Goal: Communication & Community: Answer question/provide support

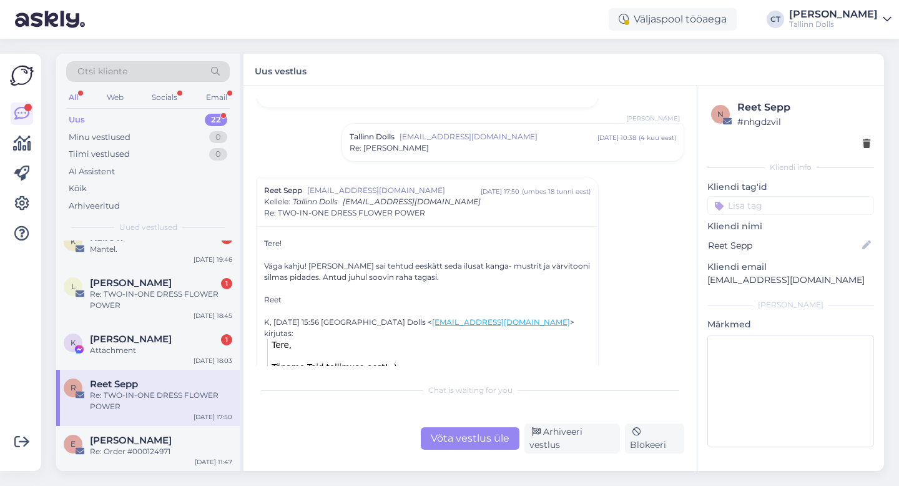
scroll to position [467, 0]
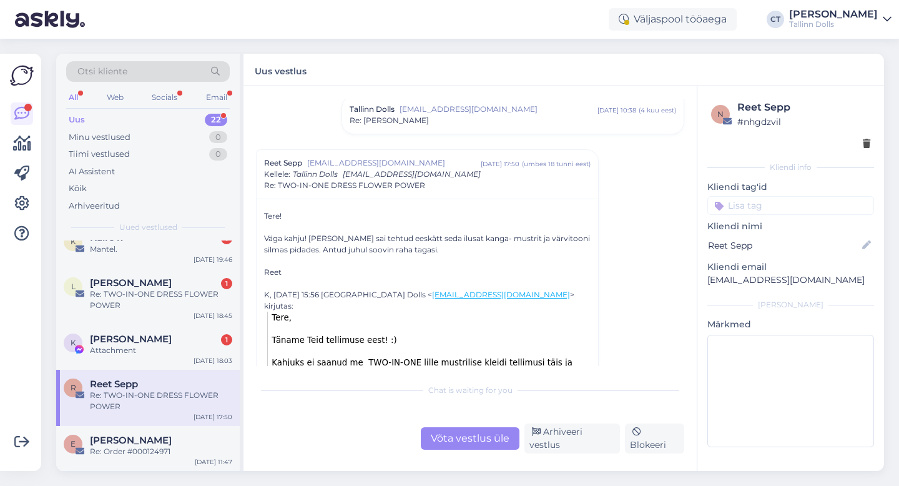
click at [463, 436] on div "Võta vestlus üle" at bounding box center [470, 438] width 99 height 22
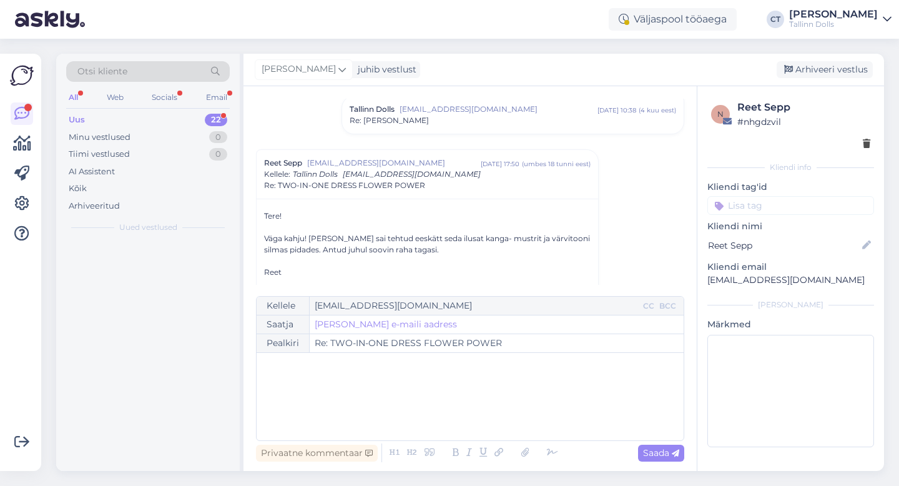
scroll to position [0, 0]
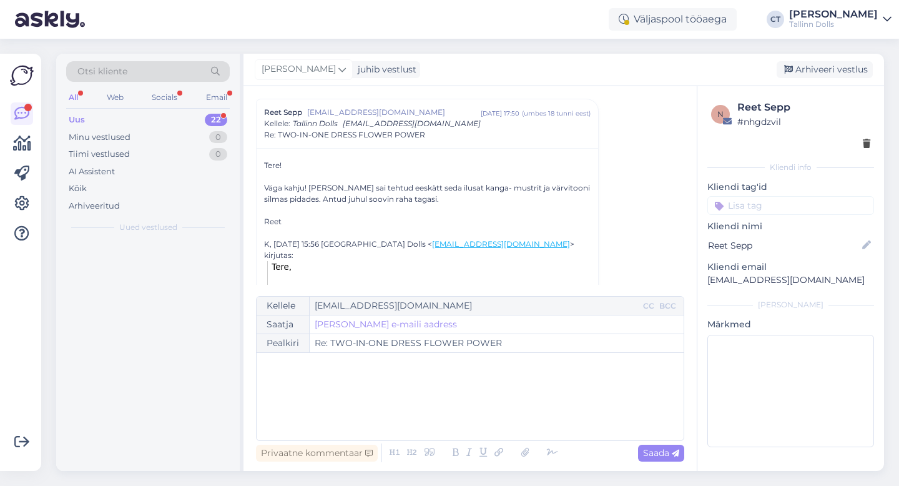
click at [464, 418] on div "﻿" at bounding box center [470, 396] width 415 height 75
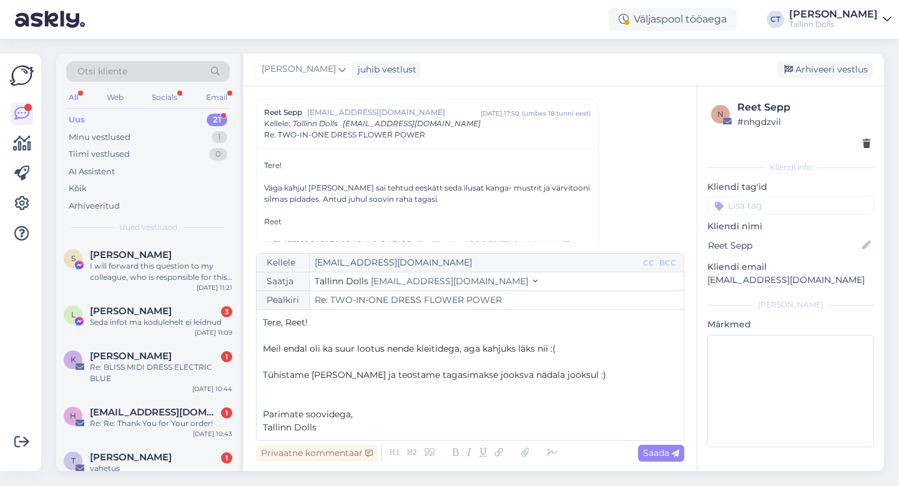
click at [662, 459] on div "Saada" at bounding box center [661, 453] width 46 height 17
type input "Re: TWO-IN-ONE DRESS FLOWER POWER"
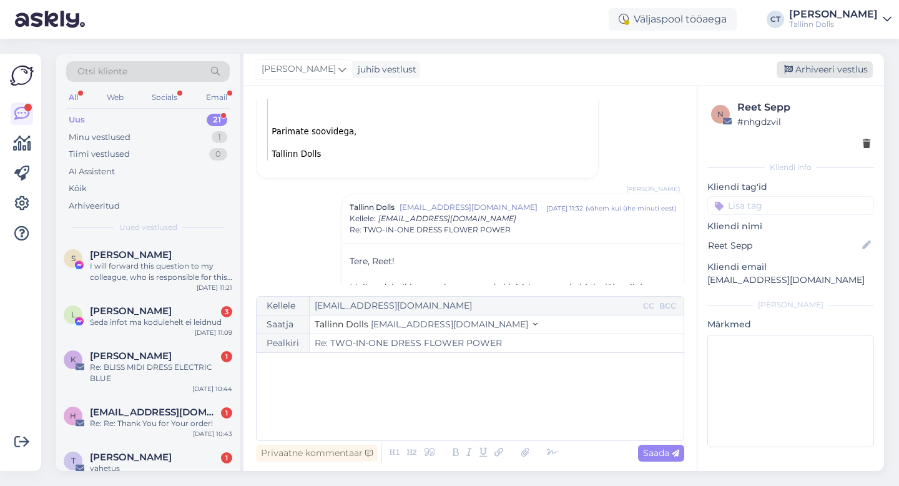
click at [844, 72] on div "Arhiveeri vestlus" at bounding box center [825, 69] width 96 height 17
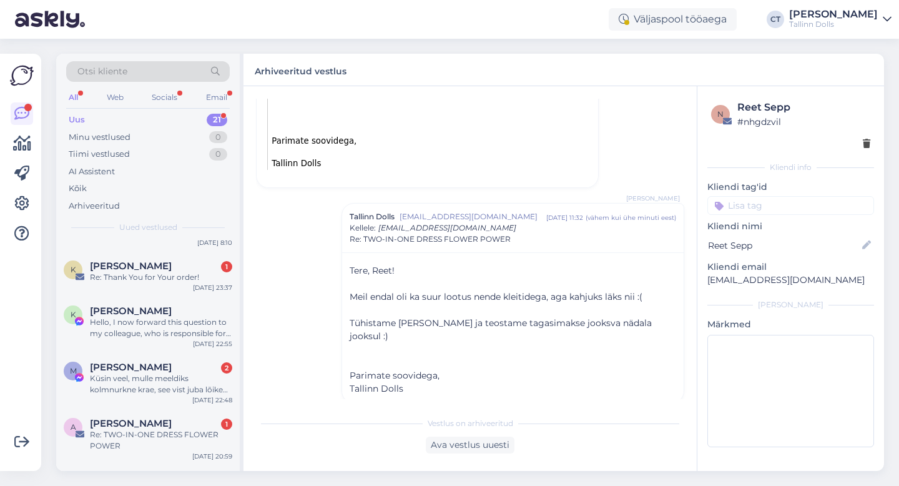
scroll to position [804, 0]
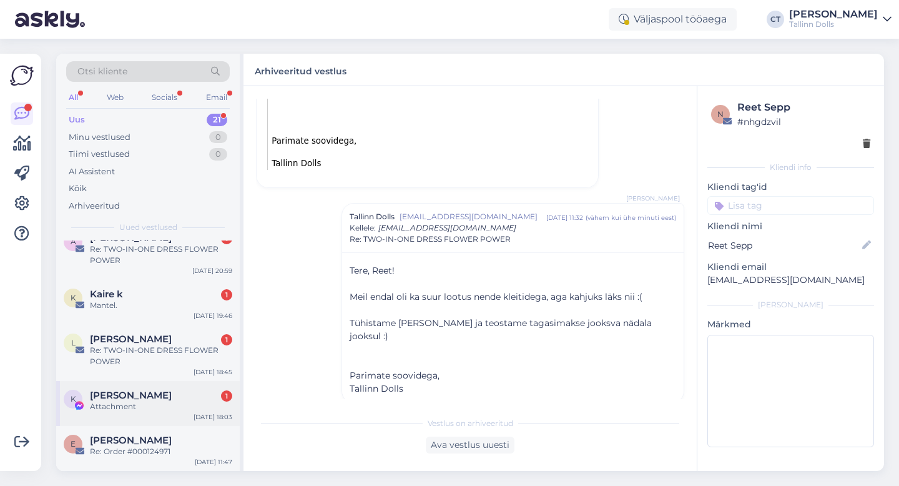
click at [123, 401] on div "Attachment" at bounding box center [161, 406] width 142 height 11
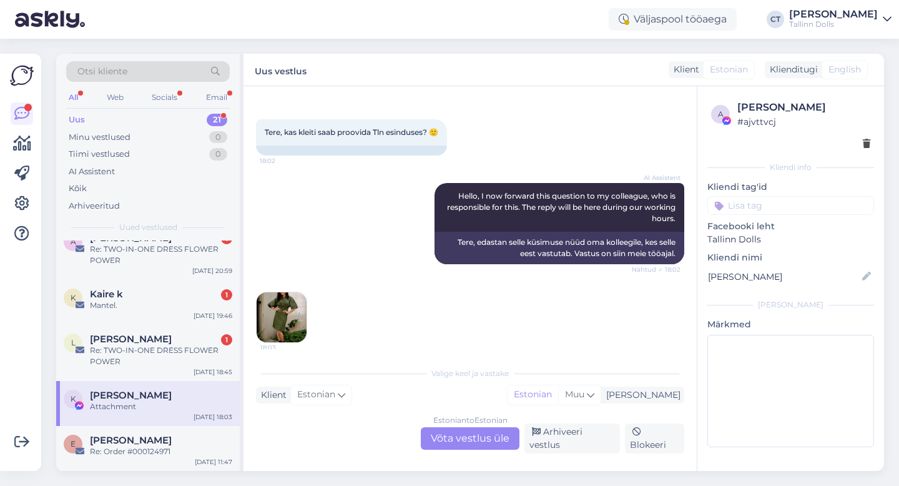
click at [467, 438] on div "Estonian to Estonian Võta vestlus üle" at bounding box center [470, 438] width 99 height 22
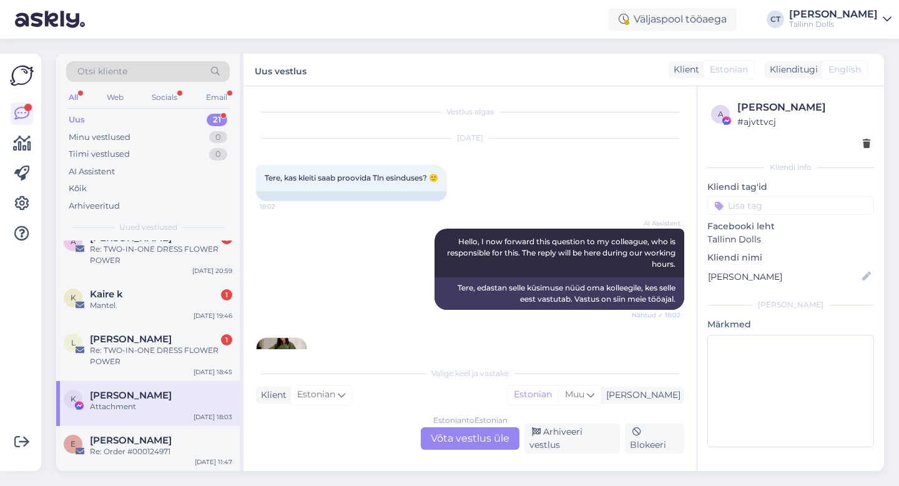
scroll to position [0, 0]
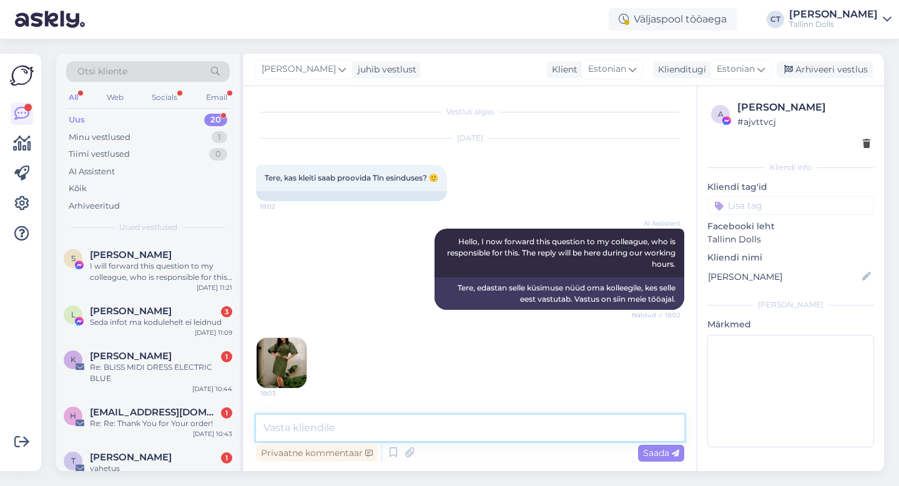
click at [474, 431] on textarea at bounding box center [470, 428] width 428 height 26
type textarea "Tere, homme jõuavad kõik suurused stuudiopoodi :)"
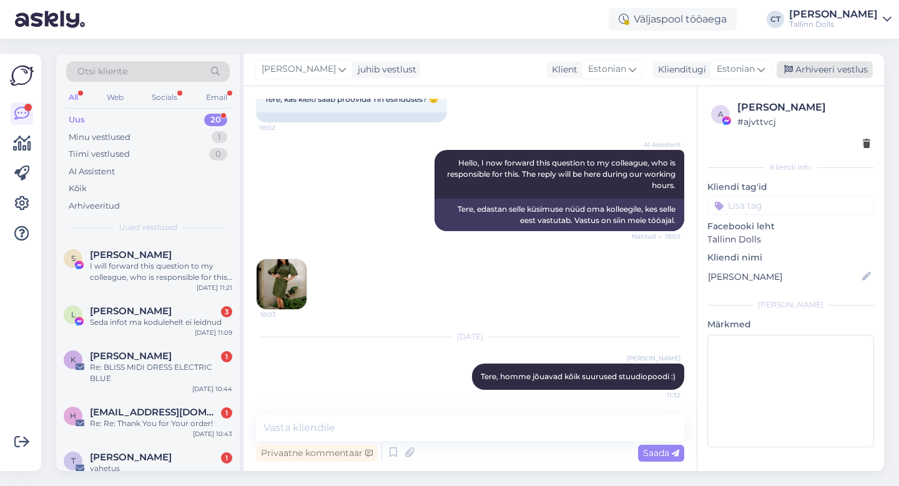
click at [821, 72] on div "Arhiveeri vestlus" at bounding box center [825, 69] width 96 height 17
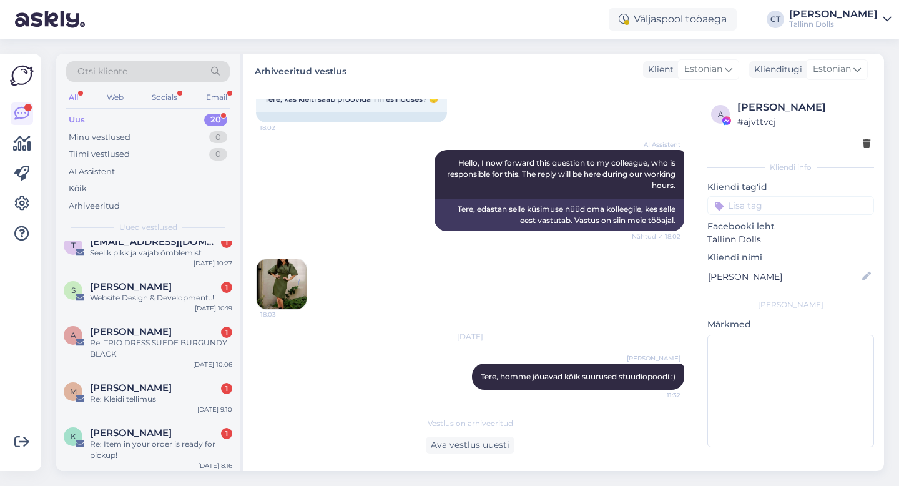
scroll to position [759, 0]
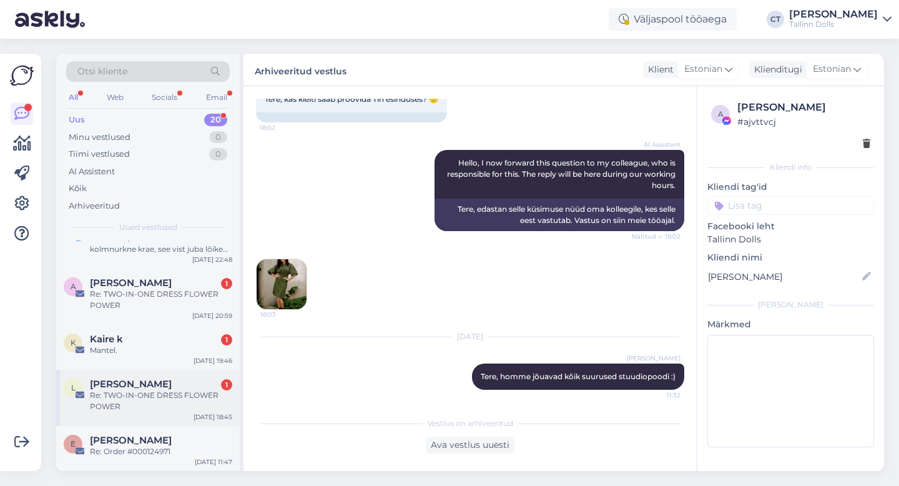
click at [138, 390] on div "Re: TWO-IN-ONE DRESS FLOWER POWER" at bounding box center [161, 401] width 142 height 22
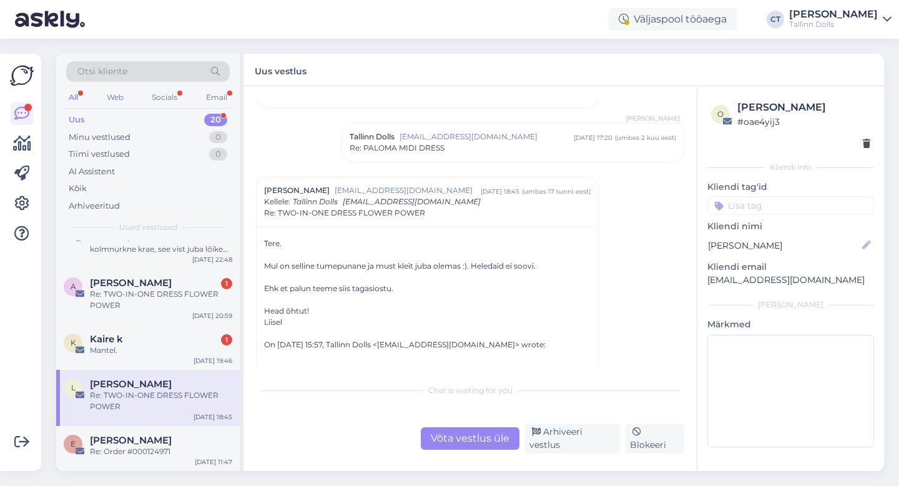
scroll to position [414, 0]
click at [457, 440] on div "Võta vestlus üle" at bounding box center [470, 438] width 99 height 22
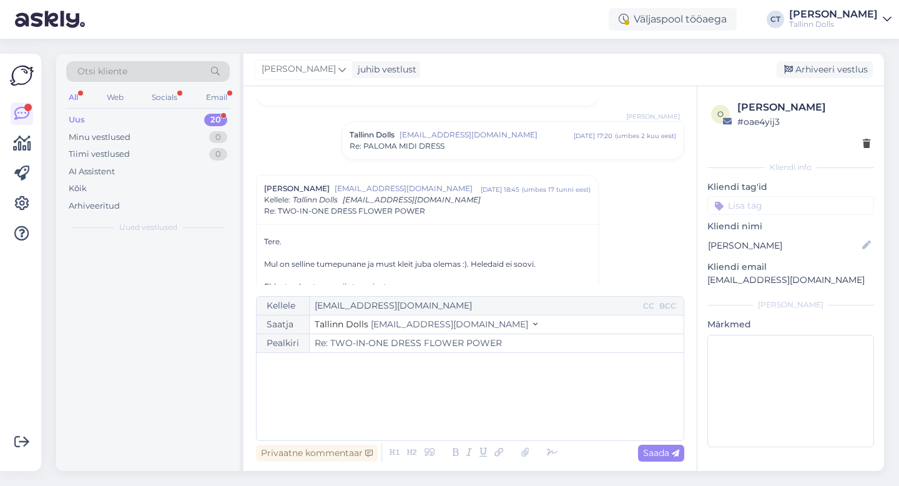
scroll to position [0, 0]
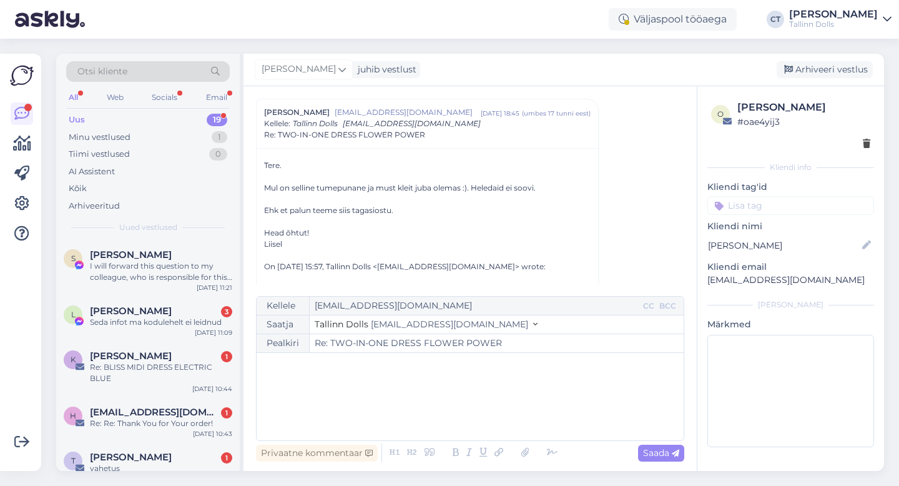
click at [466, 419] on div "﻿" at bounding box center [470, 396] width 415 height 75
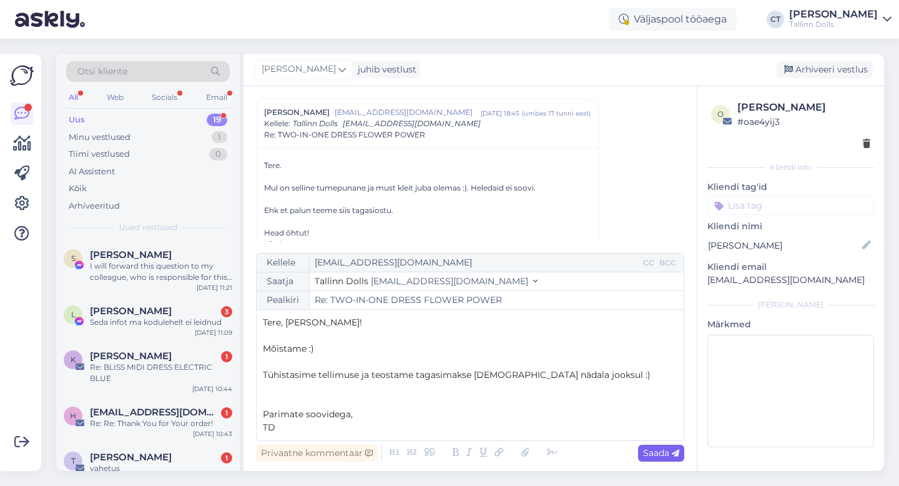
click at [675, 450] on icon at bounding box center [675, 453] width 7 height 7
type input "Re: Re: TWO-IN-ONE DRESS FLOWER POWER"
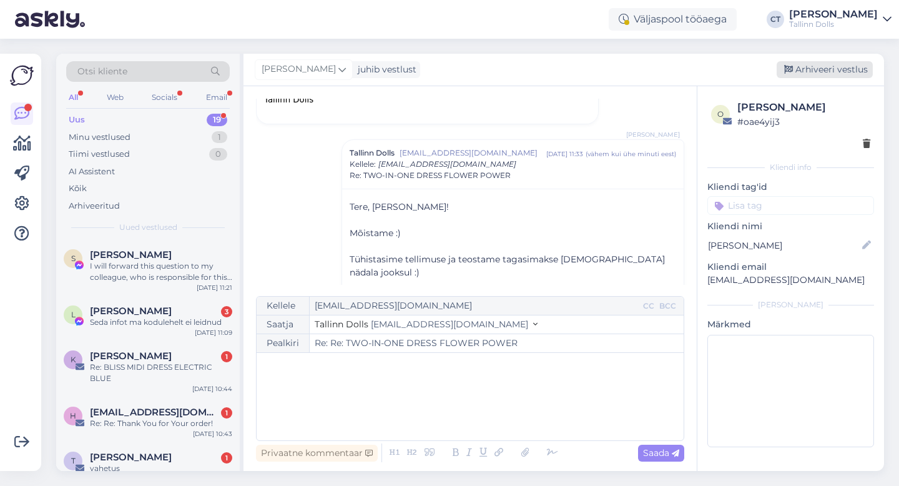
click at [849, 74] on div "Arhiveeri vestlus" at bounding box center [825, 69] width 96 height 17
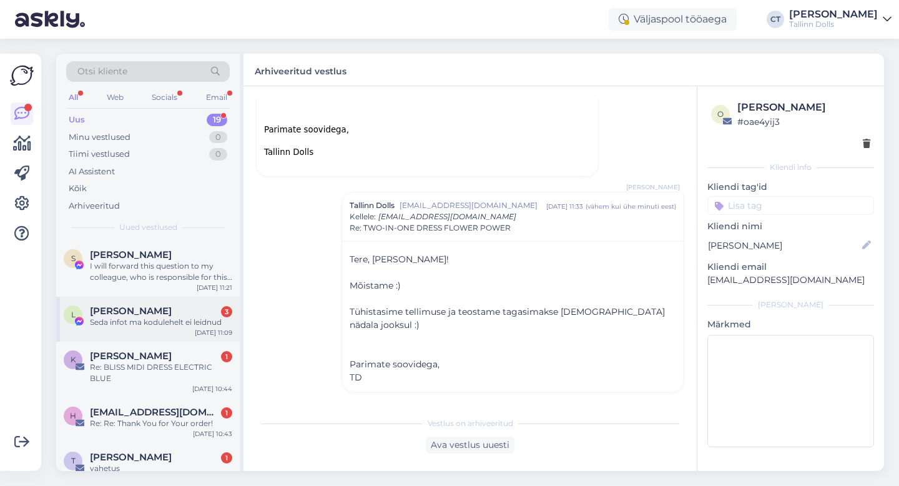
scroll to position [703, 0]
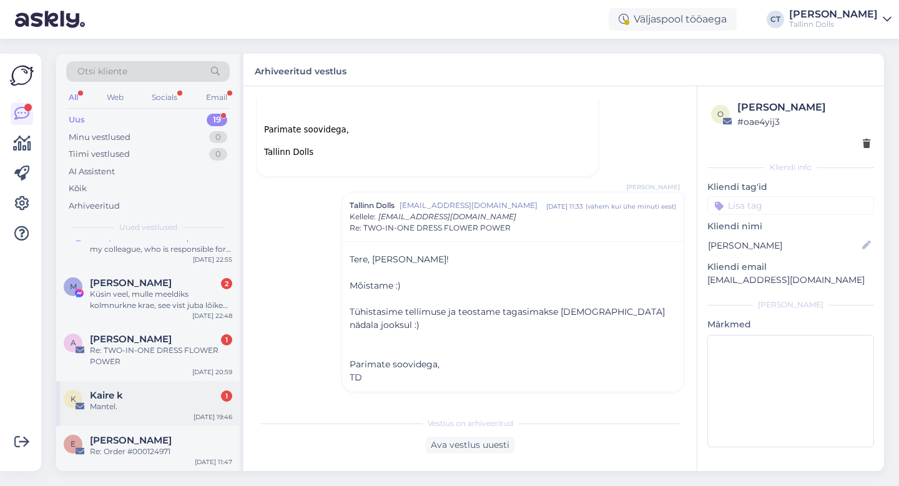
click at [147, 397] on div "Kaire k 1" at bounding box center [161, 395] width 142 height 11
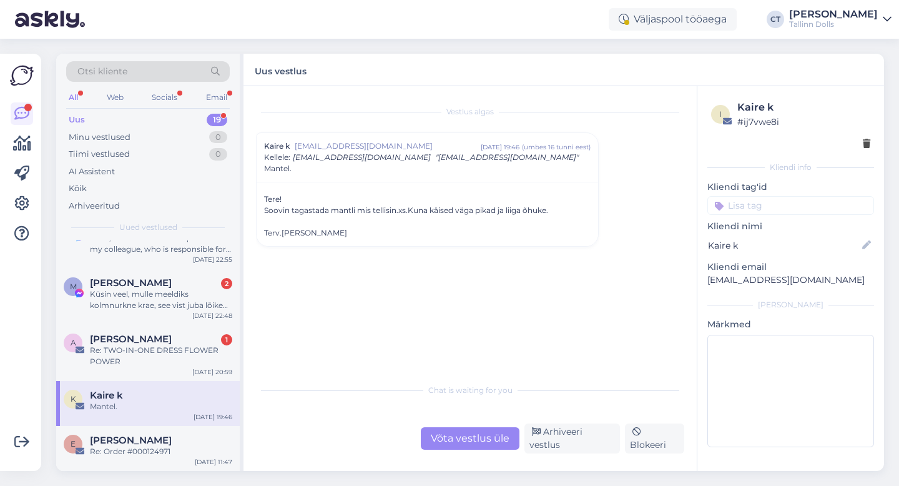
click at [465, 443] on div "Võta vestlus üle" at bounding box center [470, 438] width 99 height 22
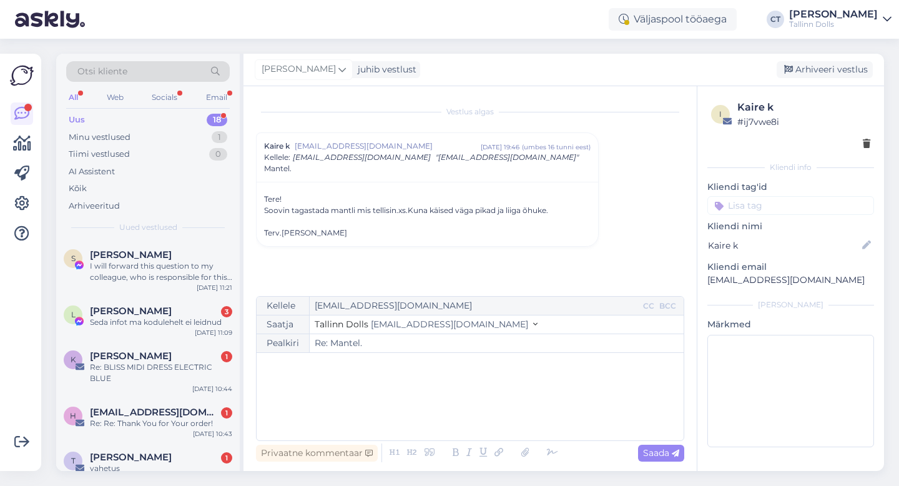
click at [465, 399] on div "﻿" at bounding box center [470, 396] width 415 height 75
drag, startPoint x: 803, startPoint y: 285, endPoint x: 702, endPoint y: 281, distance: 100.6
click at [702, 281] on div "i Kaire k # ij7vwe8i Kliendi info Kliendi tag'id Kliendi [PERSON_NAME] k Kliend…" at bounding box center [791, 276] width 187 height 380
copy p "[EMAIL_ADDRESS][DOMAIN_NAME]"
click at [383, 377] on div "﻿" at bounding box center [470, 396] width 415 height 75
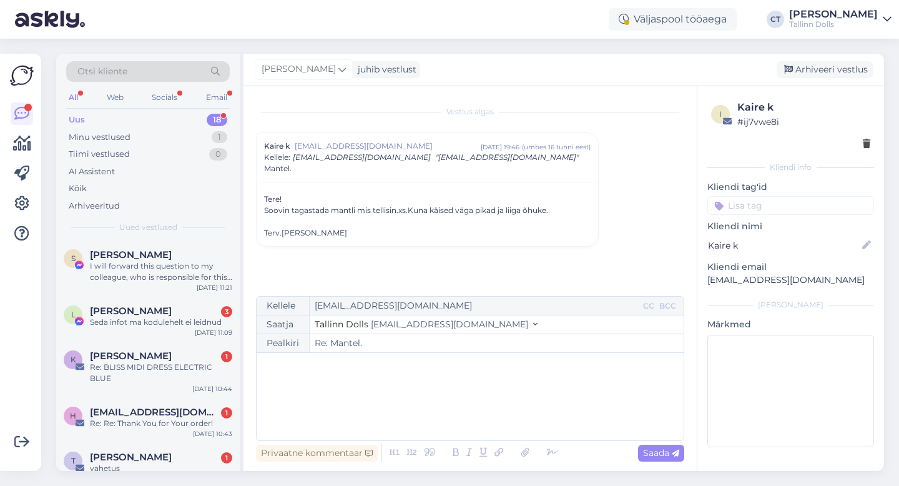
click at [330, 382] on div "﻿" at bounding box center [470, 396] width 415 height 75
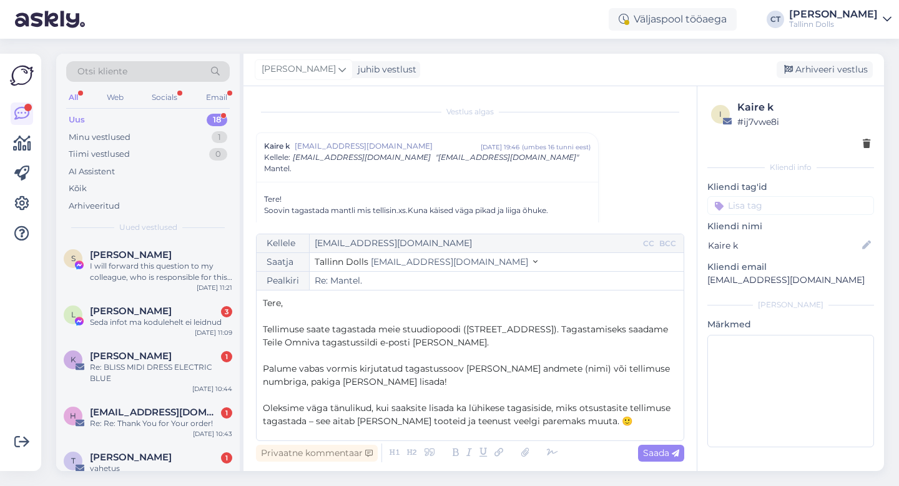
scroll to position [112, 0]
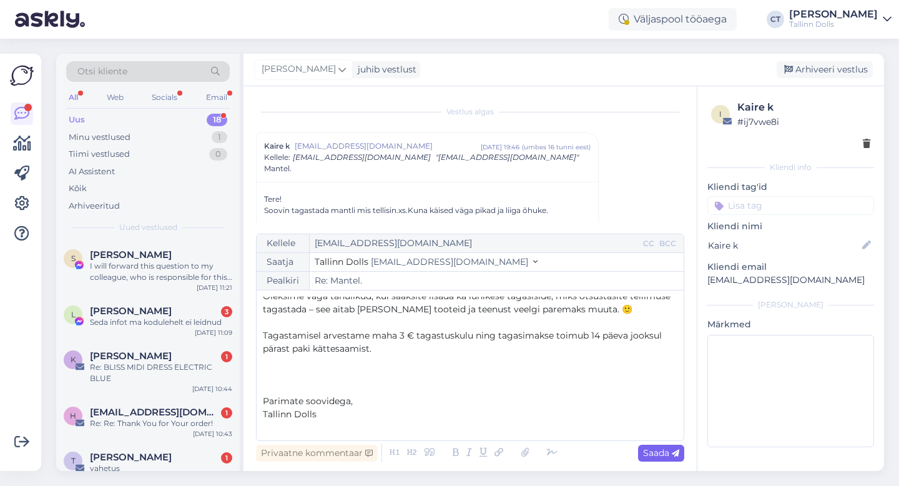
click at [672, 453] on icon at bounding box center [675, 453] width 7 height 7
type input "Re: Mantel."
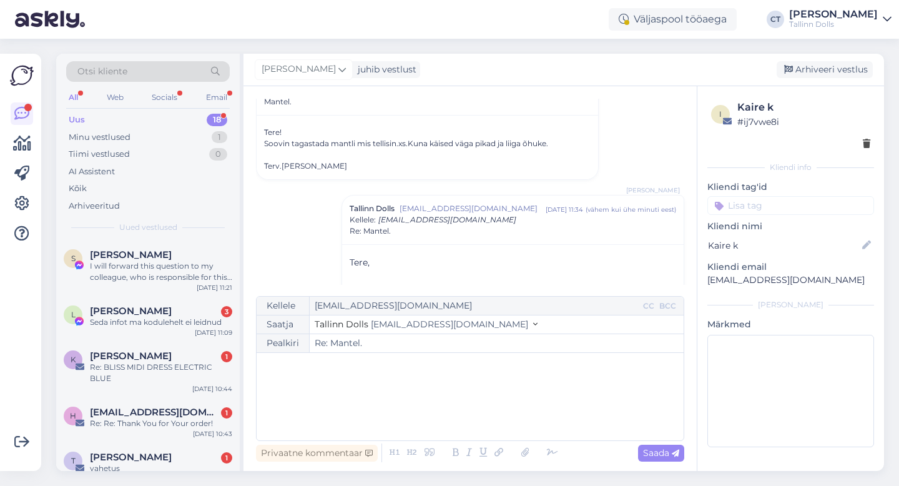
click at [833, 58] on div "[PERSON_NAME] juhib vestlust [GEOGRAPHIC_DATA] vestlus" at bounding box center [564, 70] width 641 height 32
click at [833, 73] on div "Arhiveeri vestlus" at bounding box center [825, 69] width 96 height 17
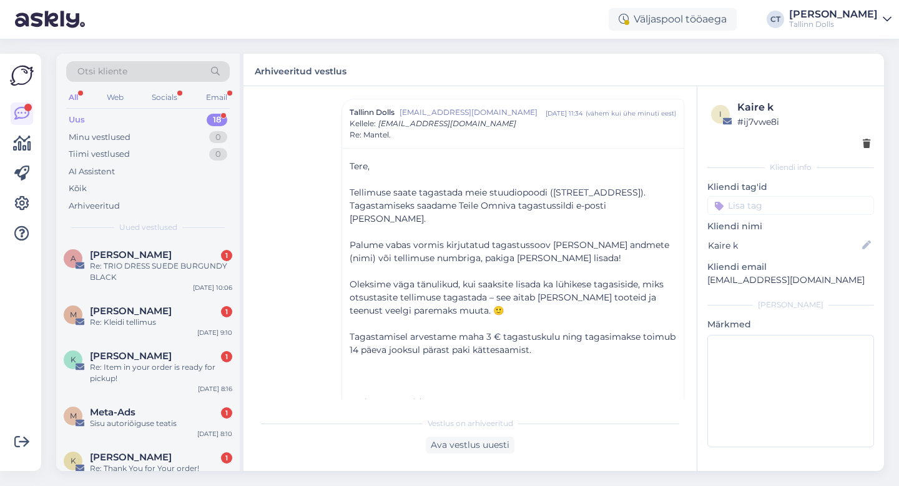
scroll to position [658, 0]
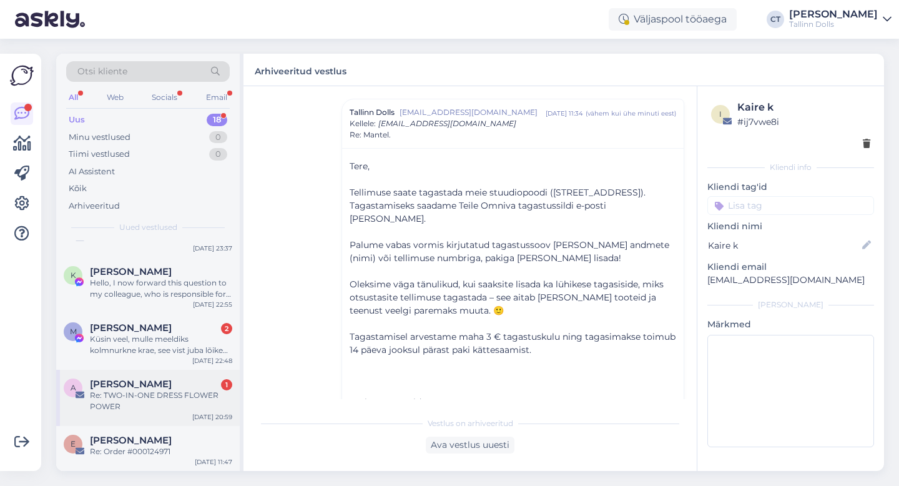
click at [177, 393] on div "Re: TWO-IN-ONE DRESS FLOWER POWER" at bounding box center [161, 401] width 142 height 22
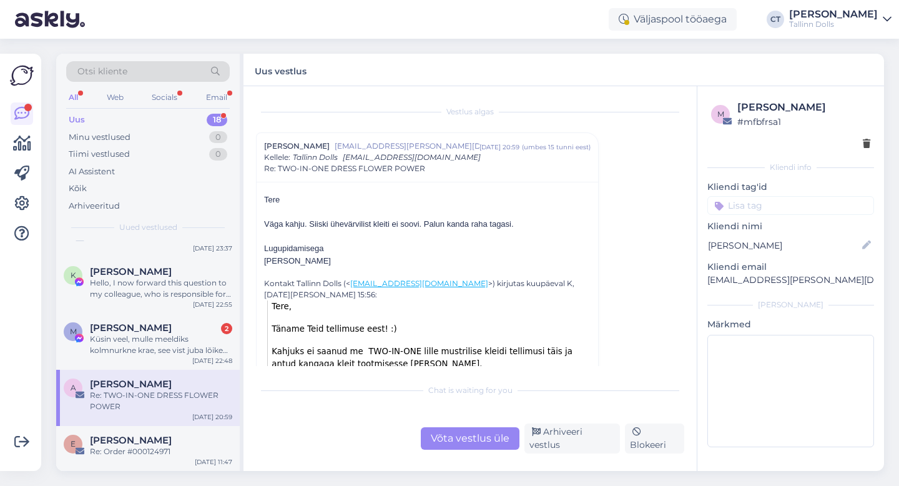
scroll to position [11, 0]
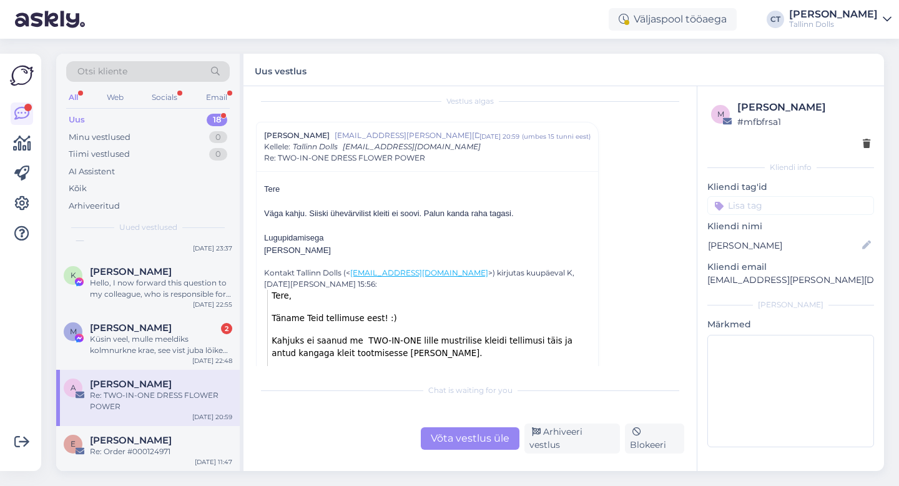
click at [452, 437] on div "Võta vestlus üle" at bounding box center [470, 438] width 99 height 22
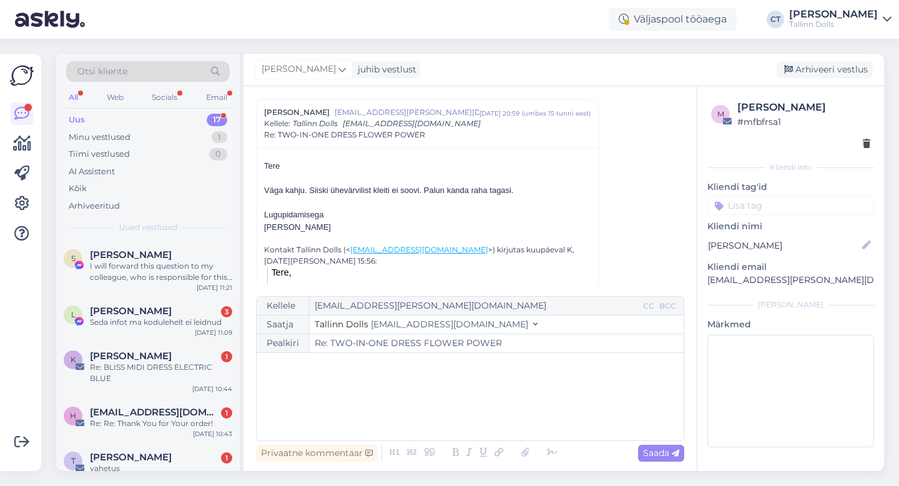
click at [456, 420] on div "﻿" at bounding box center [470, 396] width 415 height 75
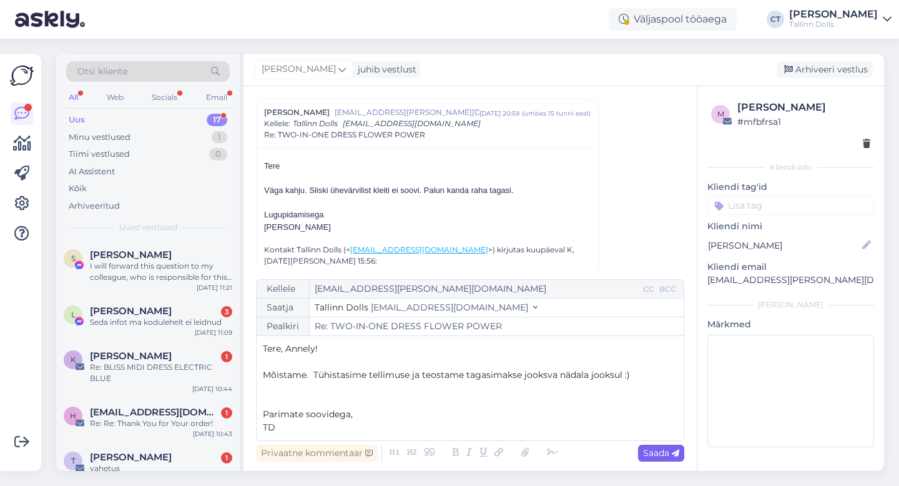
click at [663, 453] on span "Saada" at bounding box center [661, 452] width 36 height 11
type input "Re: TWO-IN-ONE DRESS FLOWER POWER"
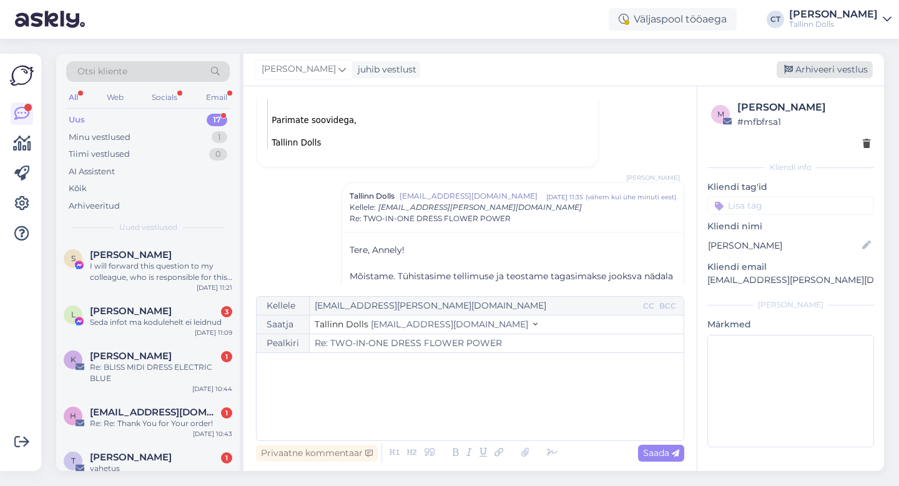
click at [859, 74] on div "Arhiveeri vestlus" at bounding box center [825, 69] width 96 height 17
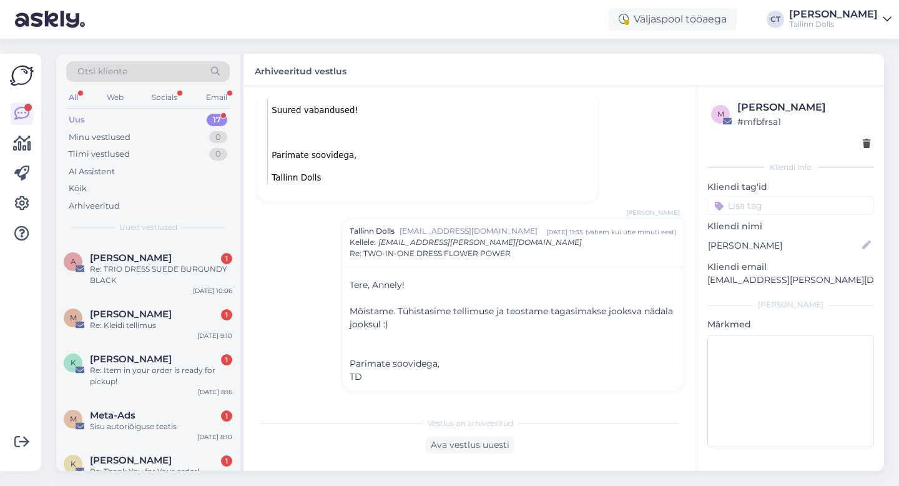
scroll to position [601, 0]
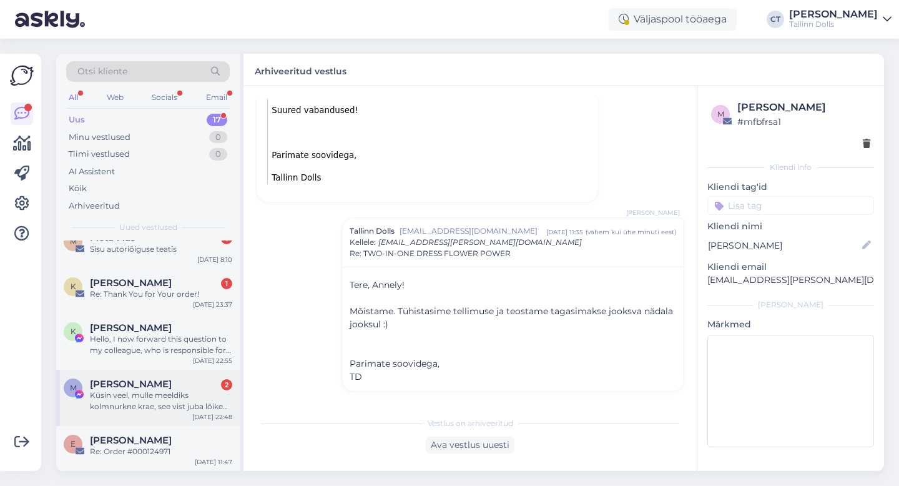
click at [148, 416] on div "M [PERSON_NAME] 2 Küsin veel, mulle meeldiks kolmnurkne krae, see vist juba lõi…" at bounding box center [148, 398] width 184 height 56
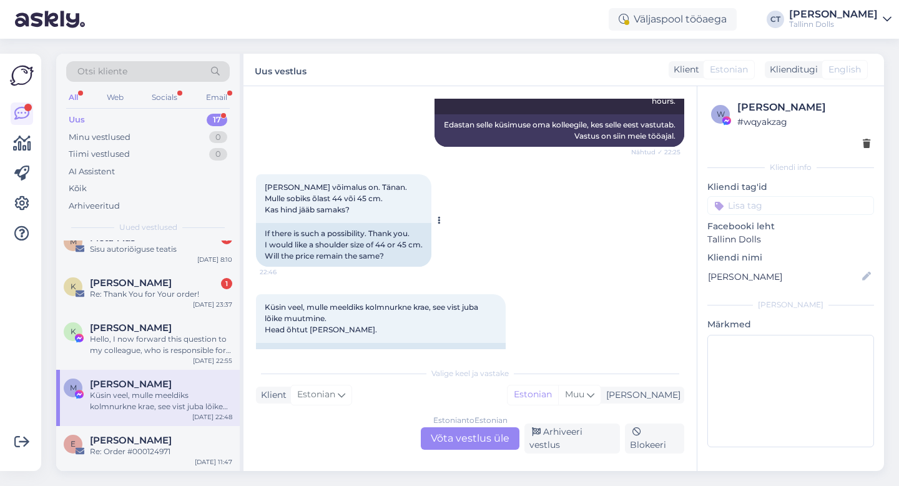
scroll to position [1357, 0]
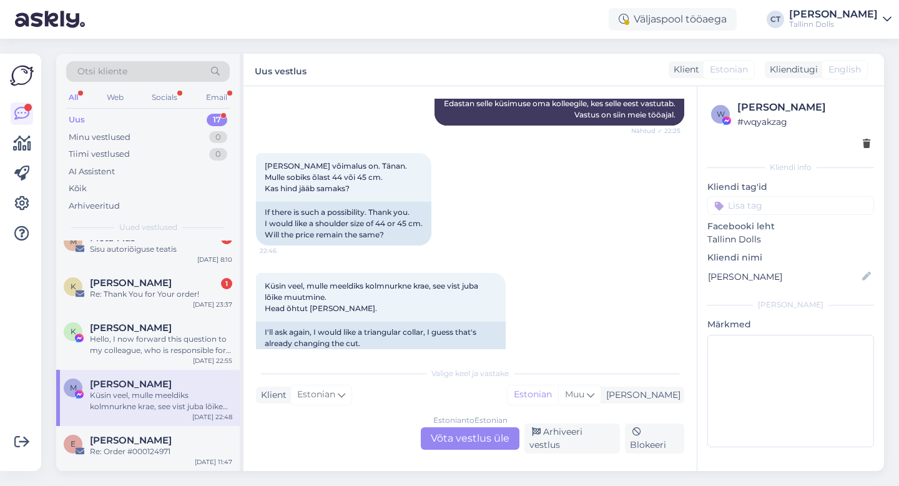
click at [510, 438] on div "Estonian to Estonian Võta vestlus üle" at bounding box center [470, 438] width 99 height 22
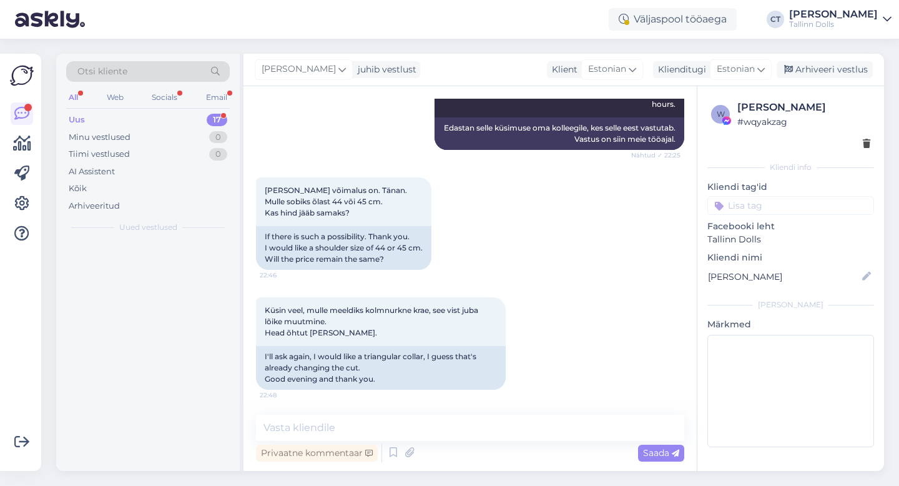
scroll to position [0, 0]
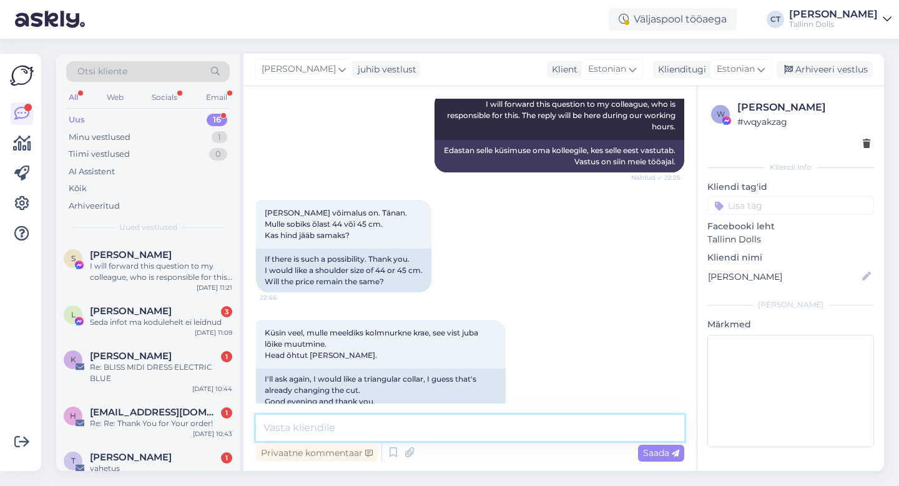
click at [512, 427] on textarea at bounding box center [470, 428] width 428 height 26
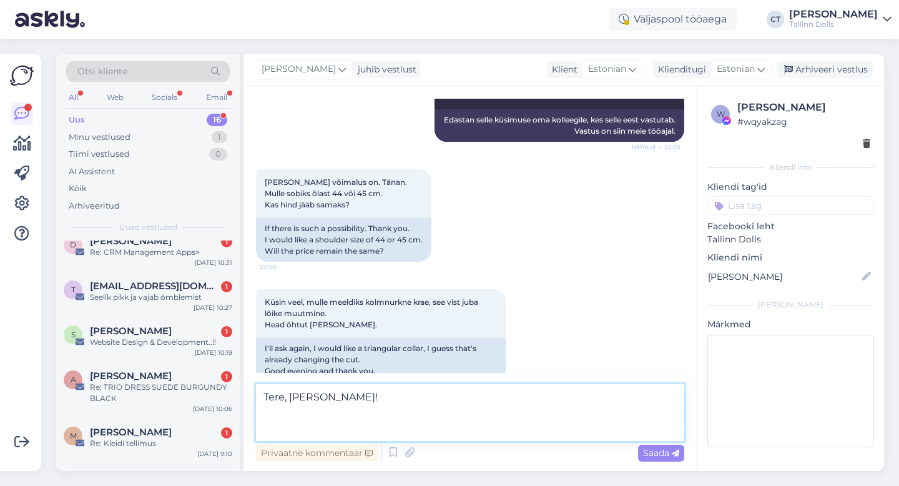
scroll to position [545, 0]
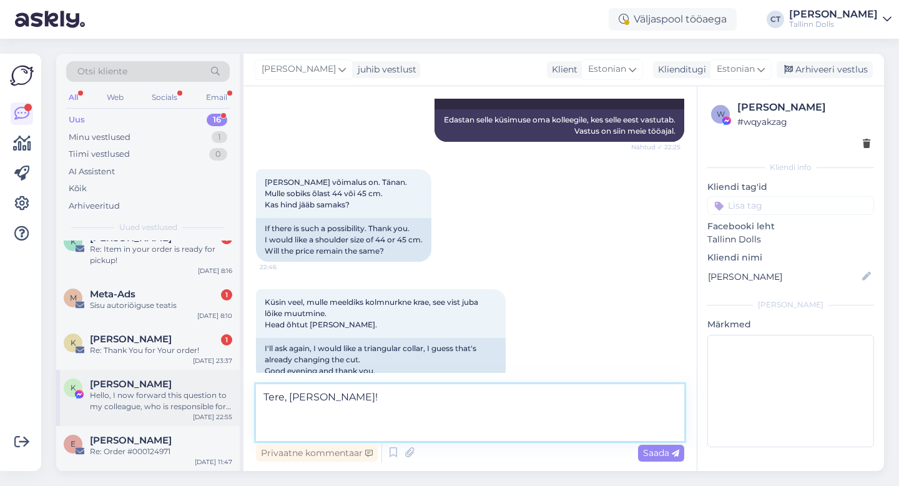
type textarea "Tere, [PERSON_NAME]!"
click at [132, 402] on div "Hello, I now forward this question to my colleague, who is responsible for this…" at bounding box center [161, 401] width 142 height 22
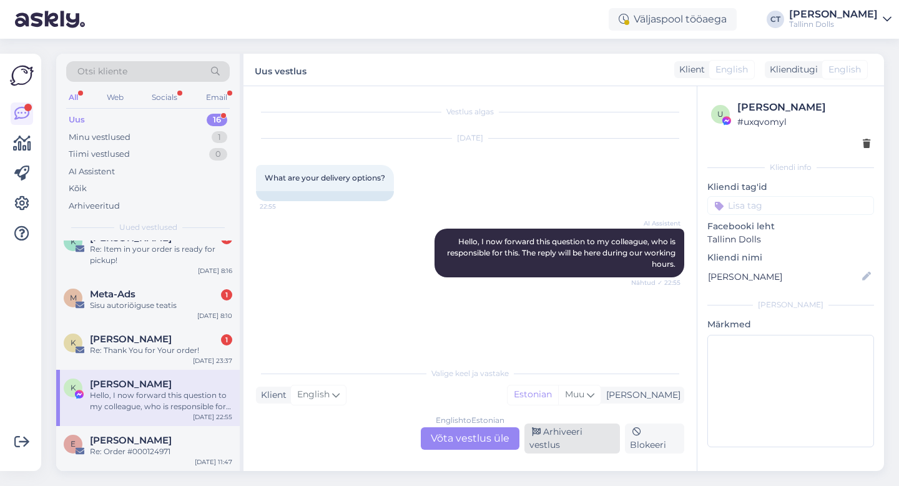
click at [555, 443] on div "Arhiveeri vestlus" at bounding box center [573, 438] width 96 height 30
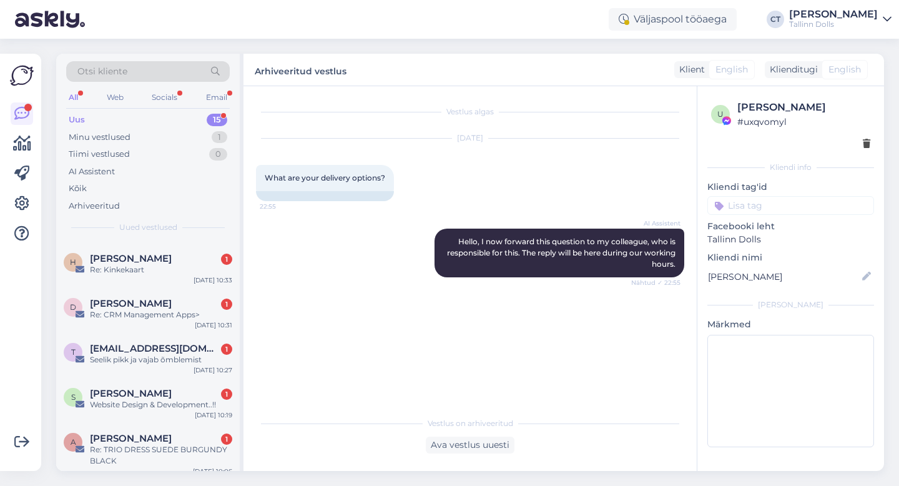
scroll to position [489, 0]
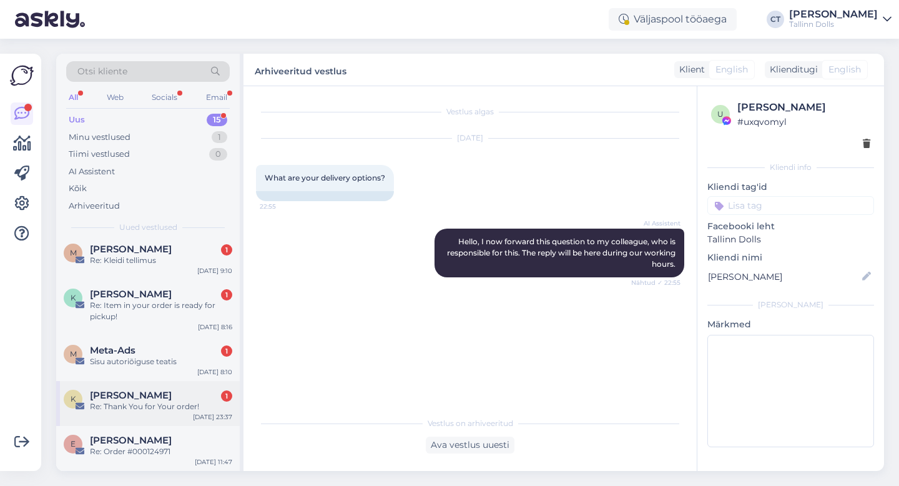
click at [202, 398] on div "[PERSON_NAME] 1" at bounding box center [161, 395] width 142 height 11
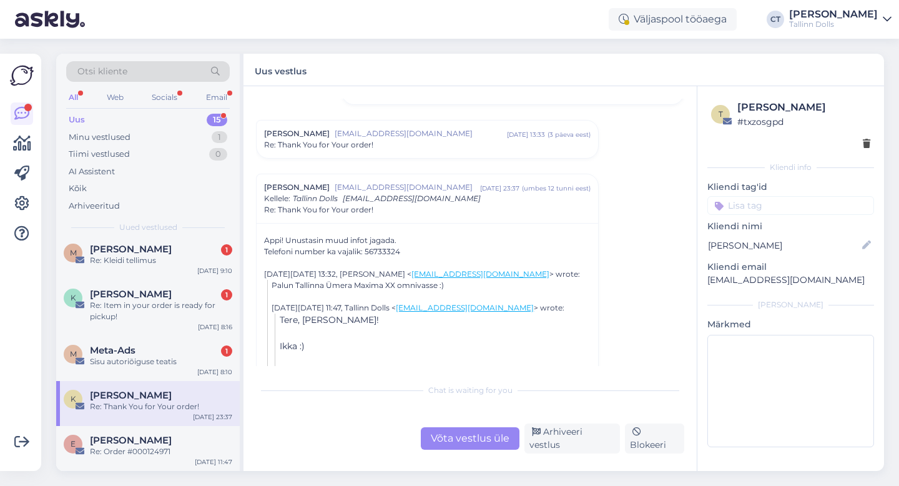
scroll to position [121, 0]
click at [382, 156] on div "[PERSON_NAME] [EMAIL_ADDRESS][DOMAIN_NAME] [DATE] 13:33 ( 3 päeva eest ) Re: Th…" at bounding box center [428, 138] width 342 height 37
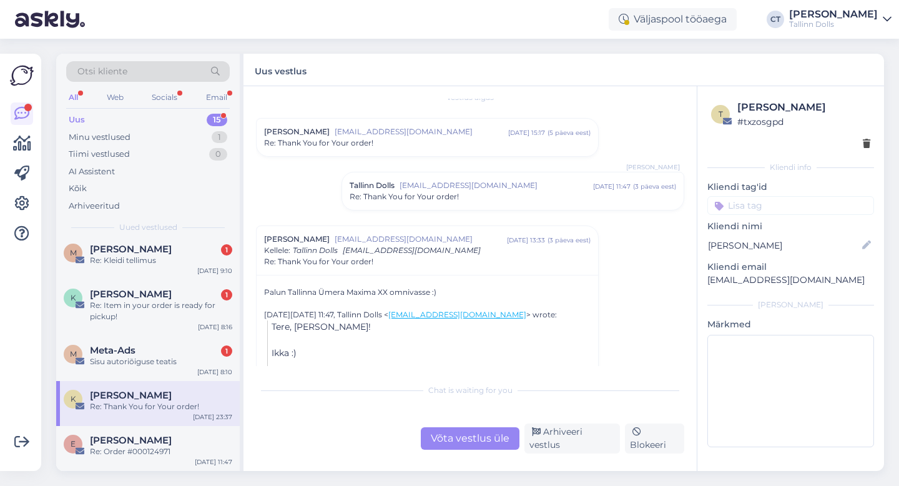
scroll to position [0, 0]
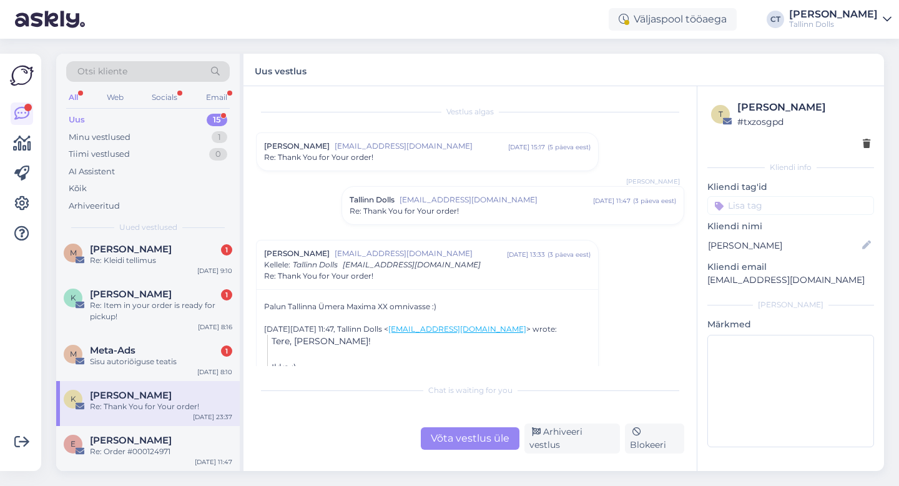
click at [468, 219] on div "Tallinn Dolls [EMAIL_ADDRESS][DOMAIN_NAME] [DATE] 11:47 ( 3 päeva eest ) Re: Th…" at bounding box center [513, 205] width 342 height 37
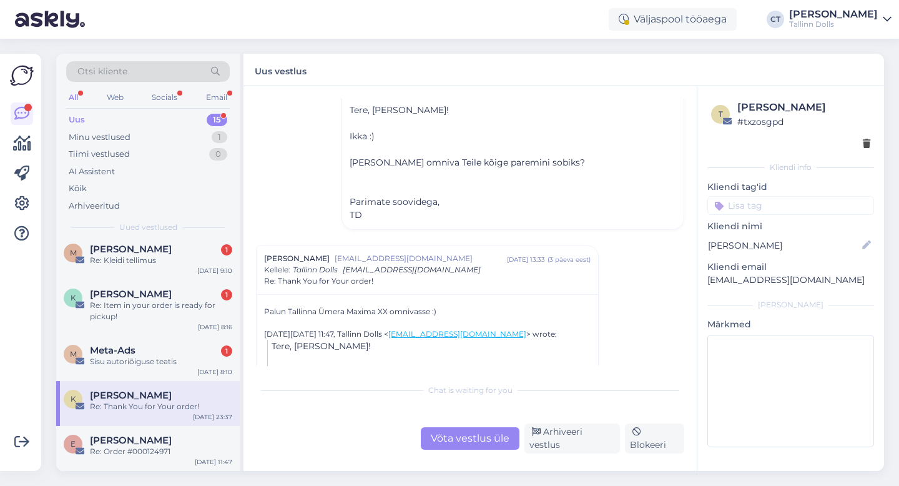
scroll to position [181, 0]
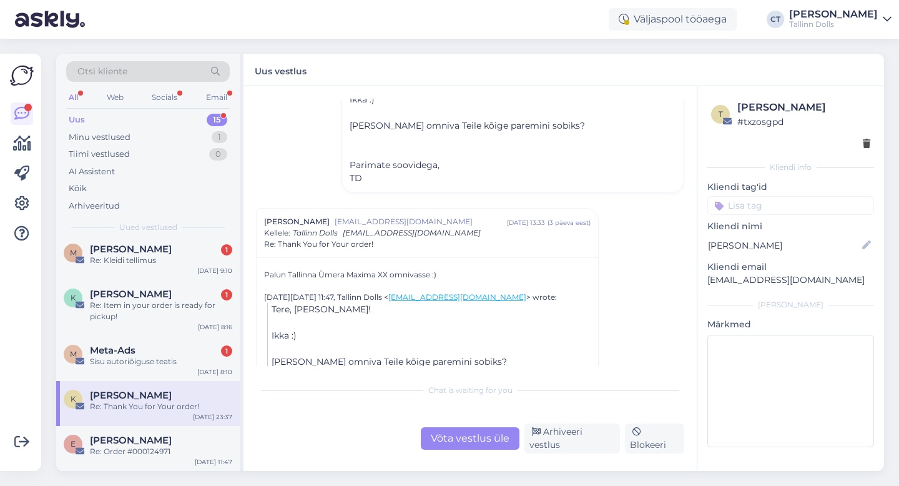
click at [463, 433] on div "Võta vestlus üle" at bounding box center [470, 438] width 99 height 22
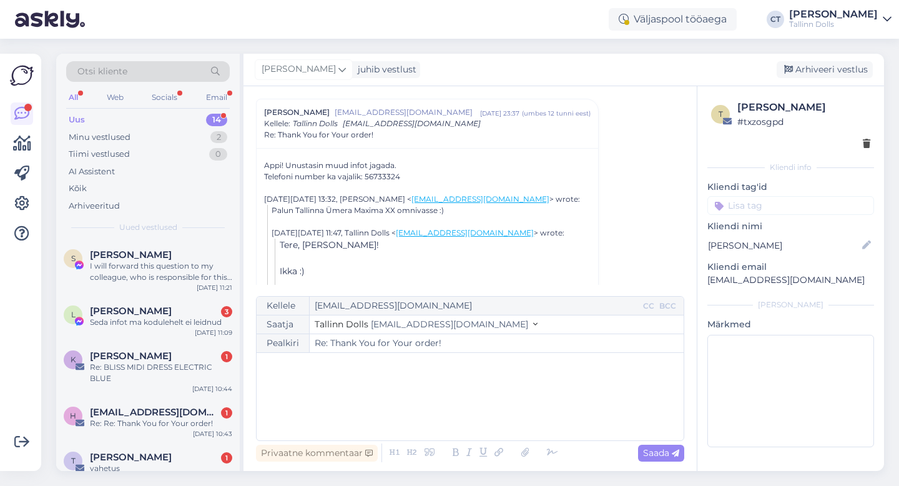
click at [468, 405] on div "﻿" at bounding box center [470, 396] width 415 height 75
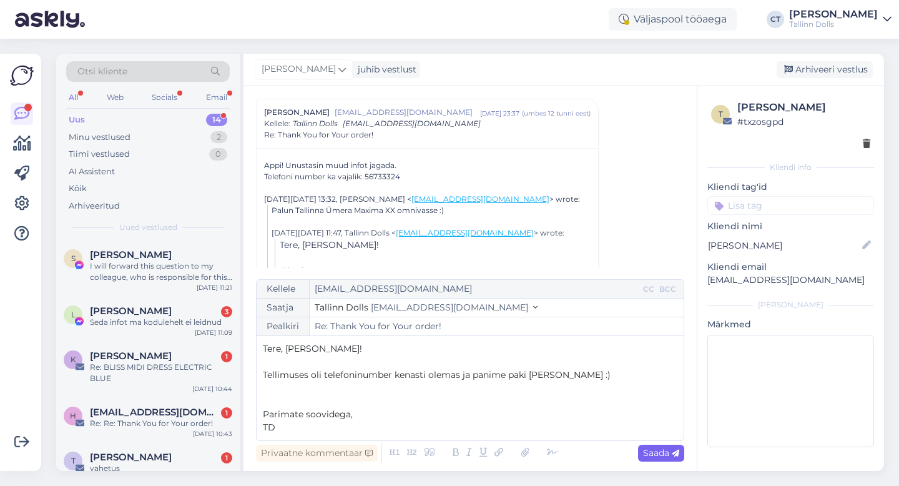
click at [676, 457] on icon at bounding box center [675, 453] width 7 height 7
type input "Re: Re: Thank You for Your order!"
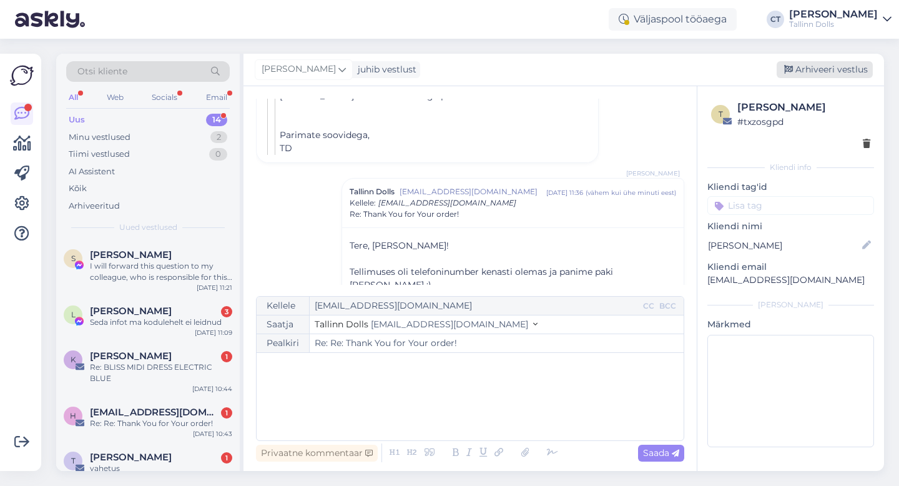
click at [844, 76] on div "Arhiveeri vestlus" at bounding box center [825, 69] width 96 height 17
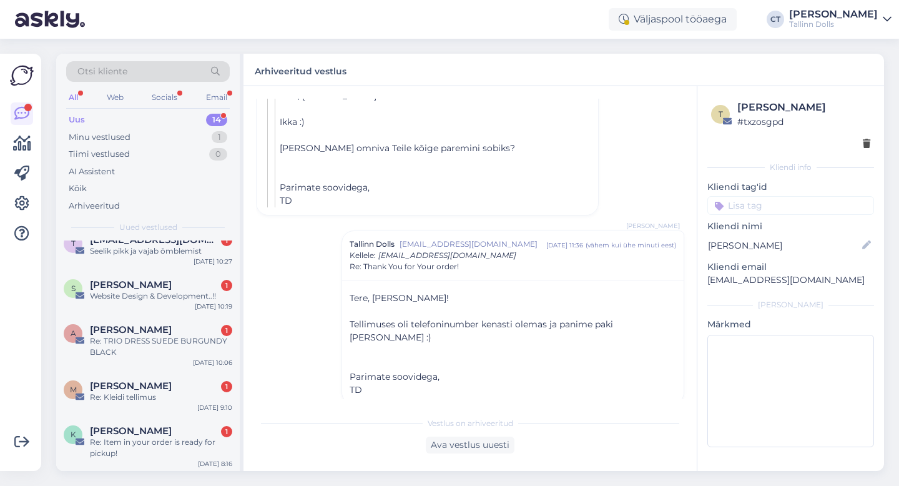
scroll to position [444, 0]
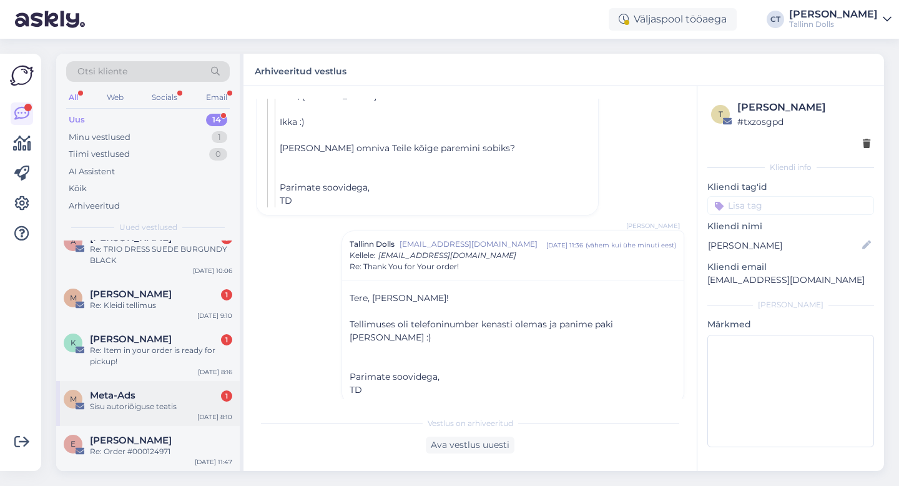
click at [159, 401] on div "Sisu autoriõiguse teatis" at bounding box center [161, 406] width 142 height 11
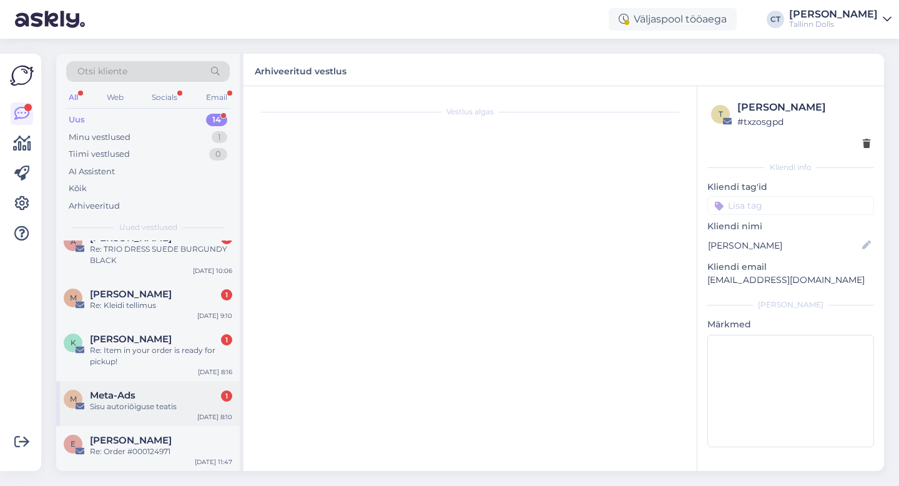
scroll to position [0, 0]
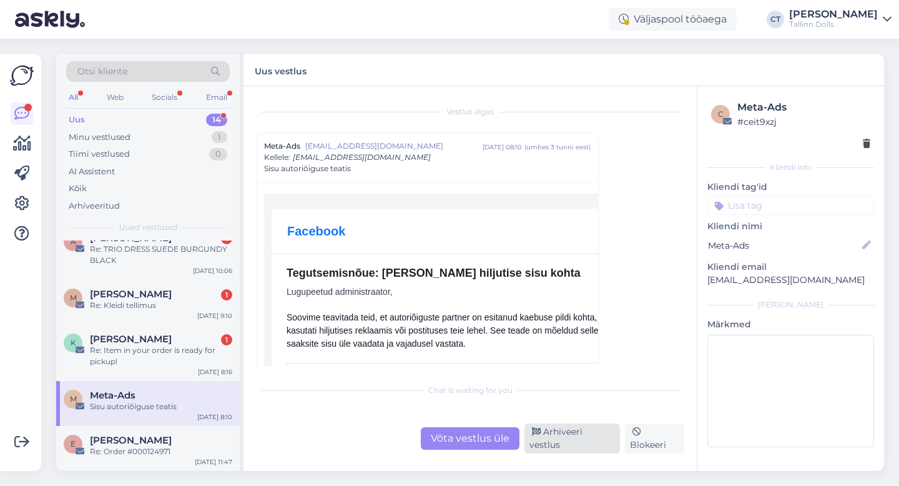
click at [604, 445] on div "Arhiveeri vestlus" at bounding box center [573, 438] width 96 height 30
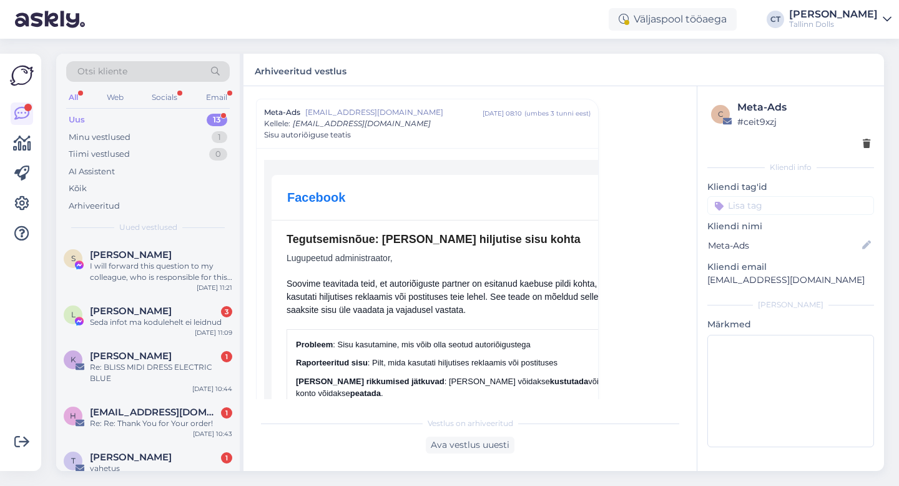
scroll to position [399, 0]
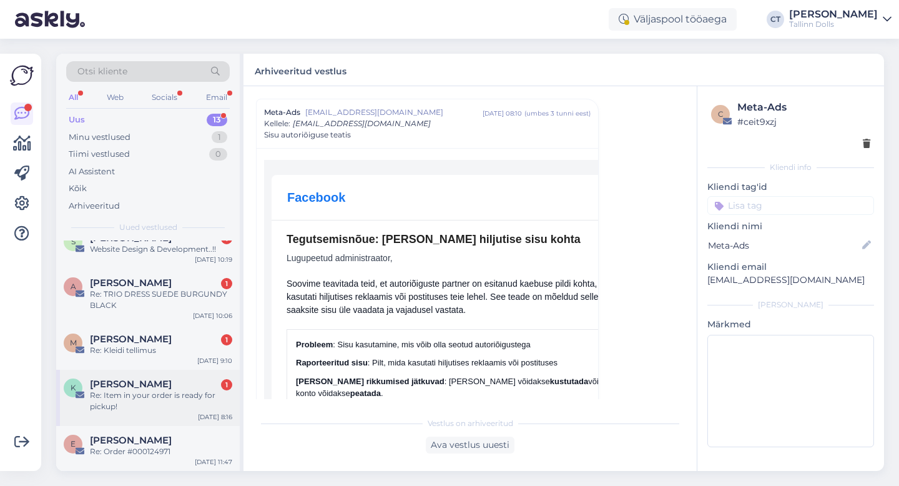
click at [122, 398] on div "Re: Item in your order is ready for pickup!" at bounding box center [161, 401] width 142 height 22
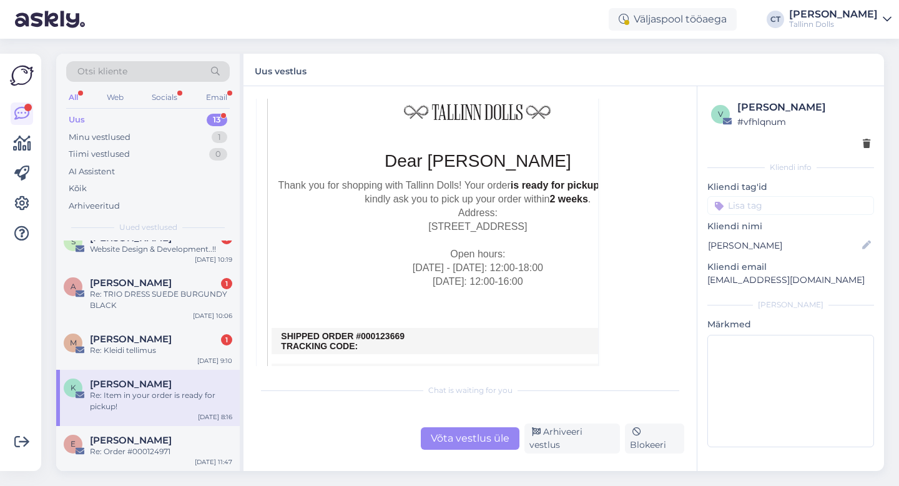
scroll to position [192, 0]
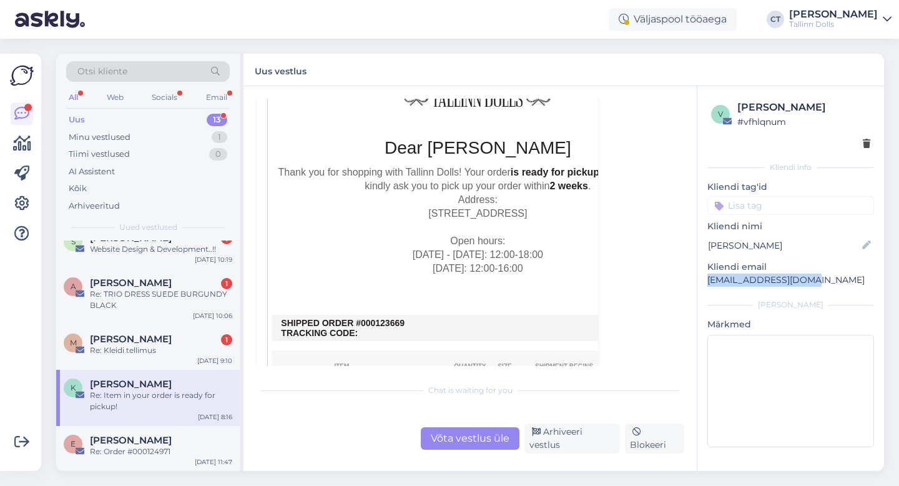
drag, startPoint x: 815, startPoint y: 279, endPoint x: 707, endPoint y: 279, distance: 108.1
click at [708, 279] on p "[EMAIL_ADDRESS][DOMAIN_NAME]" at bounding box center [791, 280] width 167 height 13
copy p "[EMAIL_ADDRESS][DOMAIN_NAME]"
click at [473, 460] on div "Vestlus algas [PERSON_NAME] [EMAIL_ADDRESS][DOMAIN_NAME] [DATE] 08:16 ( umbes 3…" at bounding box center [470, 278] width 453 height 385
click at [473, 447] on div "Võta vestlus üle" at bounding box center [470, 438] width 99 height 22
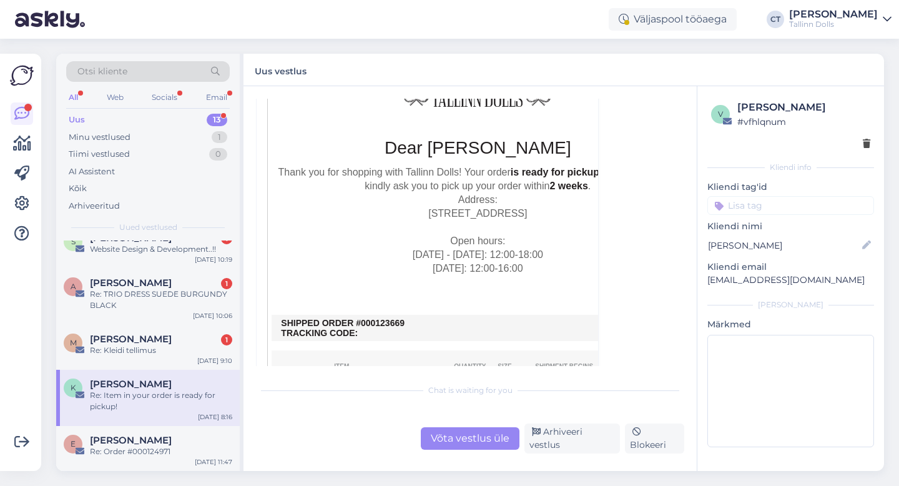
scroll to position [0, 0]
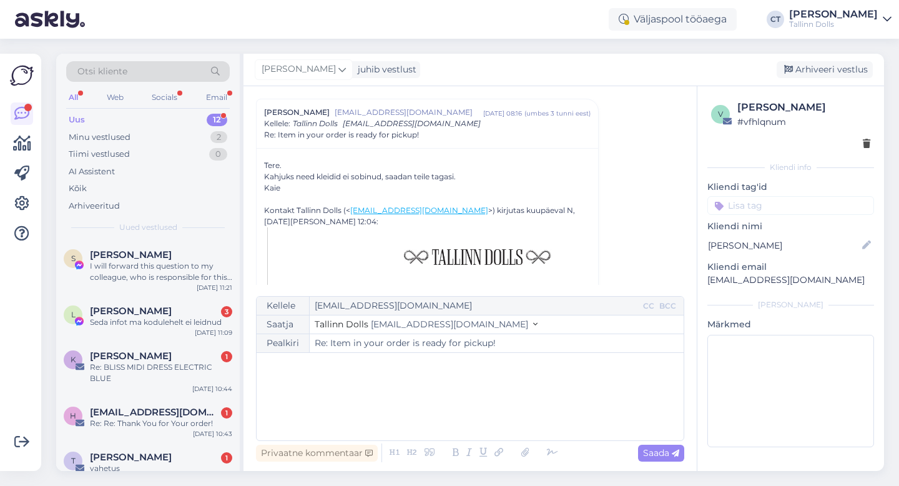
click at [463, 393] on div "﻿" at bounding box center [470, 396] width 415 height 75
click at [331, 400] on div "﻿" at bounding box center [470, 396] width 415 height 75
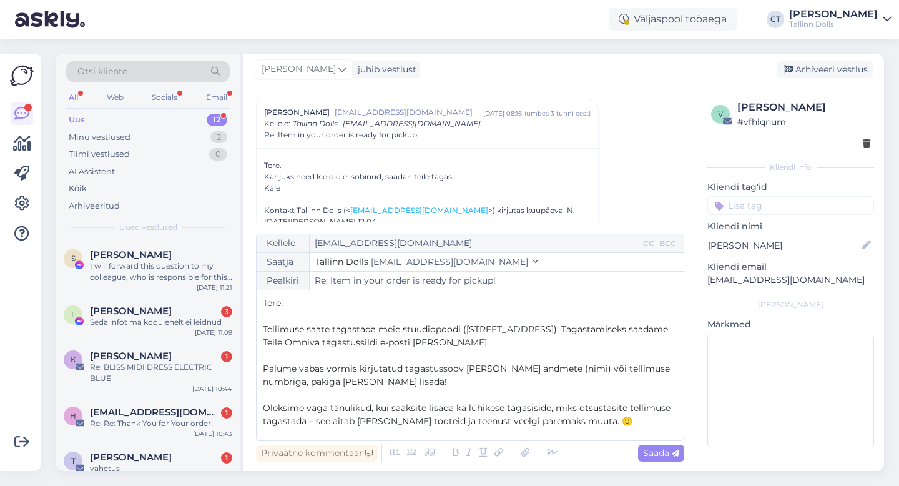
scroll to position [112, 0]
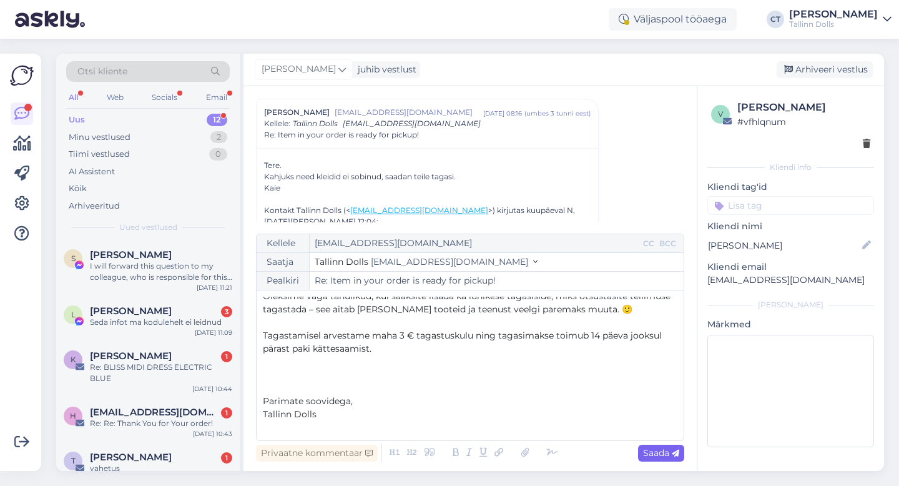
click at [664, 451] on span "Saada" at bounding box center [661, 452] width 36 height 11
type input "Re: Item in your order is ready for pickup!"
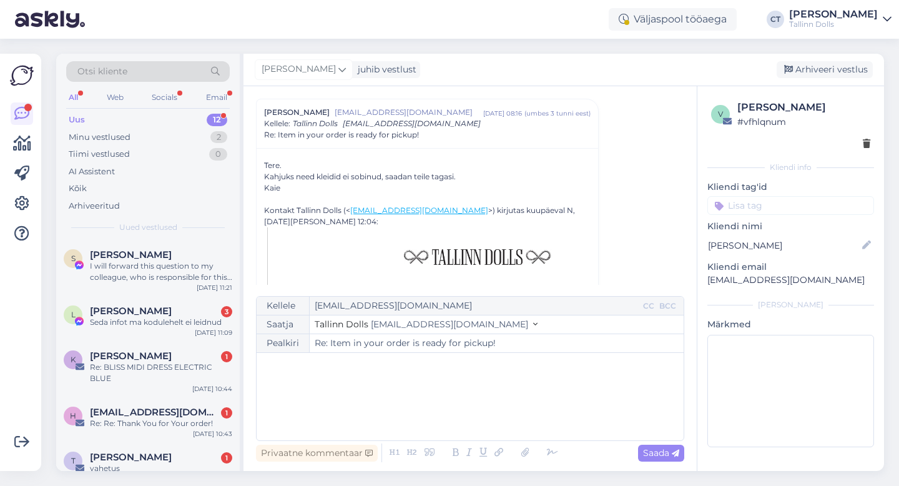
scroll to position [0, 0]
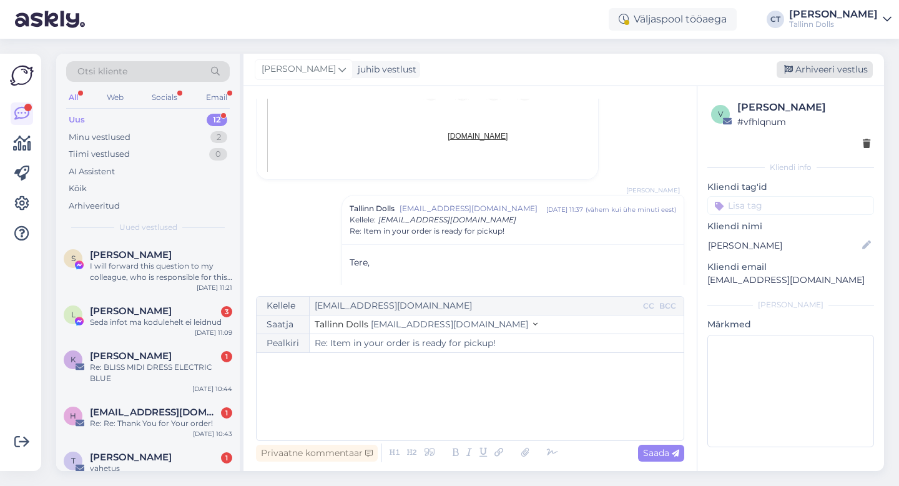
click at [816, 72] on div "Arhiveeri vestlus" at bounding box center [825, 69] width 96 height 17
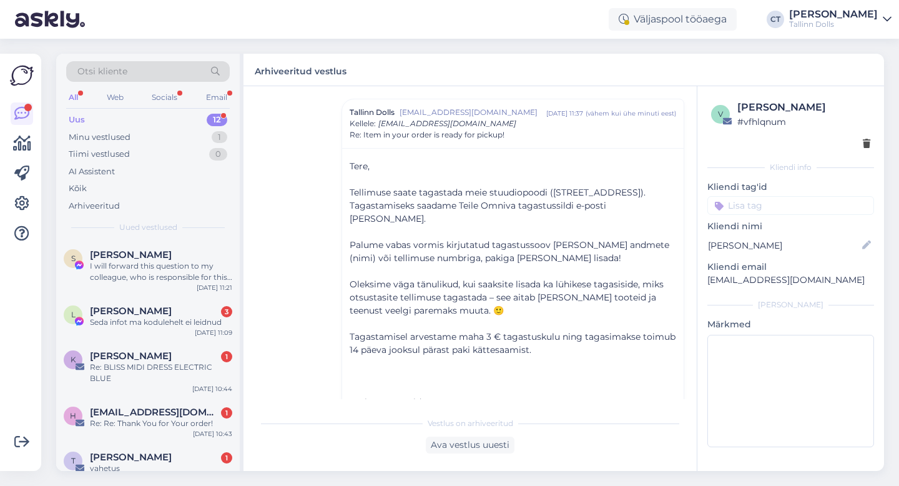
scroll to position [343, 0]
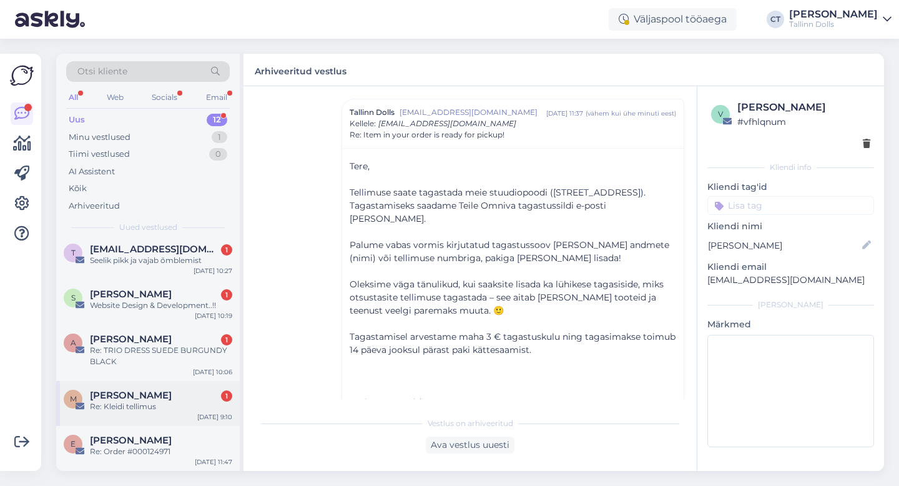
click at [171, 393] on div "[PERSON_NAME] 1" at bounding box center [161, 395] width 142 height 11
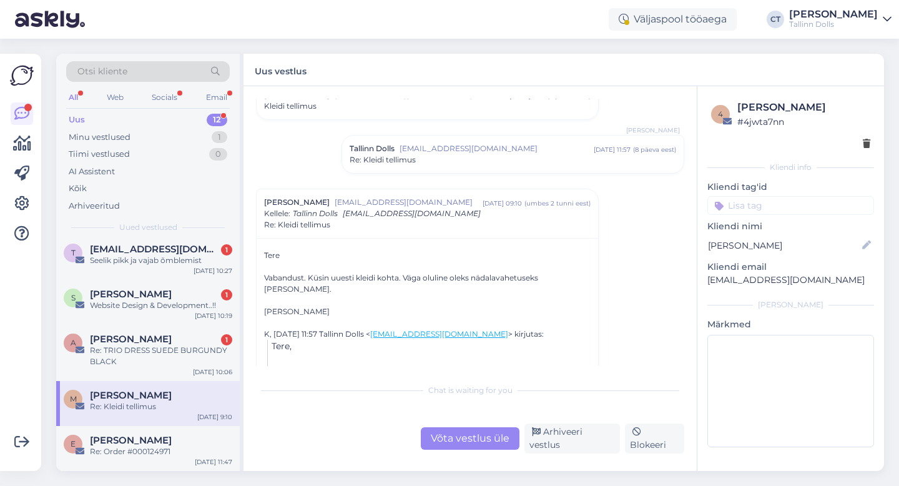
scroll to position [49, 0]
click at [444, 167] on div "Re: Kleidi tellimus" at bounding box center [513, 162] width 327 height 11
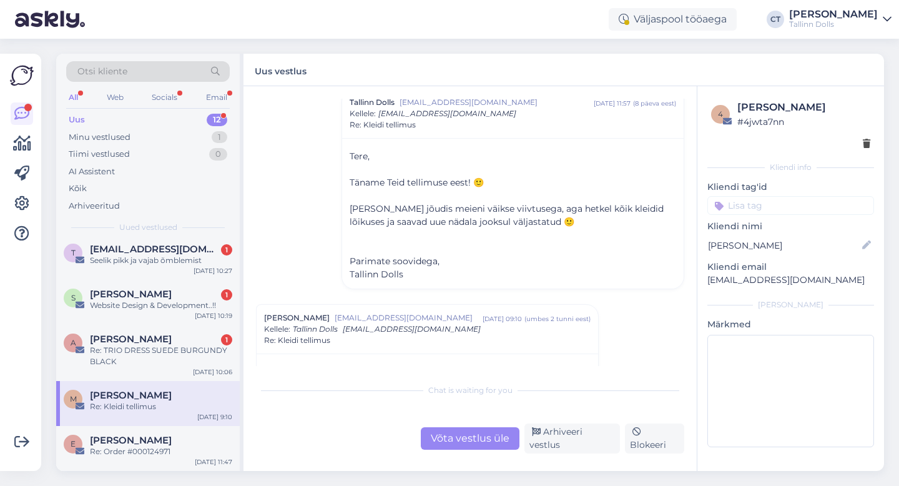
scroll to position [105, 0]
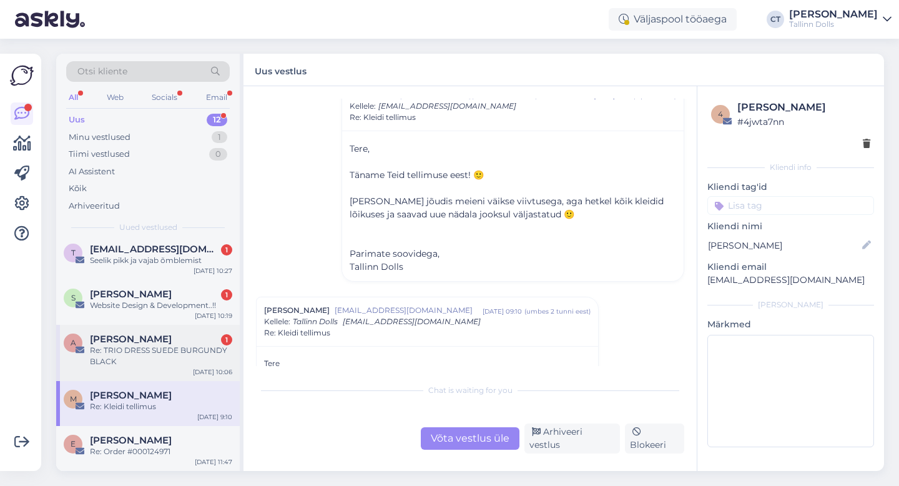
click at [137, 367] on div "Re: TRIO DRESS SUEDE BURGUNDY BLACK" at bounding box center [161, 356] width 142 height 22
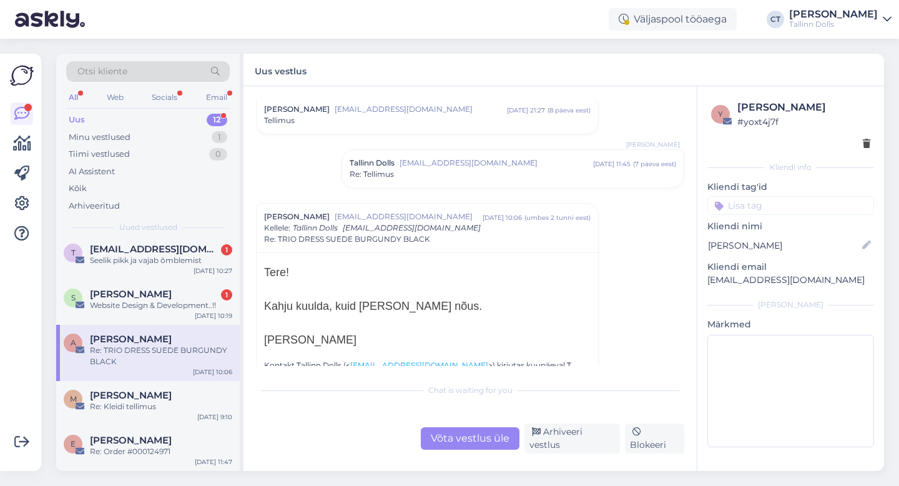
scroll to position [66, 0]
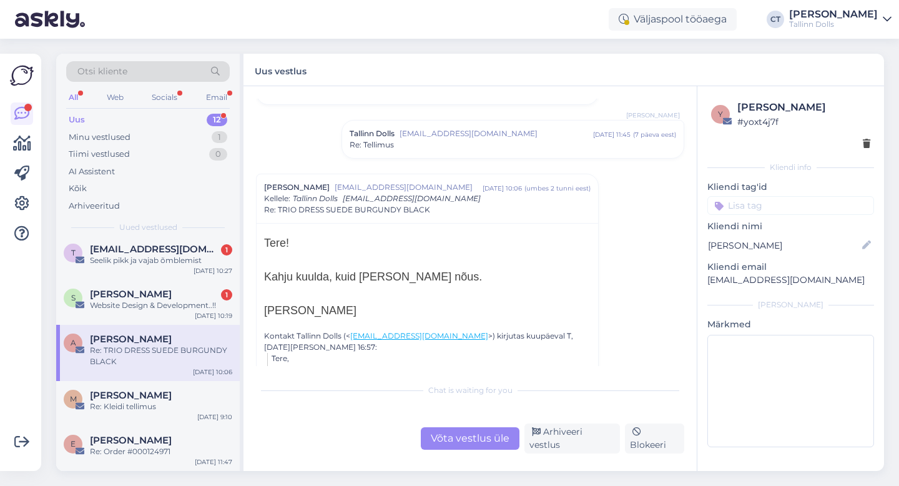
click at [453, 135] on span "[EMAIL_ADDRESS][DOMAIN_NAME]" at bounding box center [497, 133] width 194 height 11
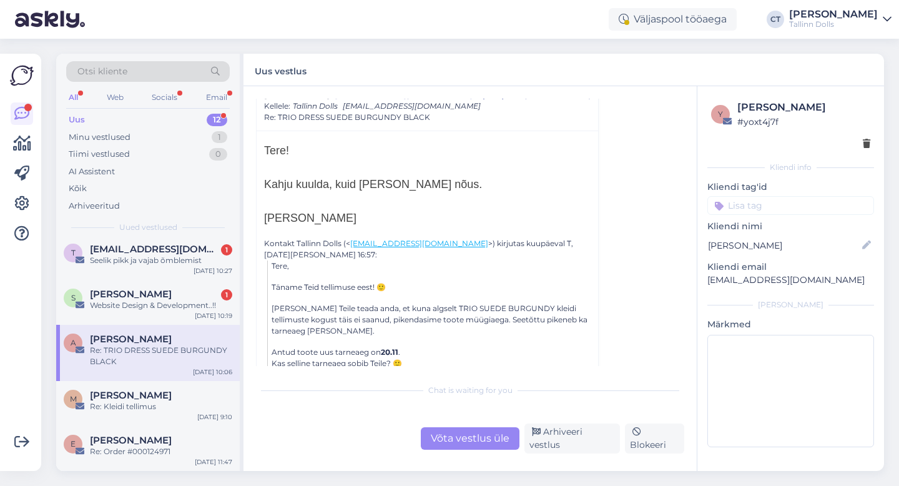
scroll to position [352, 0]
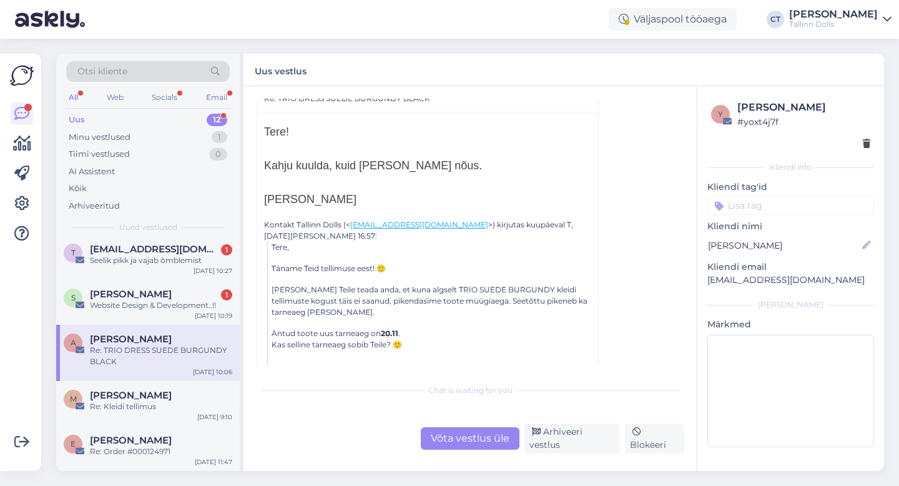
click at [473, 433] on div "Võta vestlus üle" at bounding box center [470, 438] width 99 height 22
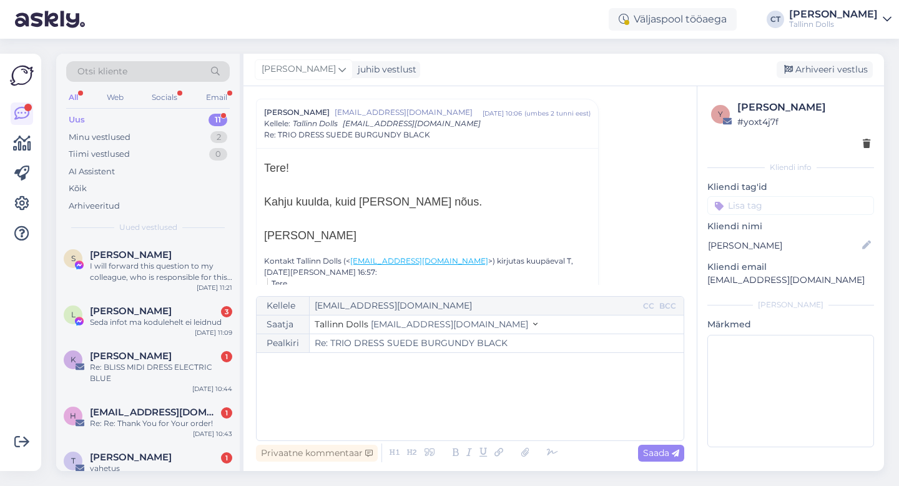
click at [469, 399] on div "﻿" at bounding box center [470, 396] width 415 height 75
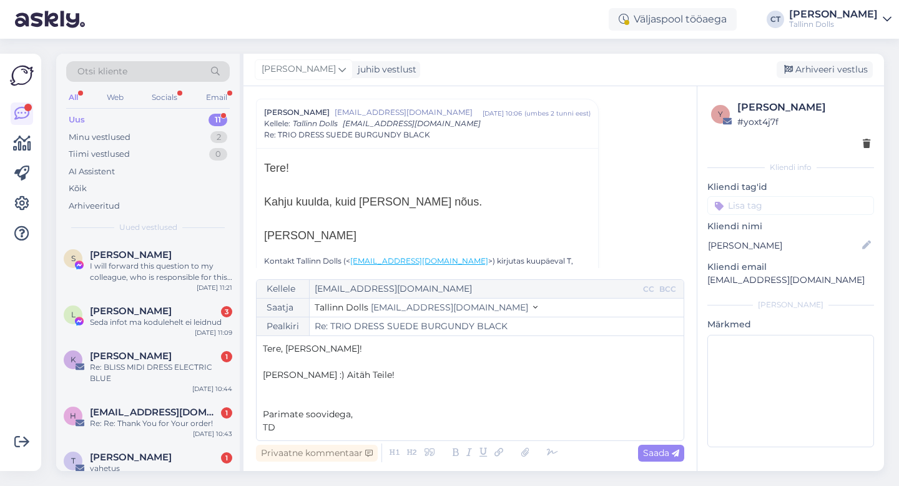
click at [674, 462] on div "Privaatne kommentaar Saada" at bounding box center [470, 453] width 428 height 24
click at [673, 452] on icon at bounding box center [675, 453] width 7 height 7
type input "Re: Re: TRIO DRESS SUEDE BURGUNDY BLACK"
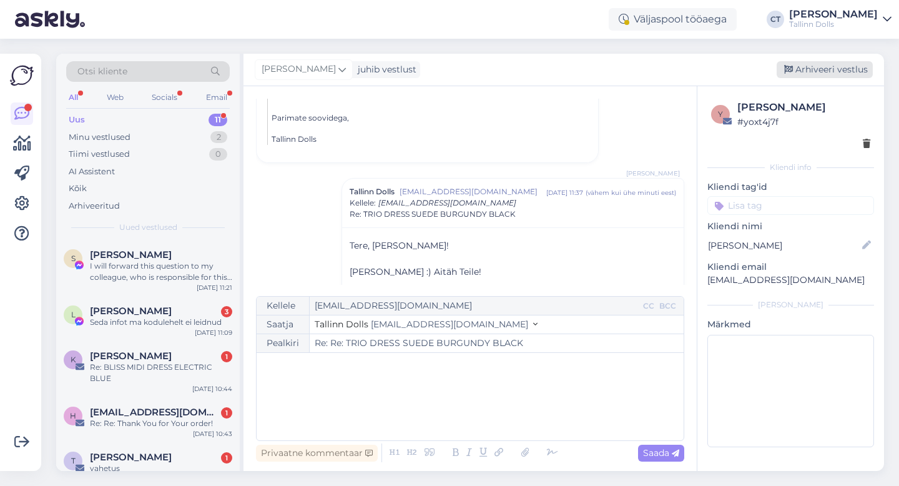
click at [828, 67] on div "Arhiveeri vestlus" at bounding box center [825, 69] width 96 height 17
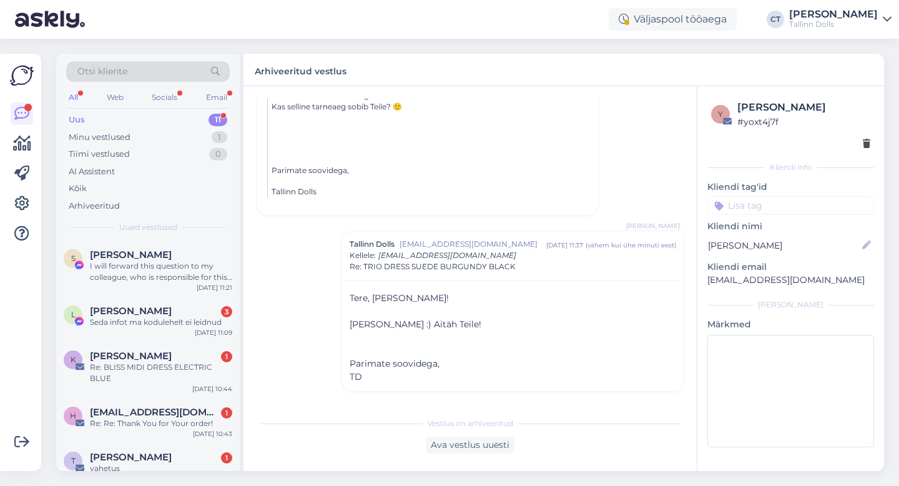
scroll to position [287, 0]
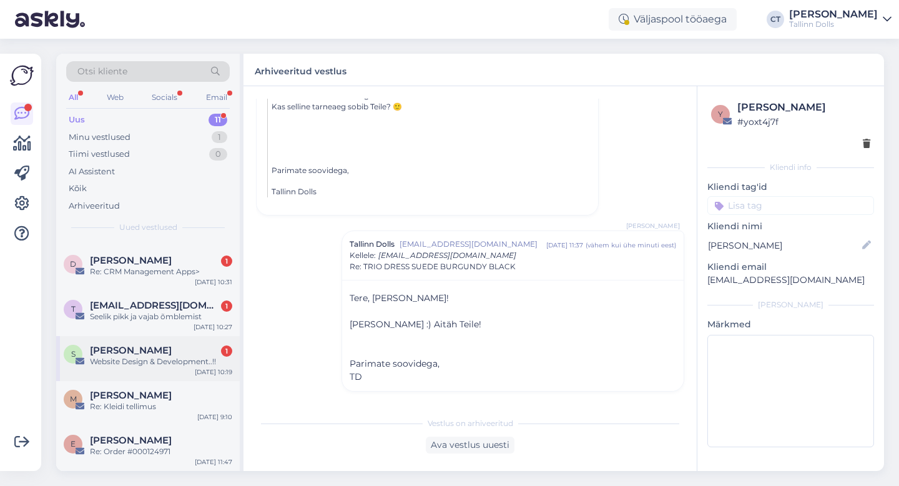
click at [132, 366] on div "Website Design & Development..!!" at bounding box center [161, 361] width 142 height 11
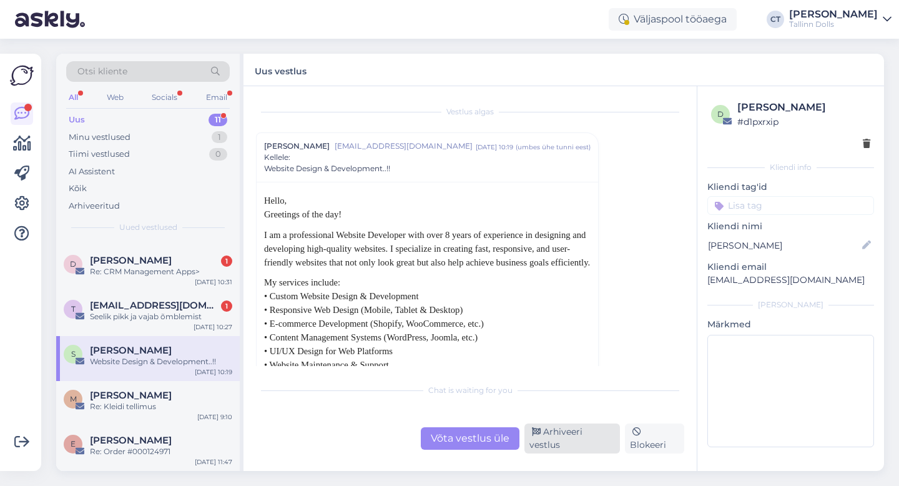
click at [576, 435] on div "Arhiveeri vestlus" at bounding box center [573, 438] width 96 height 30
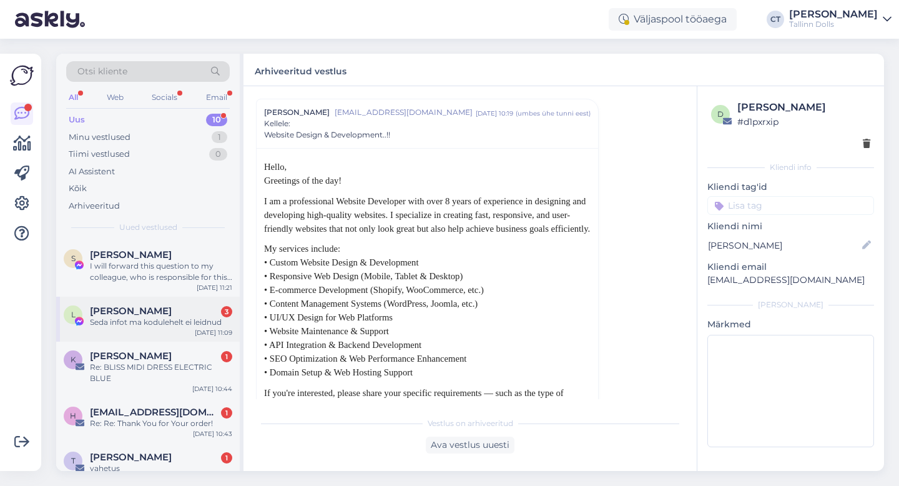
scroll to position [242, 0]
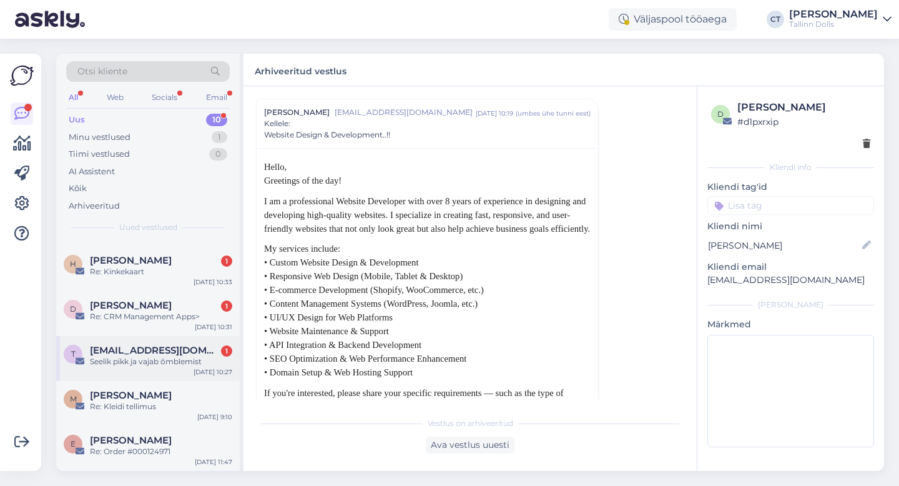
click at [177, 352] on span "[EMAIL_ADDRESS][DOMAIN_NAME]" at bounding box center [155, 350] width 130 height 11
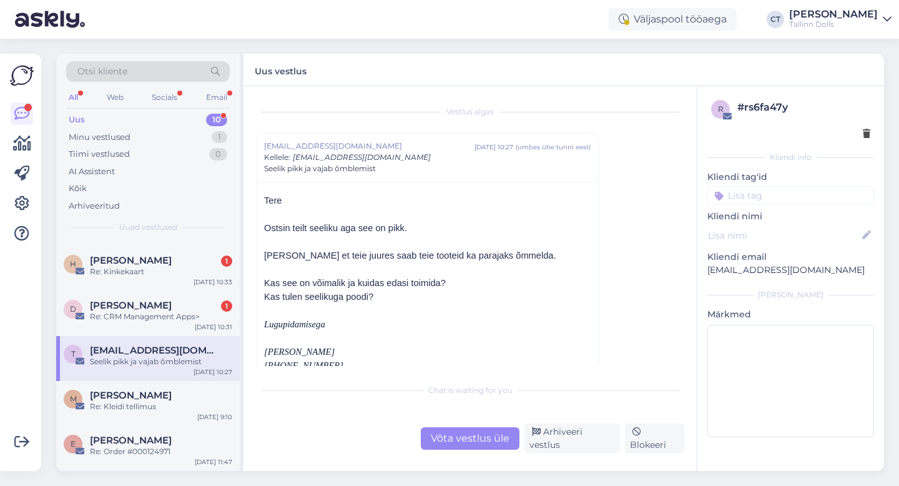
scroll to position [7, 0]
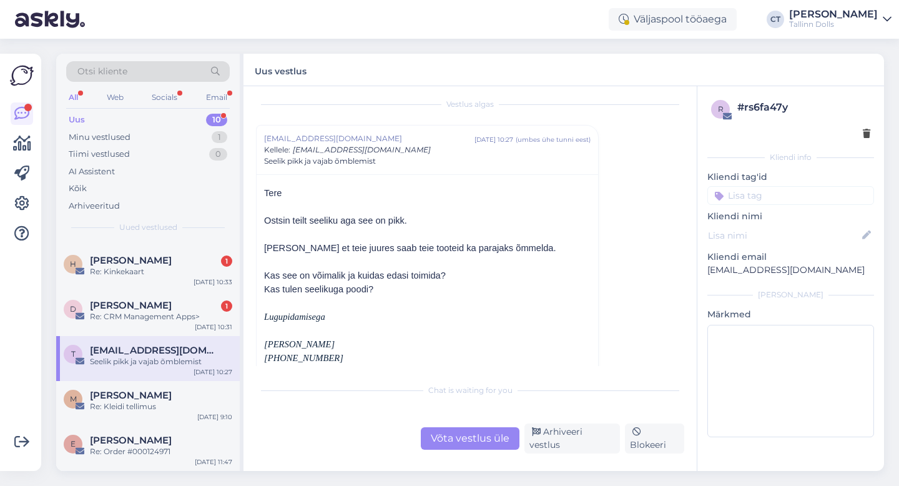
click at [453, 448] on div "Võta vestlus üle" at bounding box center [470, 438] width 99 height 22
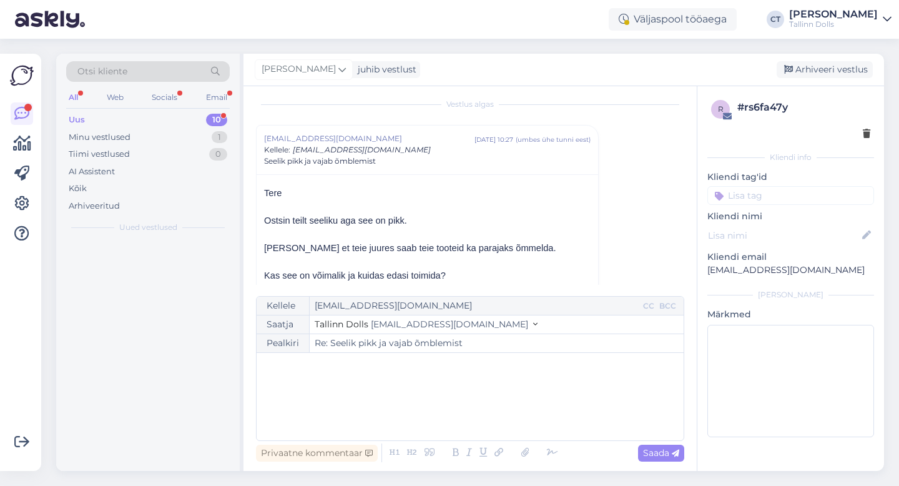
scroll to position [0, 0]
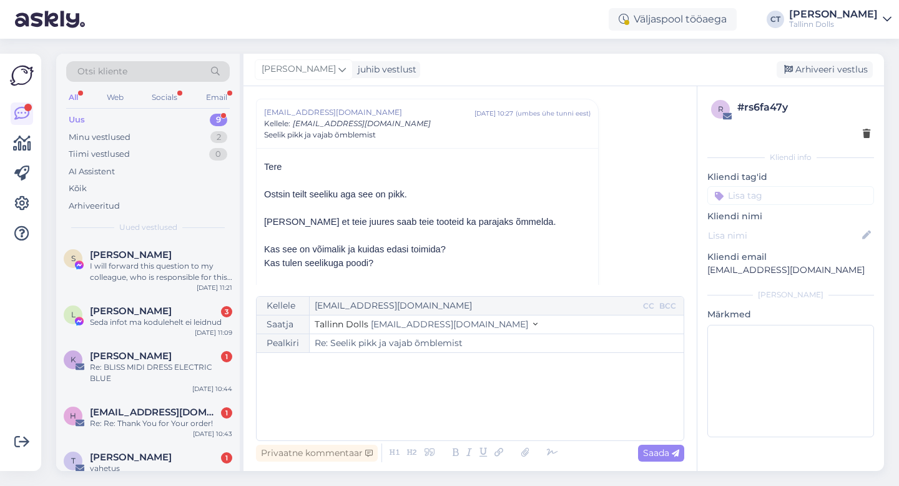
click at [455, 428] on div "﻿" at bounding box center [470, 396] width 415 height 75
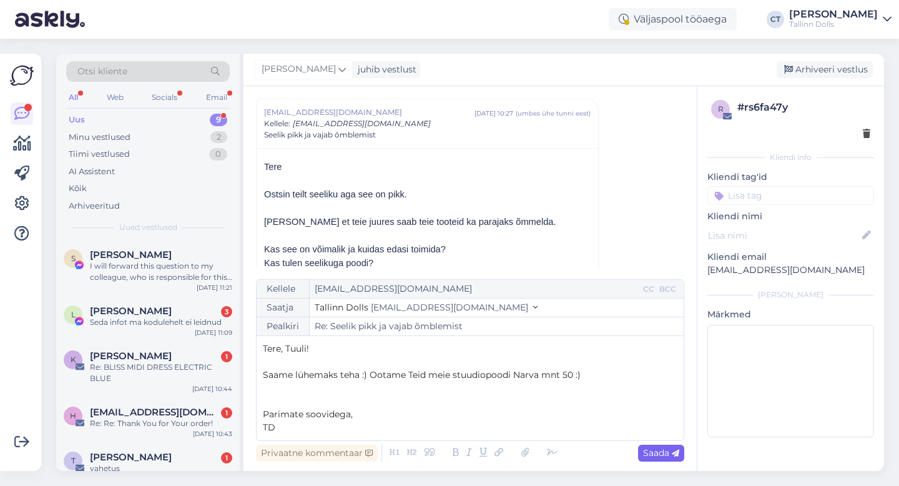
click at [657, 445] on div "Saada" at bounding box center [661, 453] width 46 height 17
type input "Re: Re: Seelik pikk ja vajab õmblemist"
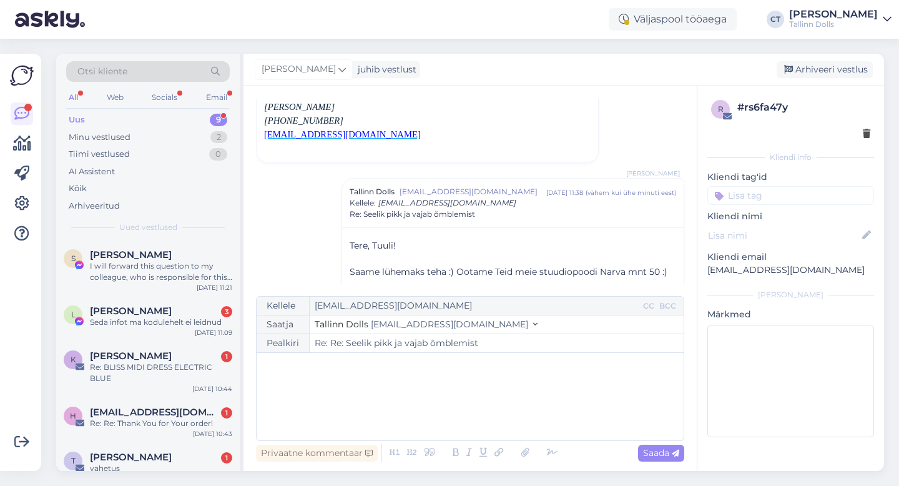
click at [827, 60] on div "[PERSON_NAME] juhib vestlust [GEOGRAPHIC_DATA] vestlus" at bounding box center [564, 70] width 641 height 32
click at [827, 69] on div "Arhiveeri vestlus" at bounding box center [825, 69] width 96 height 17
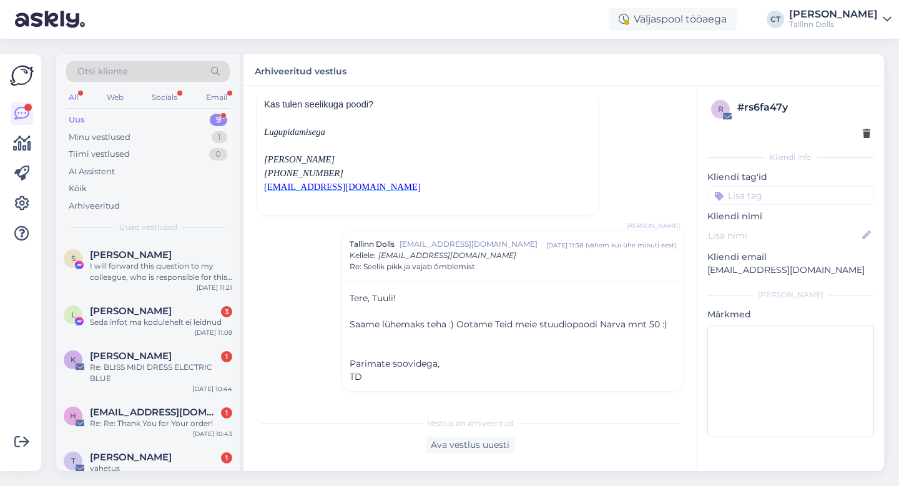
scroll to position [197, 0]
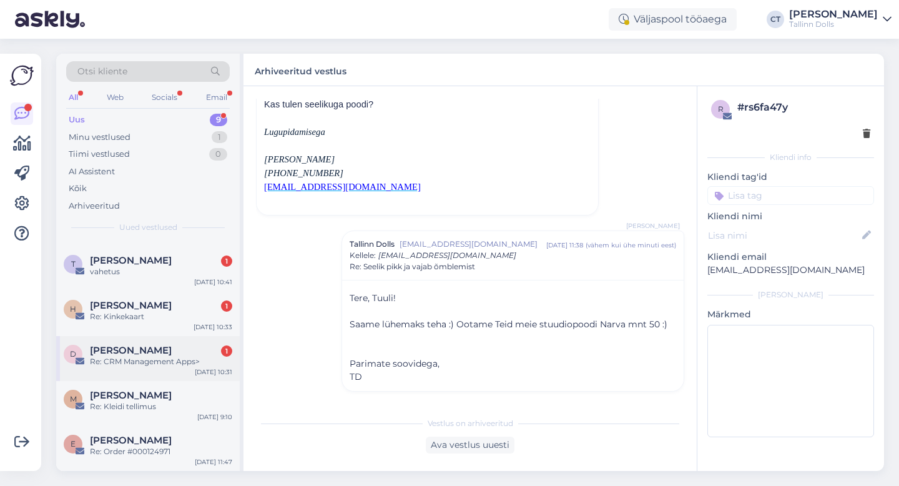
click at [162, 367] on div "Re: CRM Management Apps>" at bounding box center [161, 361] width 142 height 11
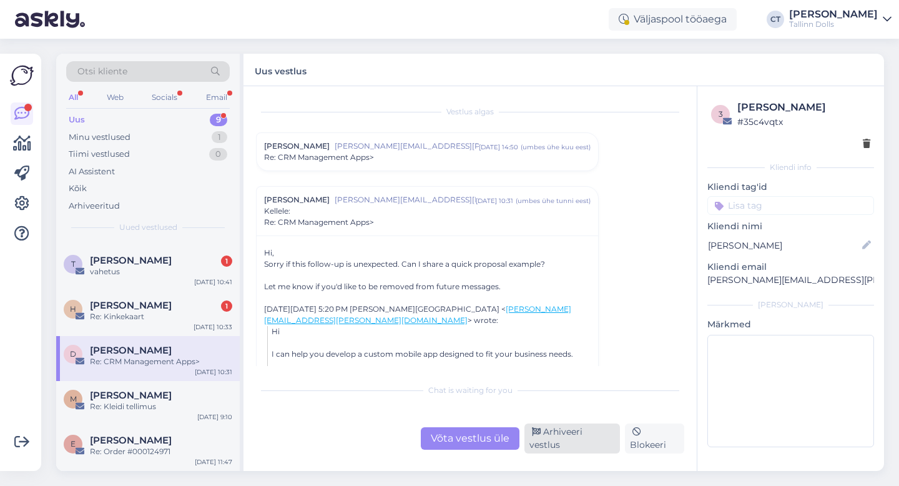
click at [583, 448] on div "Arhiveeri vestlus" at bounding box center [573, 438] width 96 height 30
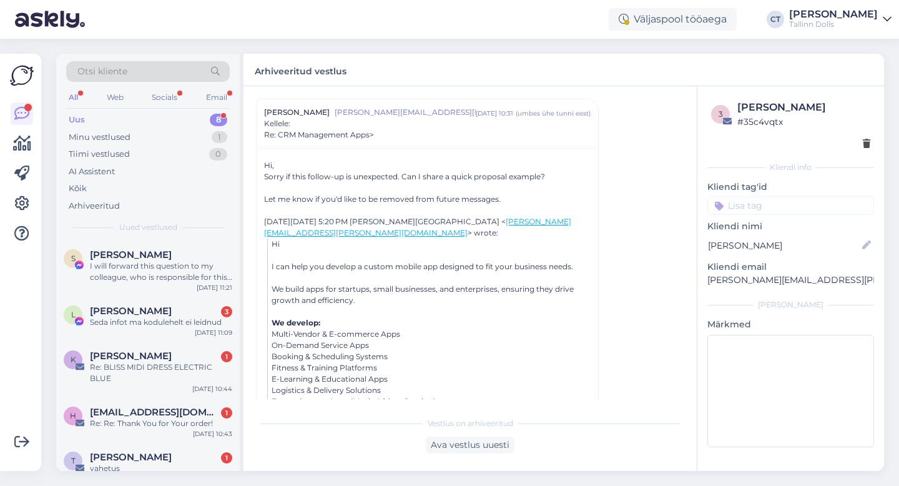
scroll to position [152, 0]
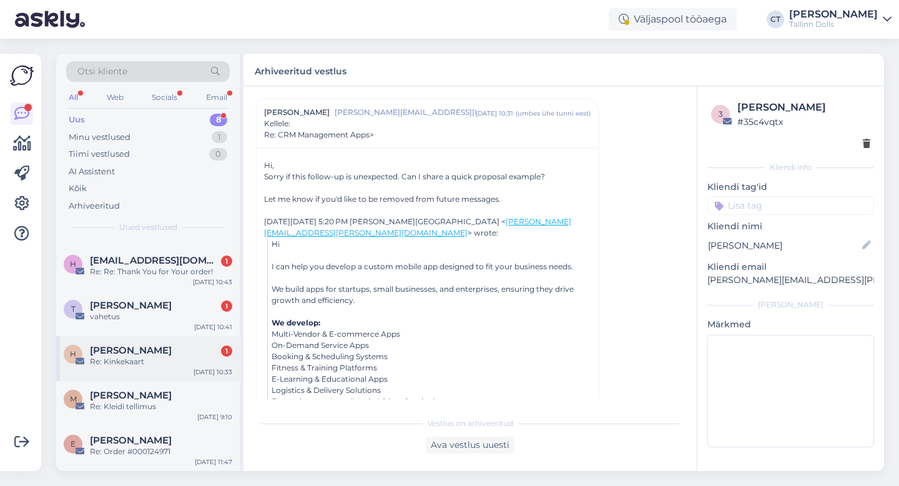
click at [152, 369] on div "H [PERSON_NAME] 1 Re: Kinkekaart [DATE] 10:33" at bounding box center [148, 358] width 184 height 45
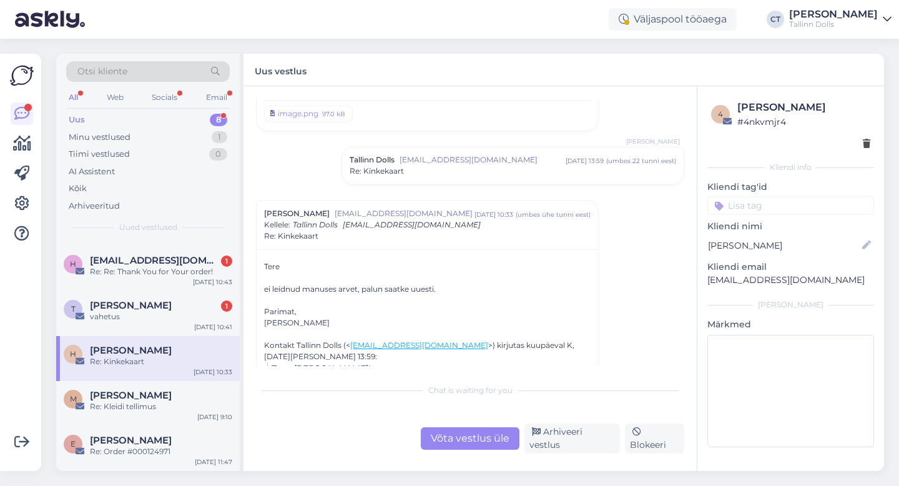
scroll to position [79, 0]
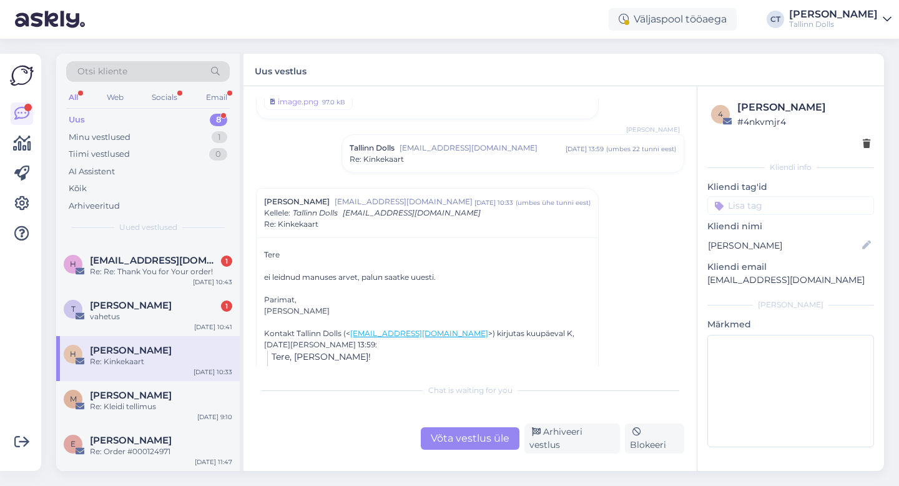
click at [412, 161] on div "Re: Kinkekaart" at bounding box center [513, 159] width 327 height 11
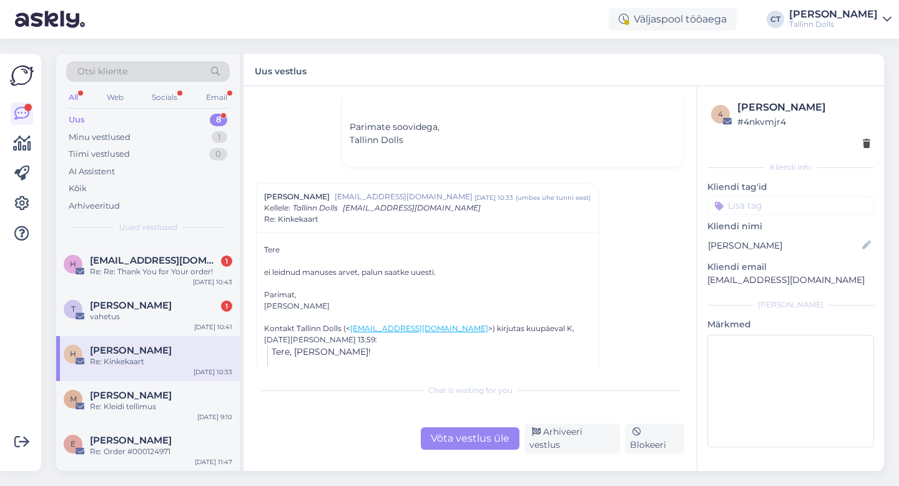
scroll to position [469, 0]
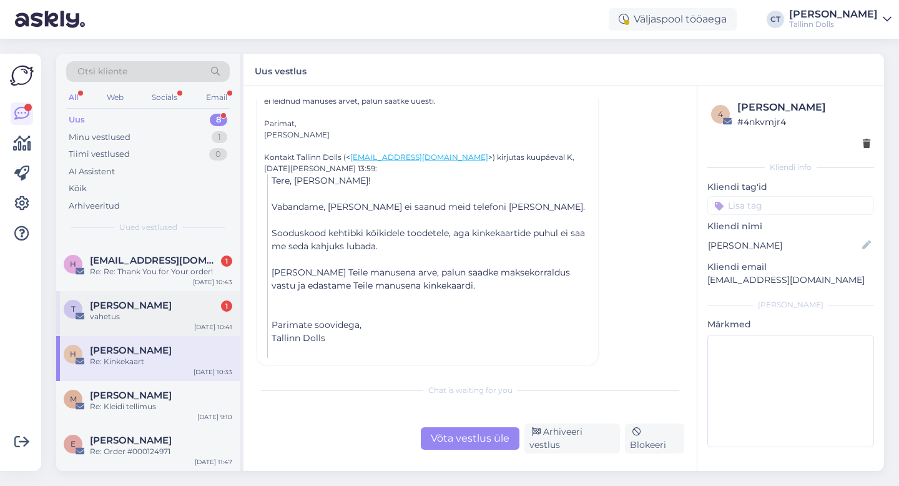
click at [156, 309] on div "[PERSON_NAME] 1" at bounding box center [161, 305] width 142 height 11
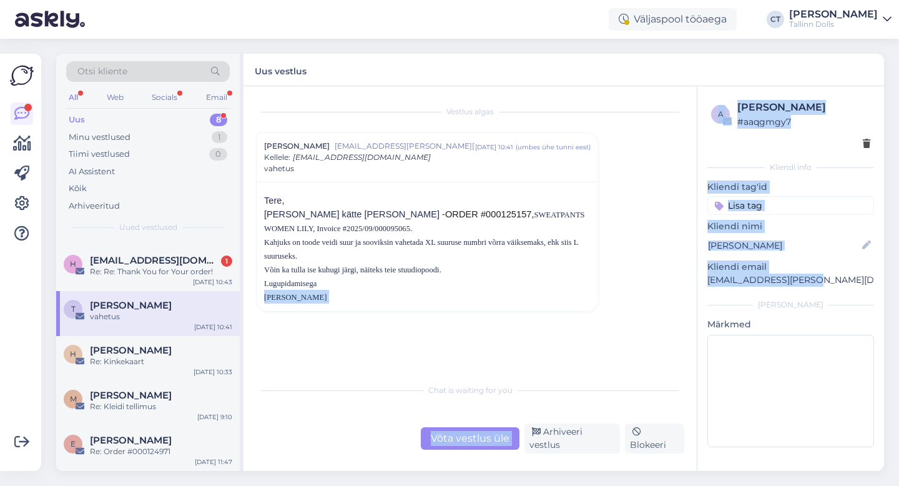
drag, startPoint x: 813, startPoint y: 281, endPoint x: 695, endPoint y: 277, distance: 117.5
click at [695, 277] on div "Vestlus algas [PERSON_NAME] [EMAIL_ADDRESS][PERSON_NAME][DOMAIN_NAME] [DATE] 10…" at bounding box center [564, 278] width 641 height 385
click at [703, 292] on div "a [PERSON_NAME] # aaqgmgy7 Kliendi info Kliendi tag'id Kliendi nimi [PERSON_NAM…" at bounding box center [791, 276] width 187 height 380
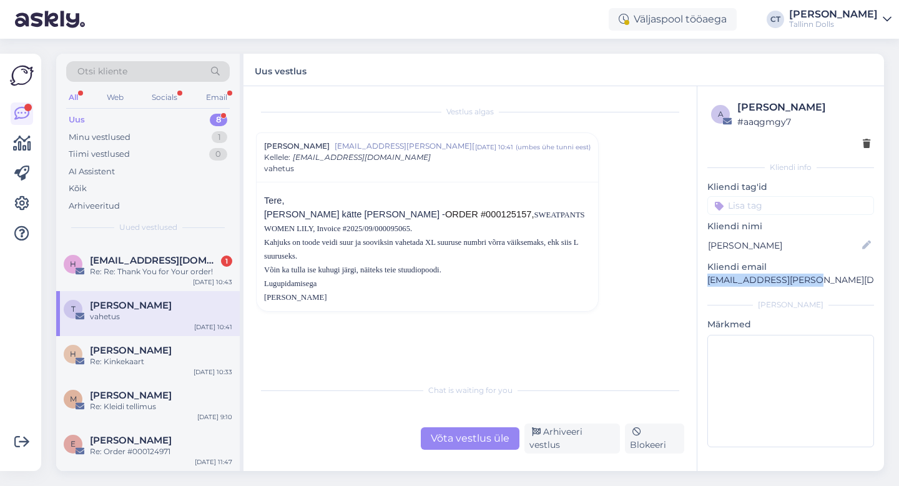
drag, startPoint x: 809, startPoint y: 282, endPoint x: 703, endPoint y: 277, distance: 105.7
click at [703, 277] on div "a [PERSON_NAME] # aaqgmgy7 Kliendi info Kliendi tag'id Kliendi nimi [PERSON_NAM…" at bounding box center [791, 276] width 187 height 380
copy p "[EMAIL_ADDRESS][PERSON_NAME][DOMAIN_NAME]"
click at [480, 446] on div "Võta vestlus üle" at bounding box center [470, 438] width 99 height 22
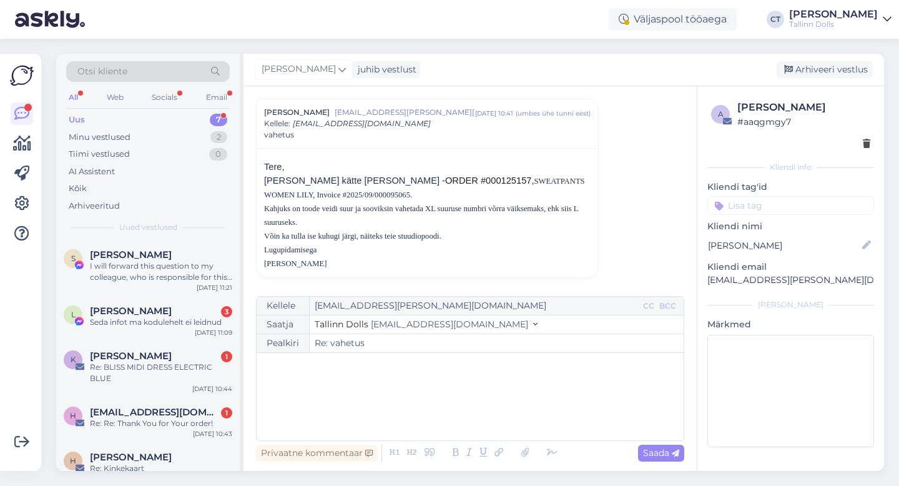
click at [477, 397] on div "﻿" at bounding box center [470, 396] width 415 height 75
click at [328, 407] on div "﻿" at bounding box center [470, 396] width 415 height 75
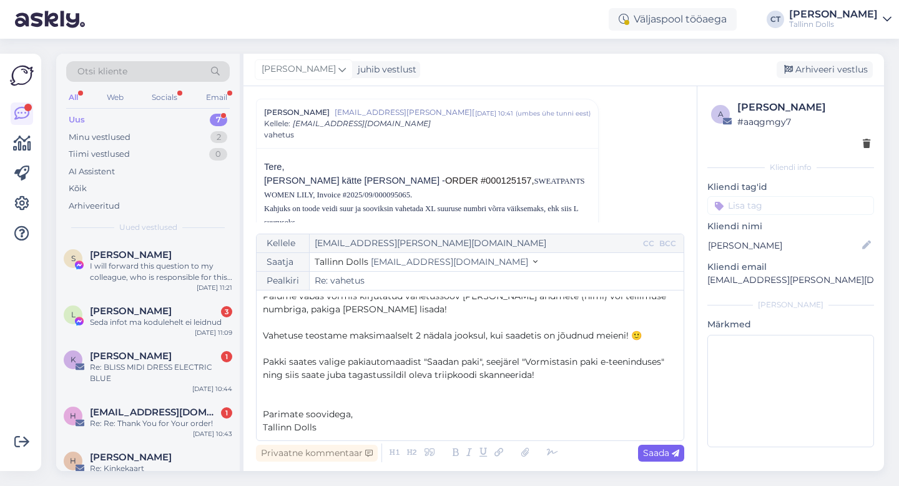
click at [663, 456] on span "Saada" at bounding box center [661, 452] width 36 height 11
type input "Re: vahetus"
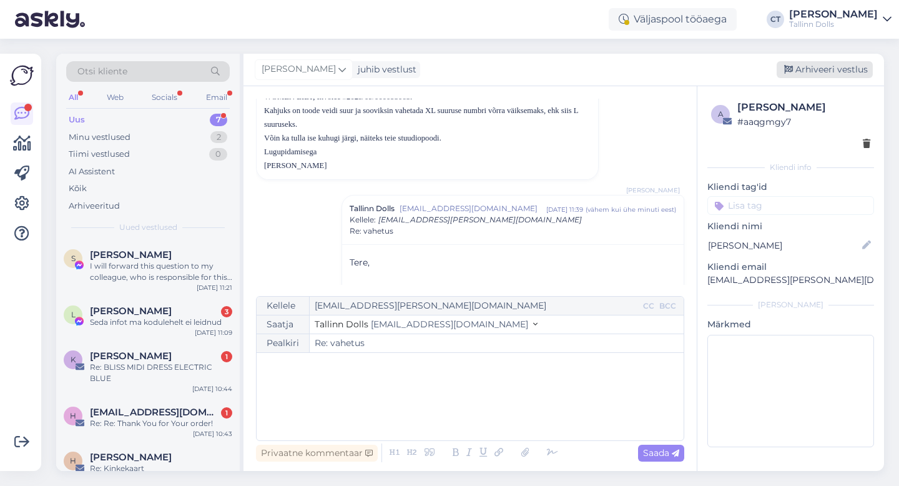
click at [829, 67] on div "Arhiveeri vestlus" at bounding box center [825, 69] width 96 height 17
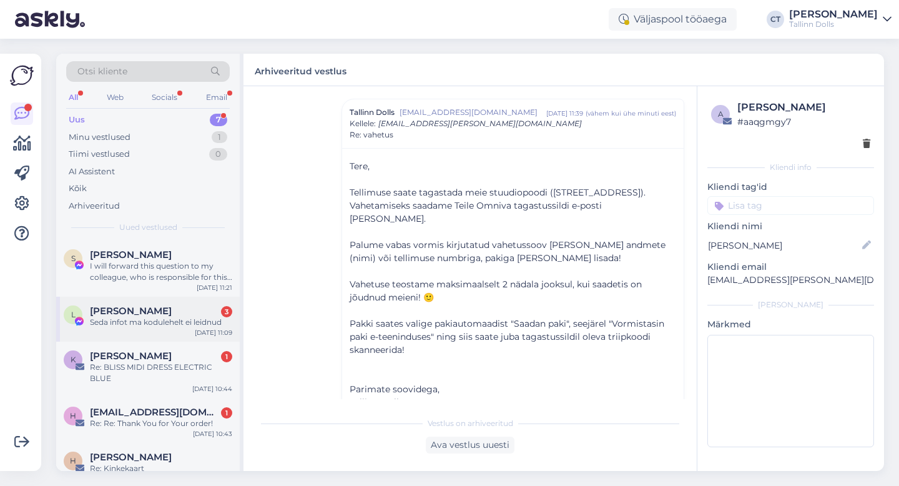
scroll to position [107, 0]
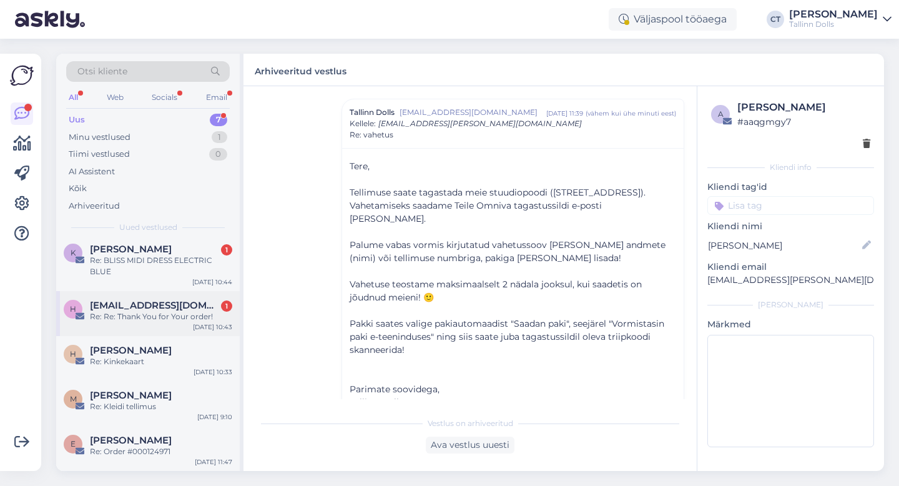
click at [147, 330] on div "h [EMAIL_ADDRESS][DOMAIN_NAME] 1 Re: Re: Thank You for Your order! [DATE] 10:43" at bounding box center [148, 313] width 184 height 45
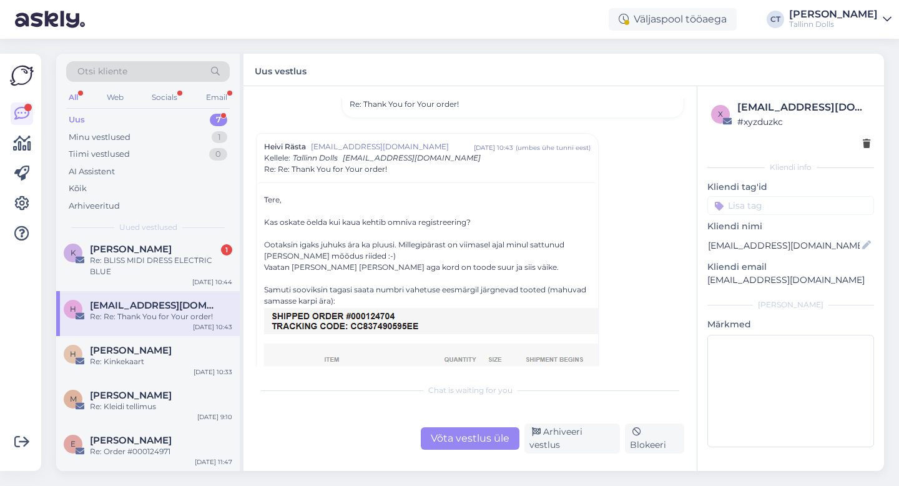
scroll to position [349, 0]
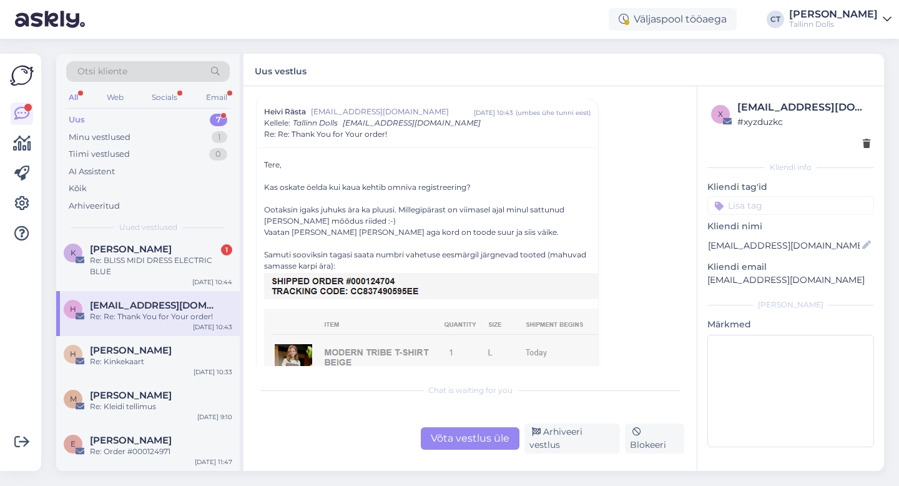
click at [481, 440] on div "Võta vestlus üle" at bounding box center [470, 438] width 99 height 22
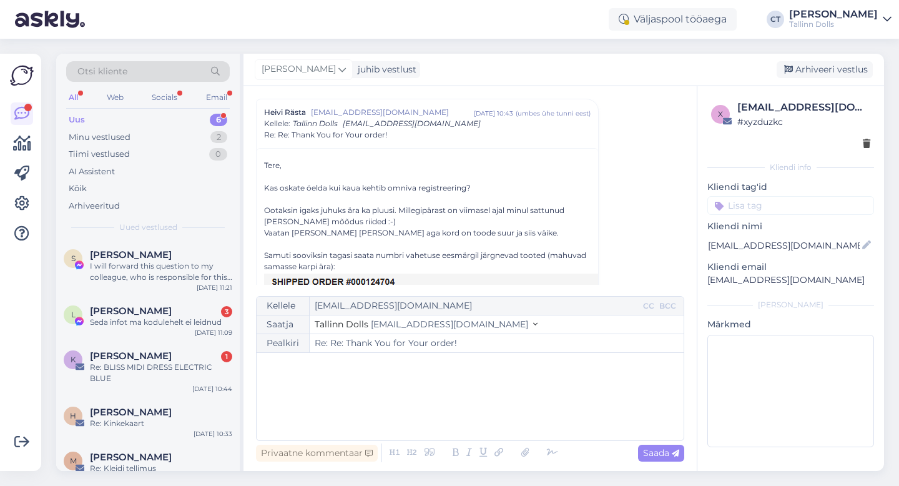
click at [483, 418] on div "﻿" at bounding box center [470, 396] width 415 height 75
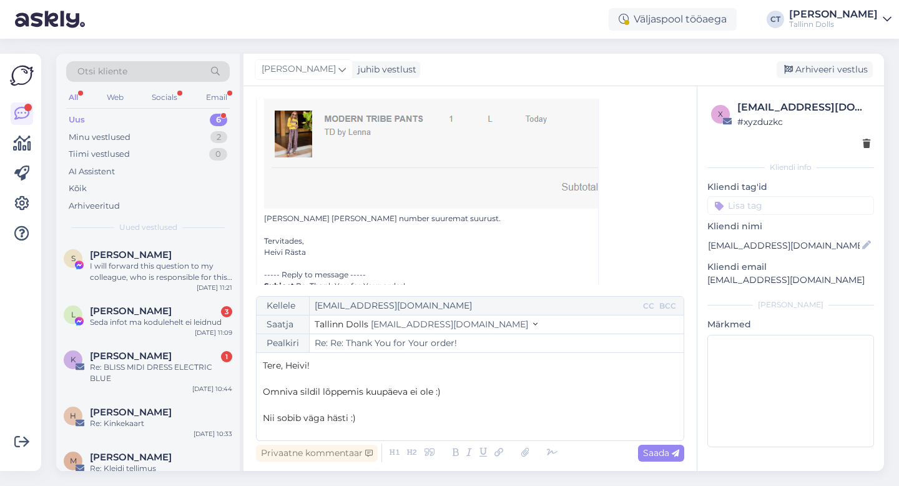
scroll to position [684, 0]
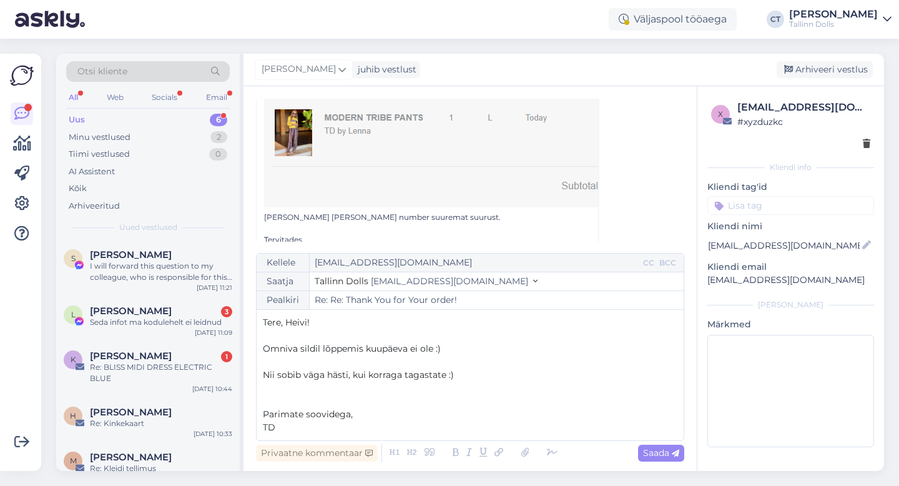
click at [362, 348] on span "Omniva sildil lõppemis kuupäeva ei ole :)" at bounding box center [352, 348] width 178 height 11
click at [666, 447] on span "Saada" at bounding box center [661, 452] width 36 height 11
type input "Re: Re: Thank You for Your order!"
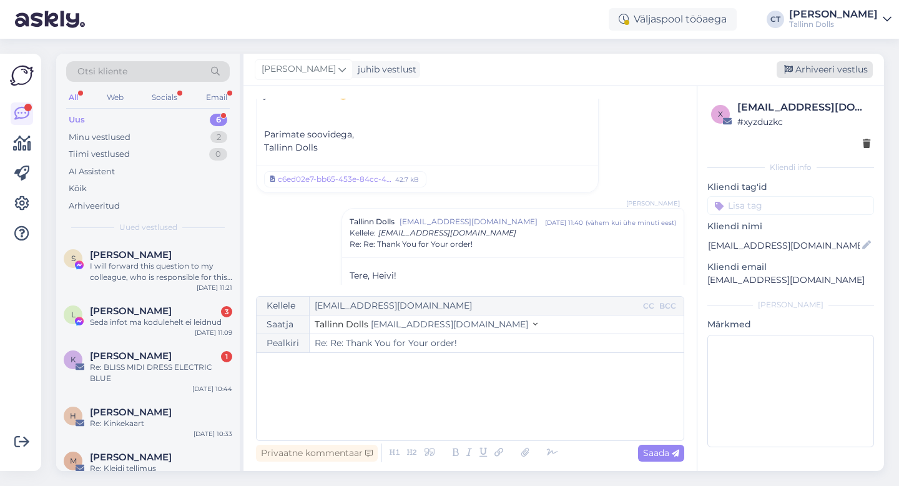
click at [819, 77] on div "Arhiveeri vestlus" at bounding box center [825, 69] width 96 height 17
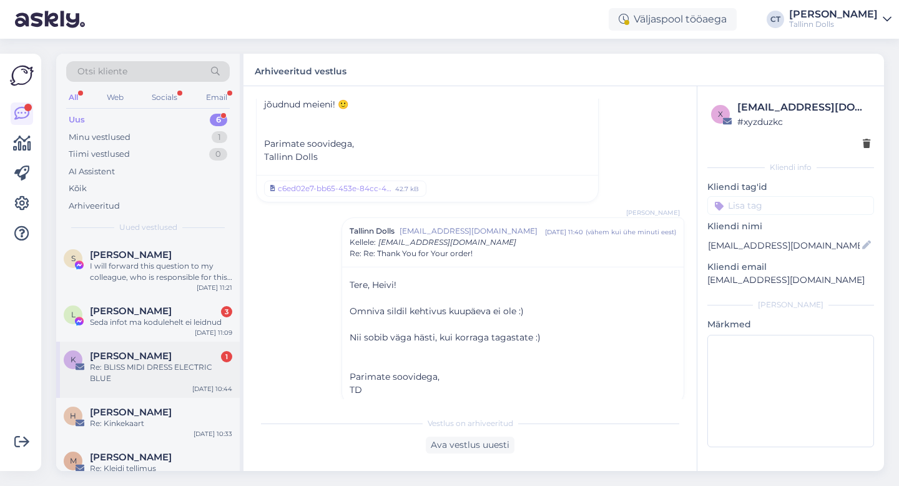
scroll to position [62, 0]
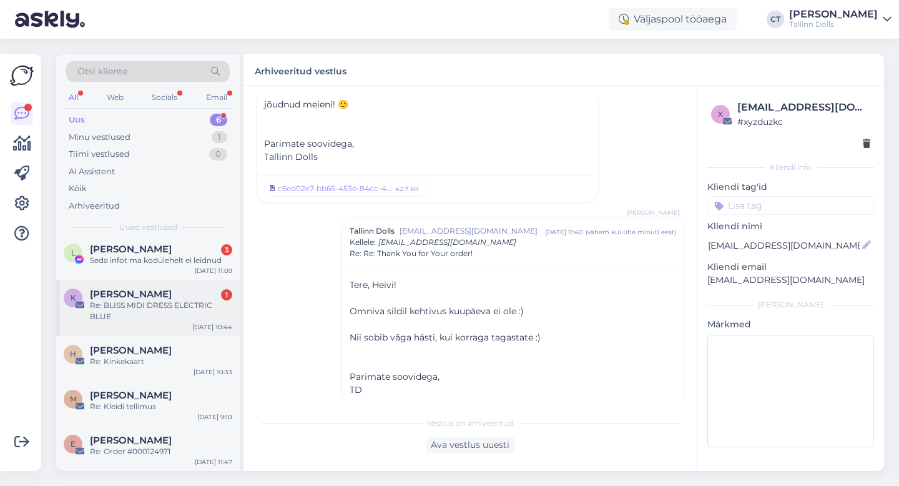
click at [157, 309] on div "Re: BLISS MIDI DRESS ELECTRIC BLUE" at bounding box center [161, 311] width 142 height 22
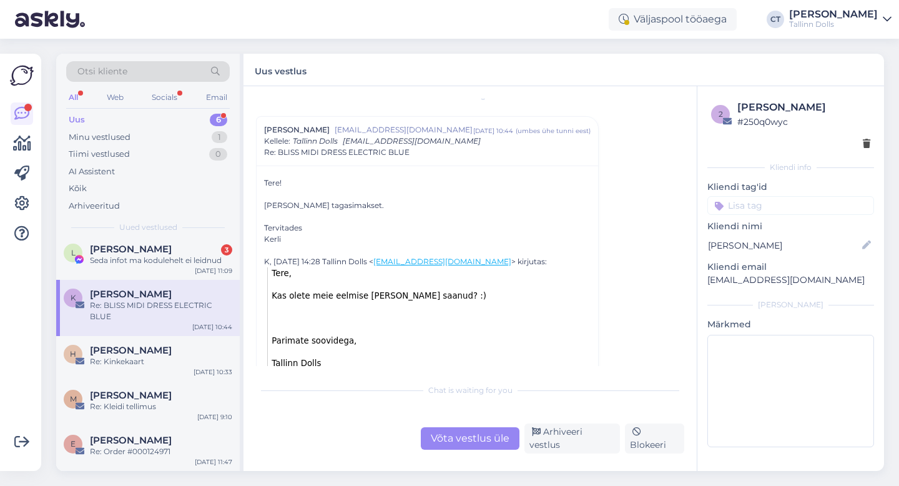
scroll to position [21, 0]
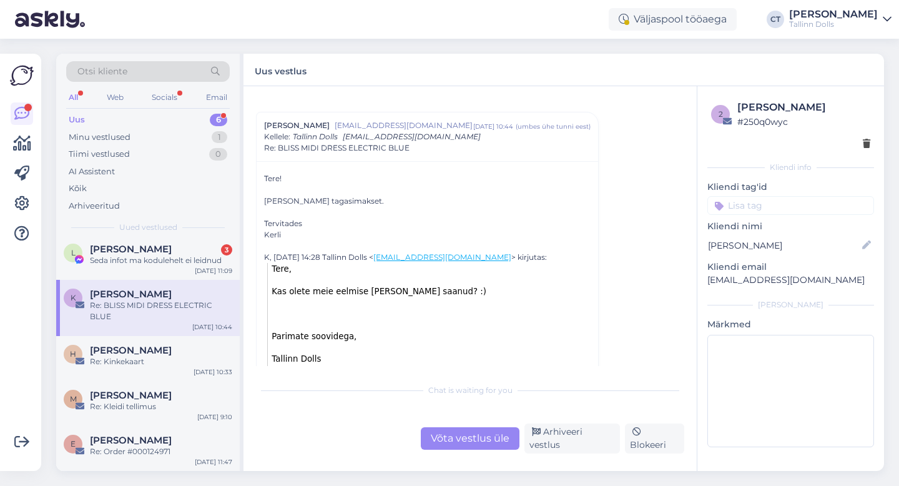
click at [477, 443] on div "Võta vestlus üle" at bounding box center [470, 438] width 99 height 22
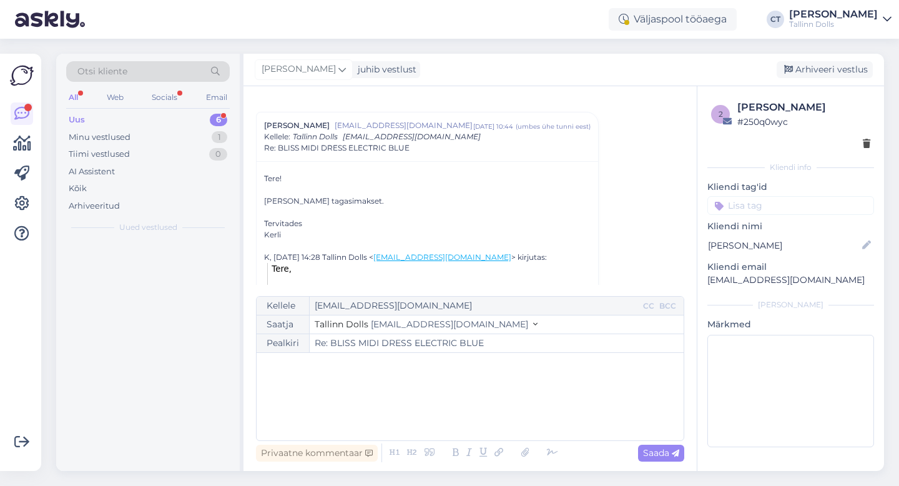
scroll to position [0, 0]
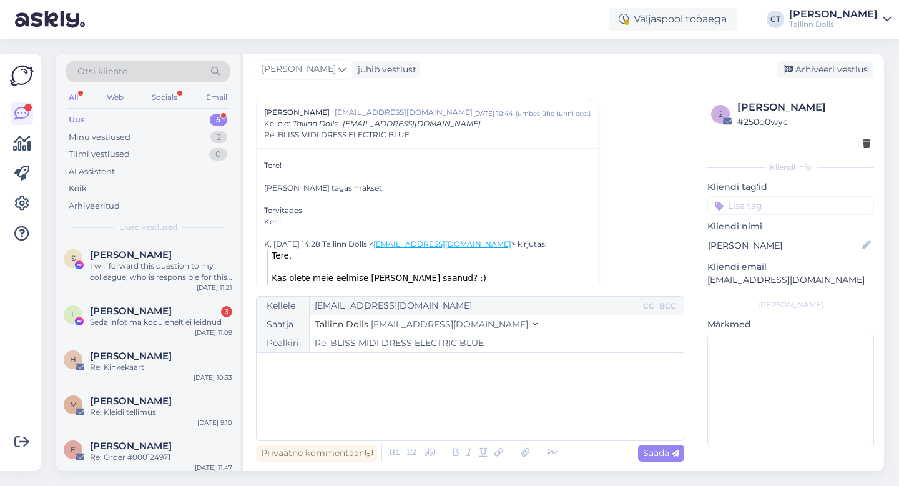
click at [477, 412] on div "﻿" at bounding box center [470, 396] width 415 height 75
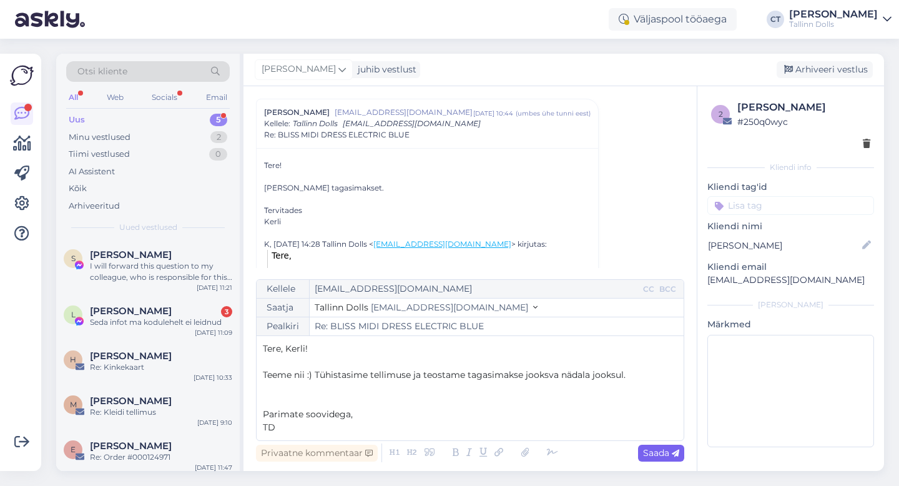
click at [666, 455] on span "Saada" at bounding box center [661, 452] width 36 height 11
type input "Re: Re: BLISS MIDI DRESS ELECTRIC BLUE"
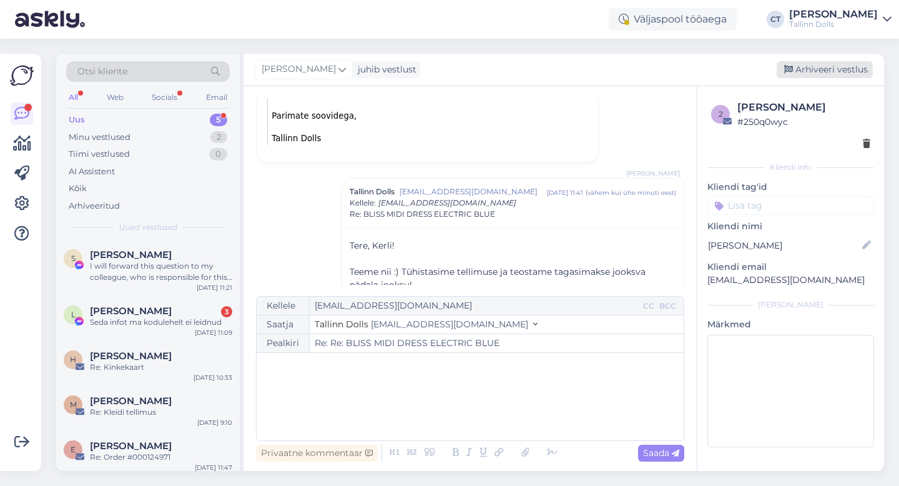
click at [841, 67] on div "Arhiveeri vestlus" at bounding box center [825, 69] width 96 height 17
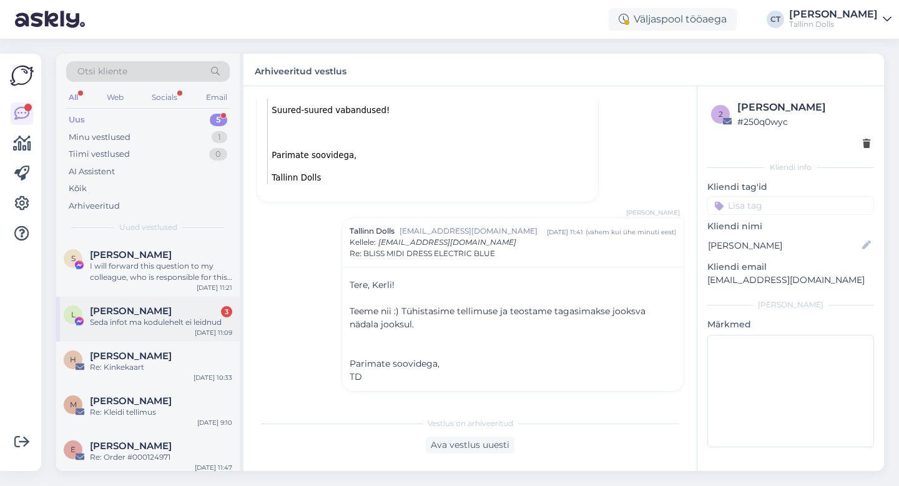
click at [131, 324] on div "Seda infot ma kodulehelt ei leidnud" at bounding box center [161, 322] width 142 height 11
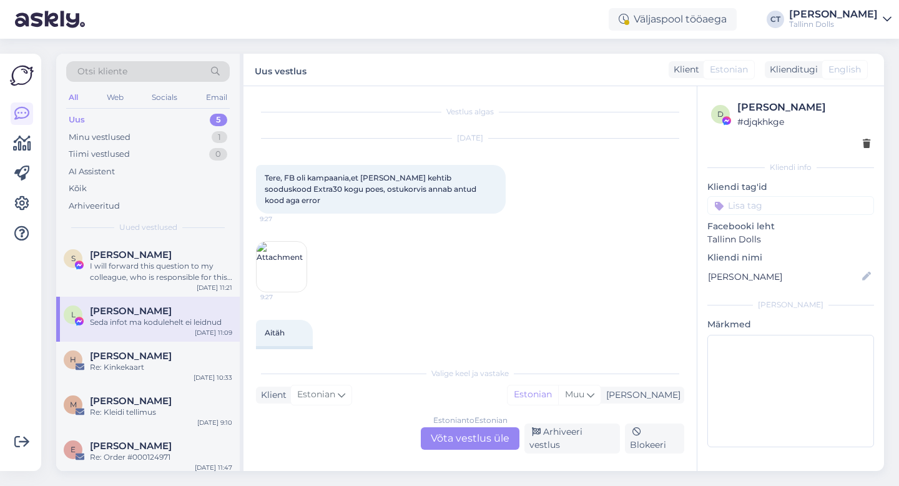
scroll to position [3530, 0]
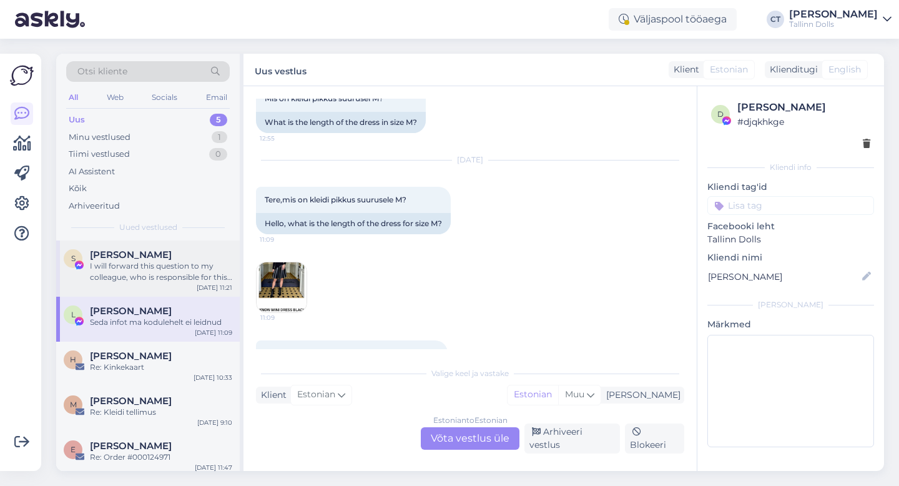
click at [154, 240] on div "S [PERSON_NAME] I will forward this question to my colleague, who is responsibl…" at bounding box center [148, 268] width 184 height 56
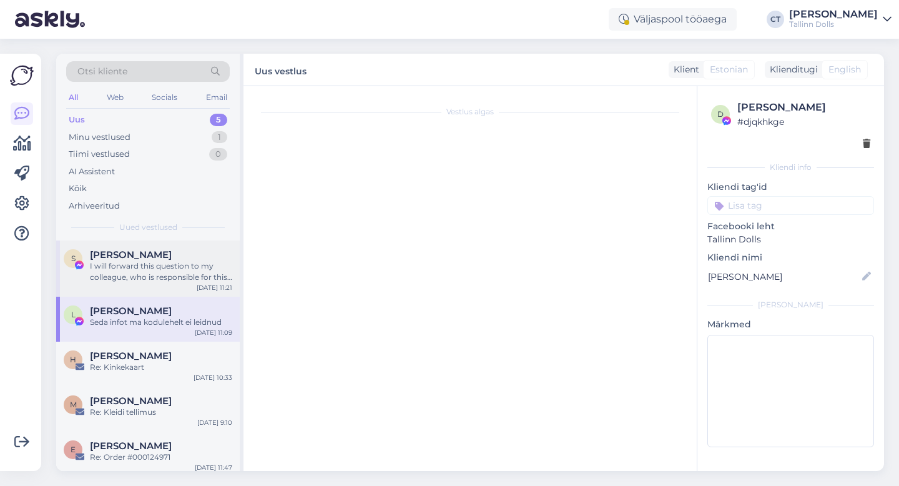
scroll to position [42, 0]
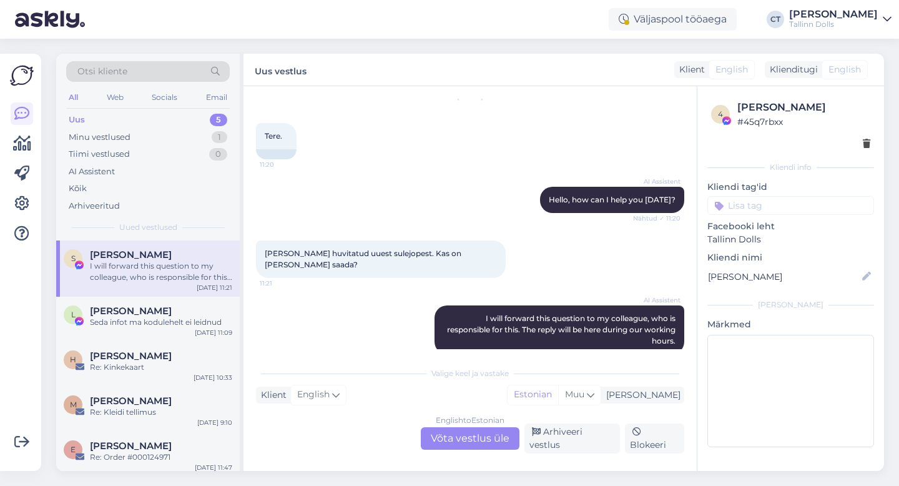
click at [491, 438] on div "English to Estonian Võta vestlus üle" at bounding box center [470, 438] width 99 height 22
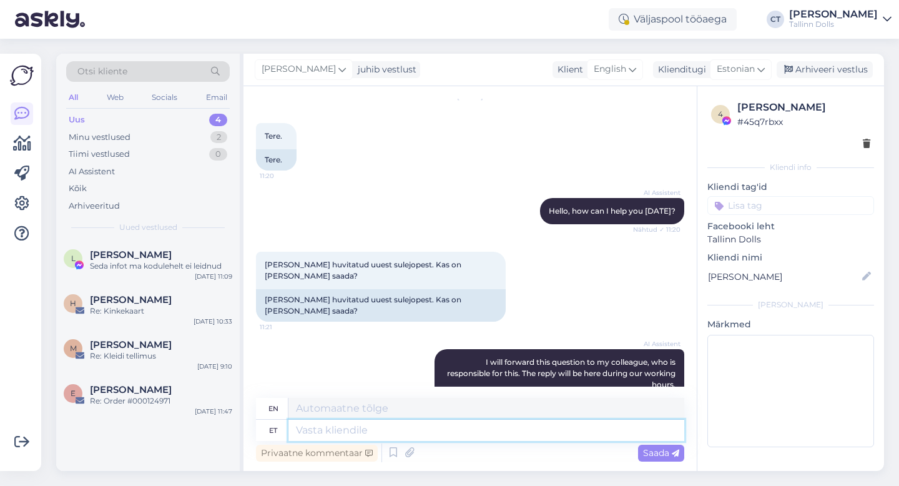
click at [492, 432] on textarea at bounding box center [487, 430] width 396 height 21
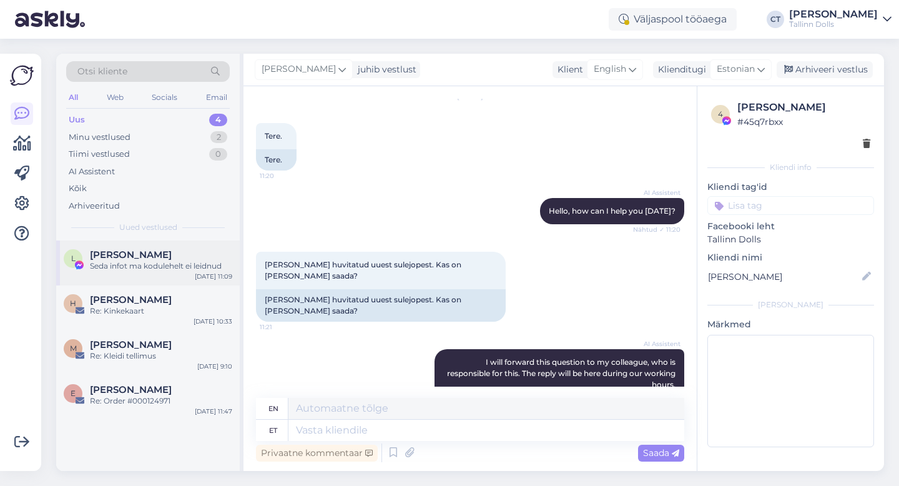
click at [157, 252] on span "[PERSON_NAME]" at bounding box center [131, 254] width 82 height 11
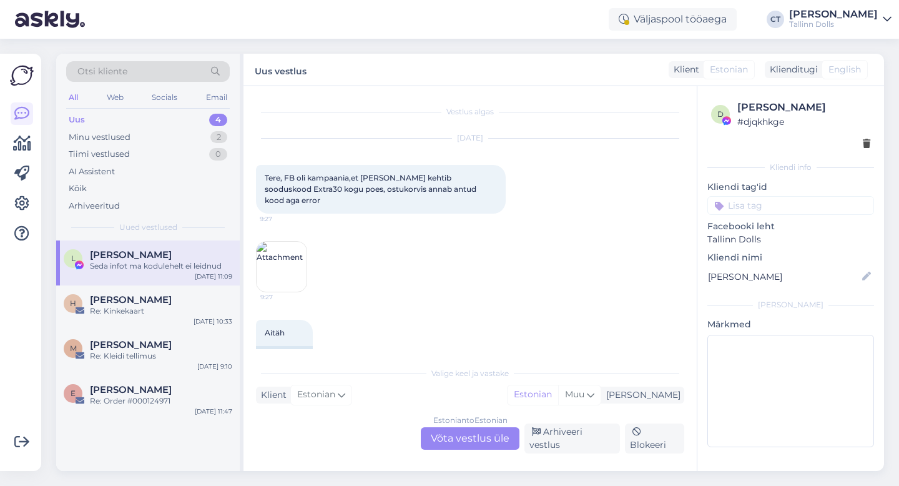
scroll to position [3530, 0]
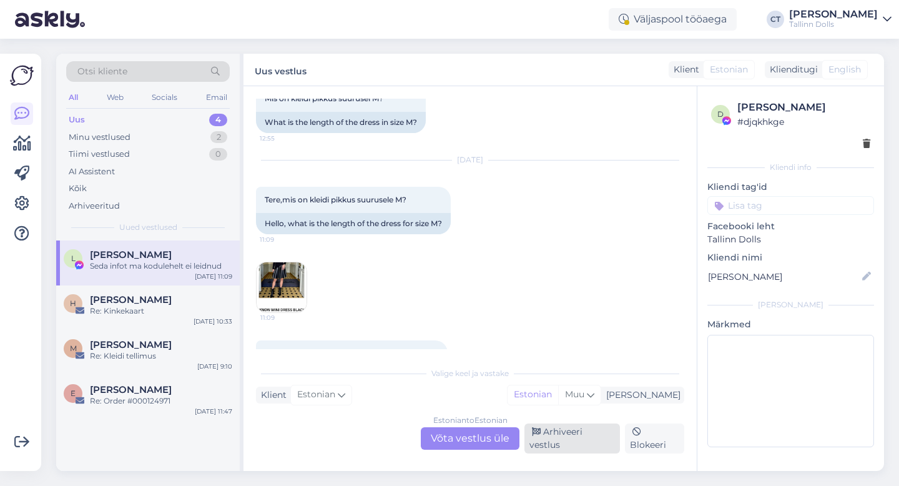
click at [576, 441] on div "Arhiveeri vestlus" at bounding box center [573, 438] width 96 height 30
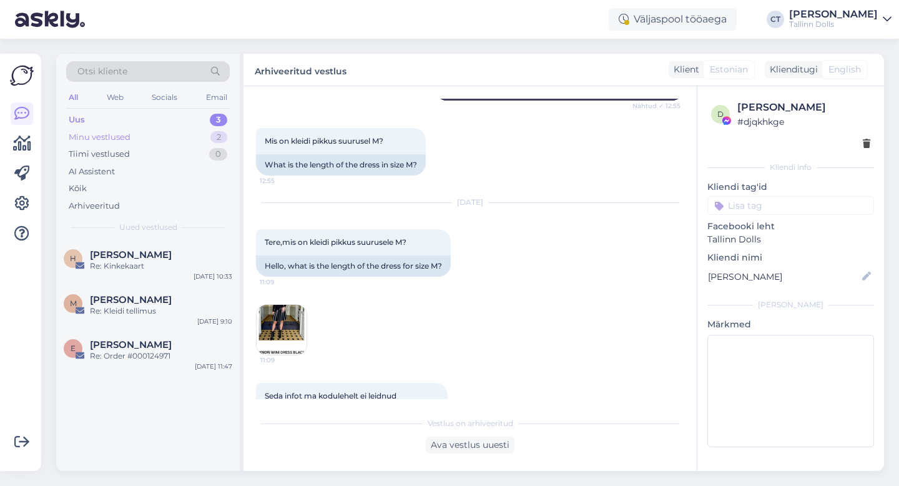
click at [142, 132] on div "Minu vestlused 2" at bounding box center [148, 137] width 164 height 17
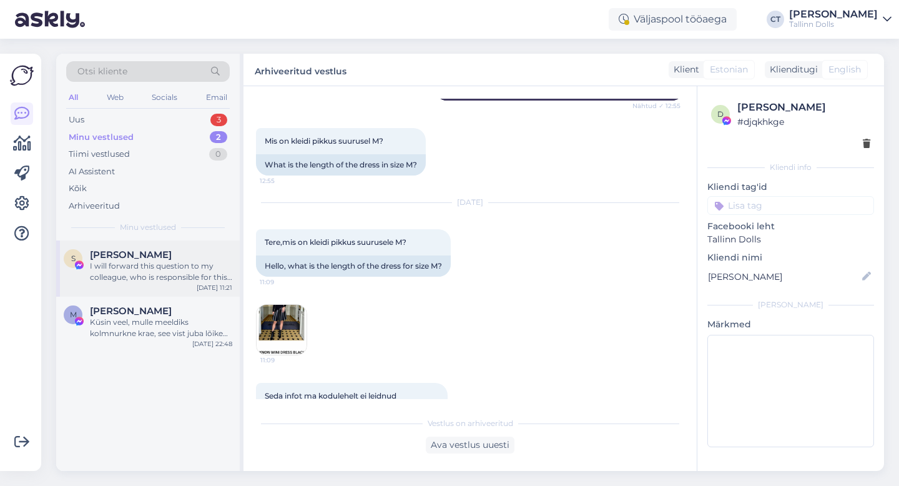
click at [141, 252] on span "[PERSON_NAME]" at bounding box center [131, 254] width 82 height 11
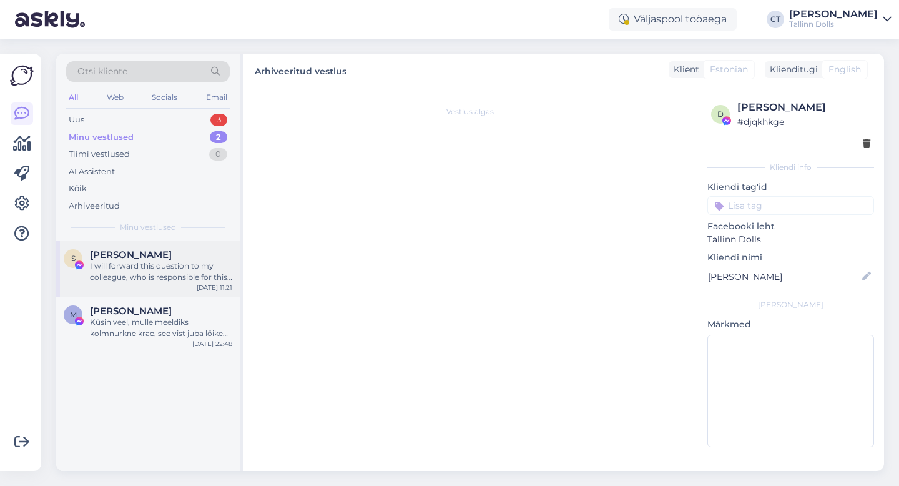
scroll to position [44, 0]
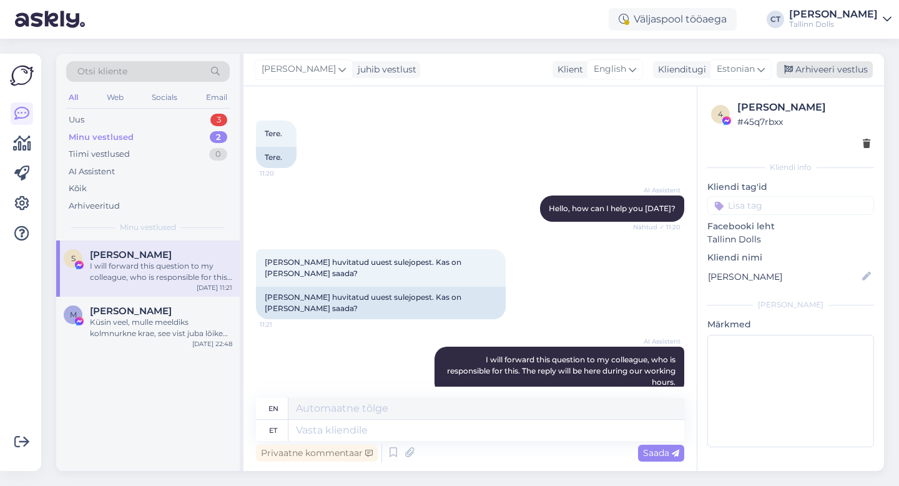
click at [838, 67] on div "Arhiveeri vestlus" at bounding box center [825, 69] width 96 height 17
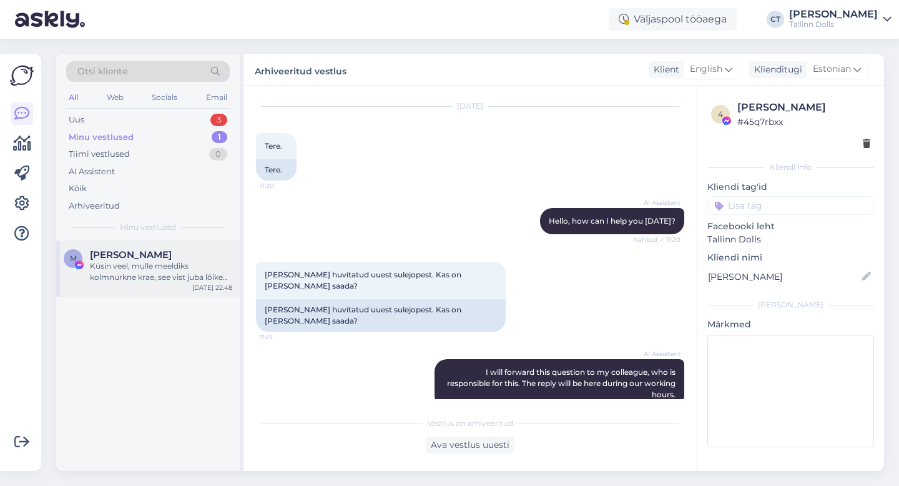
click at [112, 256] on span "[PERSON_NAME]" at bounding box center [131, 254] width 82 height 11
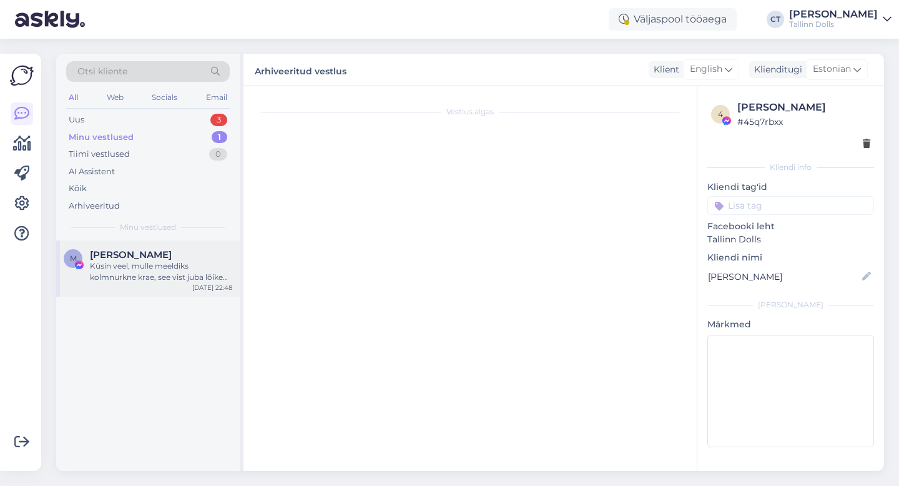
scroll to position [1310, 0]
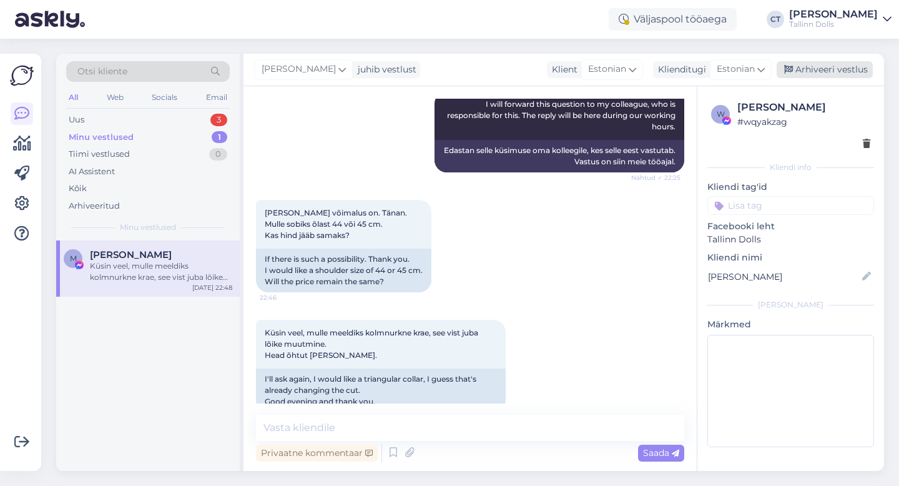
click at [830, 64] on div "Arhiveeri vestlus" at bounding box center [825, 69] width 96 height 17
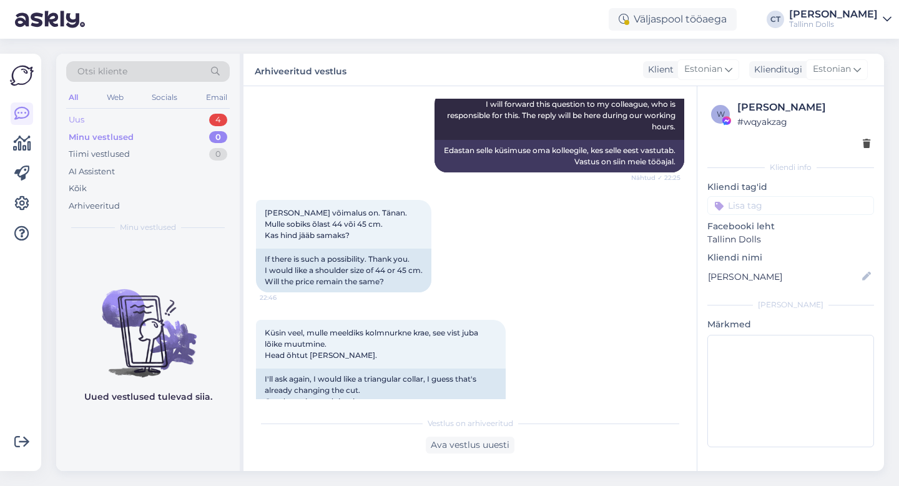
click at [105, 117] on div "Uus 4" at bounding box center [148, 119] width 164 height 17
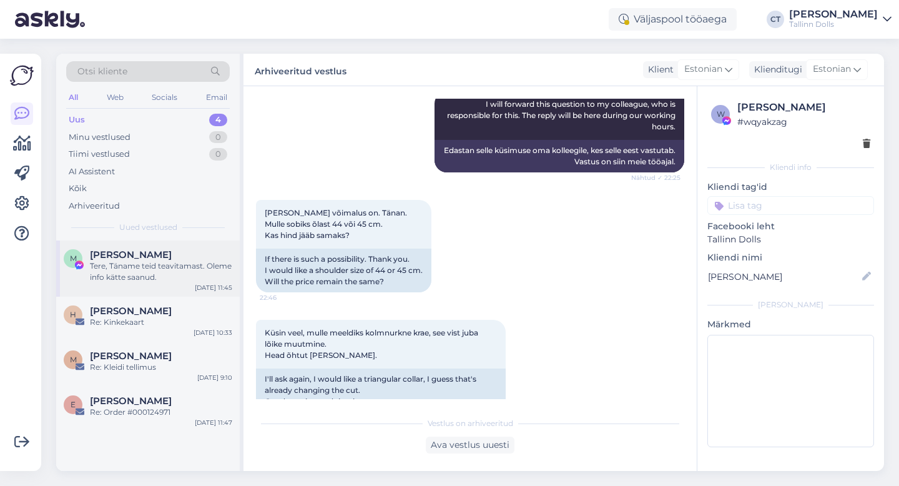
click at [127, 279] on div "Tere, Täname teid teavitamast. Oleme info kätte saanud." at bounding box center [161, 271] width 142 height 22
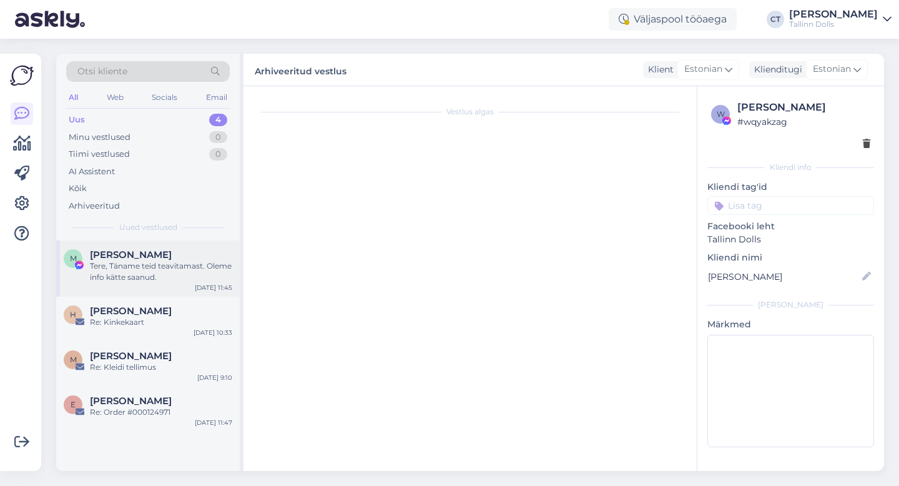
scroll to position [626, 0]
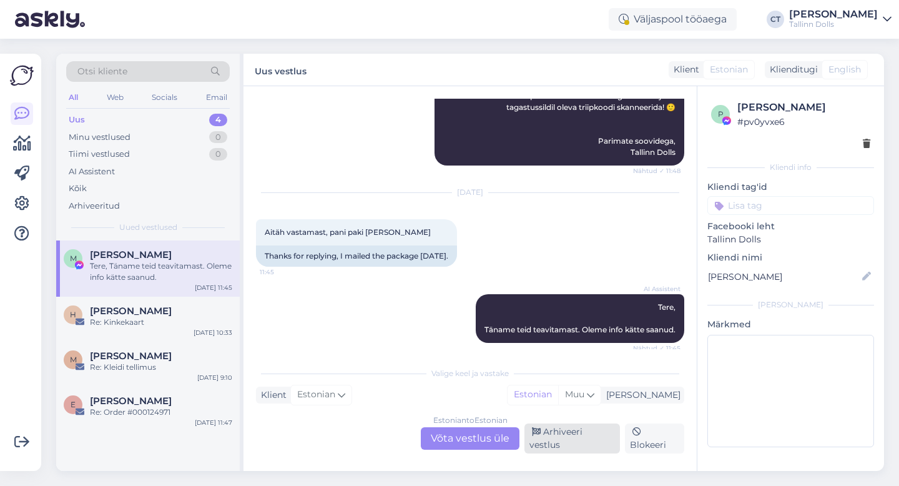
click at [581, 448] on div "Arhiveeri vestlus" at bounding box center [573, 438] width 96 height 30
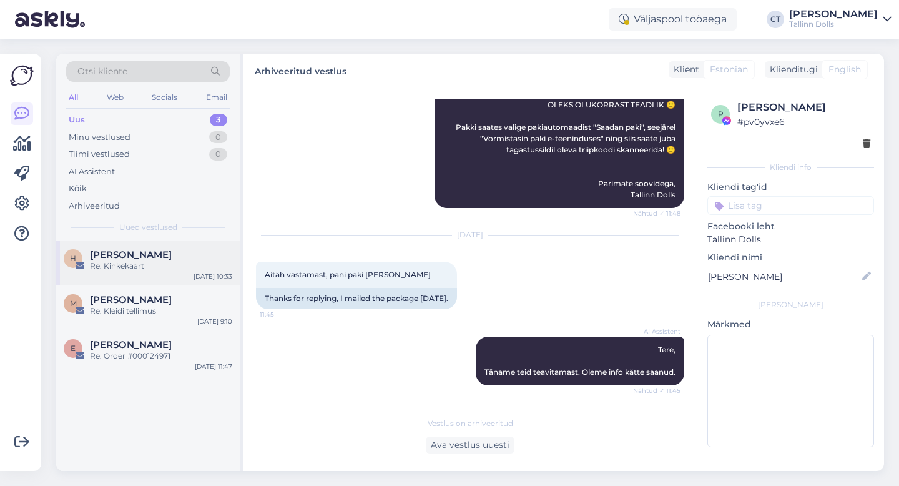
click at [154, 258] on span "[PERSON_NAME]" at bounding box center [131, 254] width 82 height 11
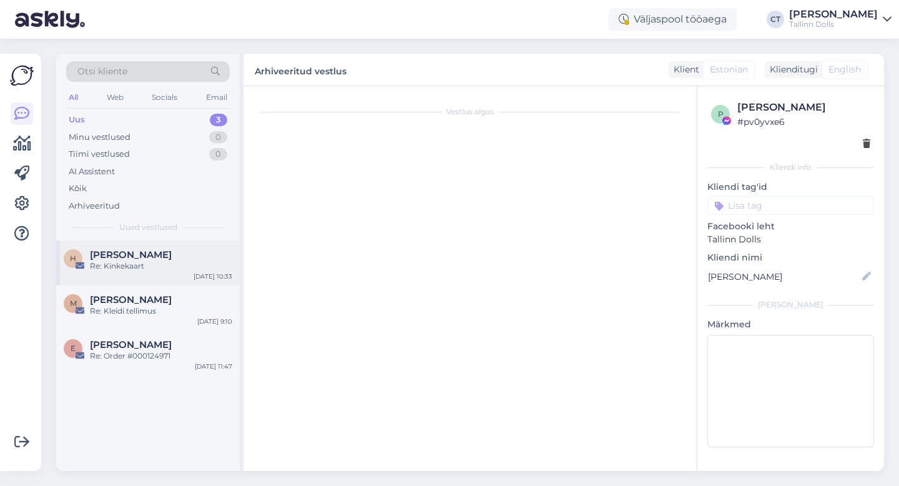
scroll to position [0, 0]
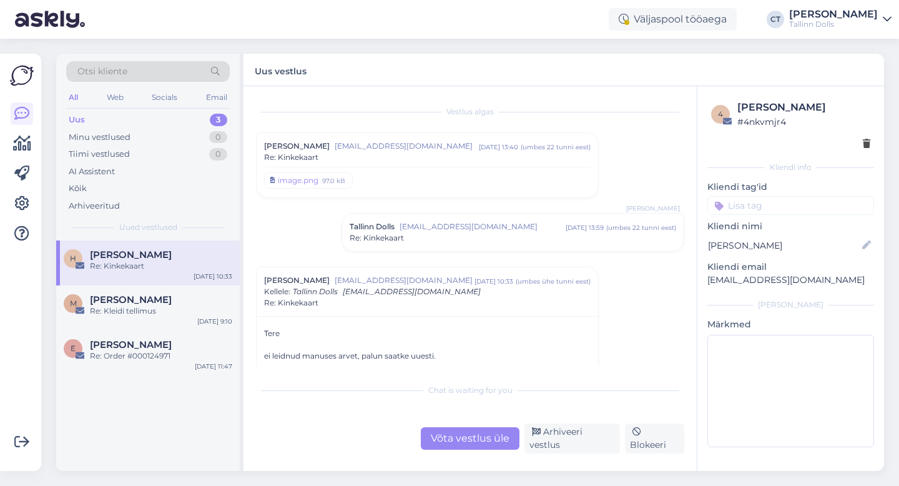
click at [470, 450] on div "Võta vestlus üle" at bounding box center [470, 438] width 99 height 22
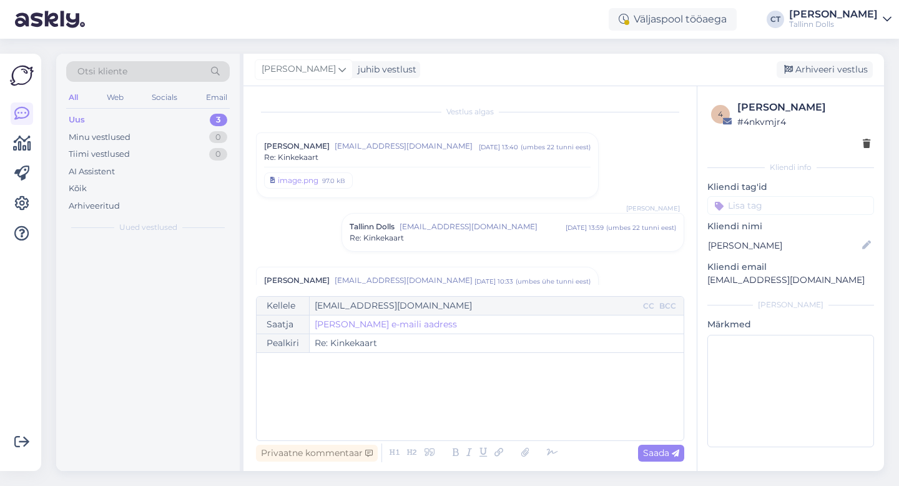
scroll to position [168, 0]
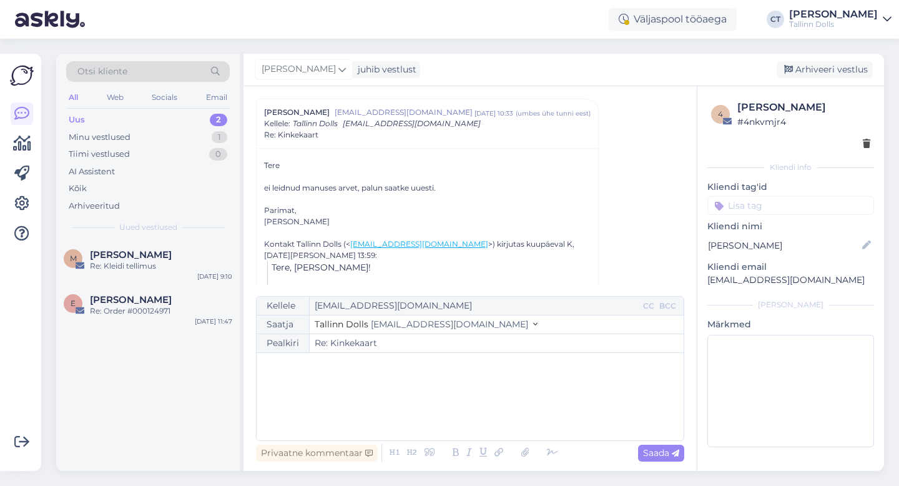
click at [470, 433] on div "﻿" at bounding box center [470, 396] width 415 height 75
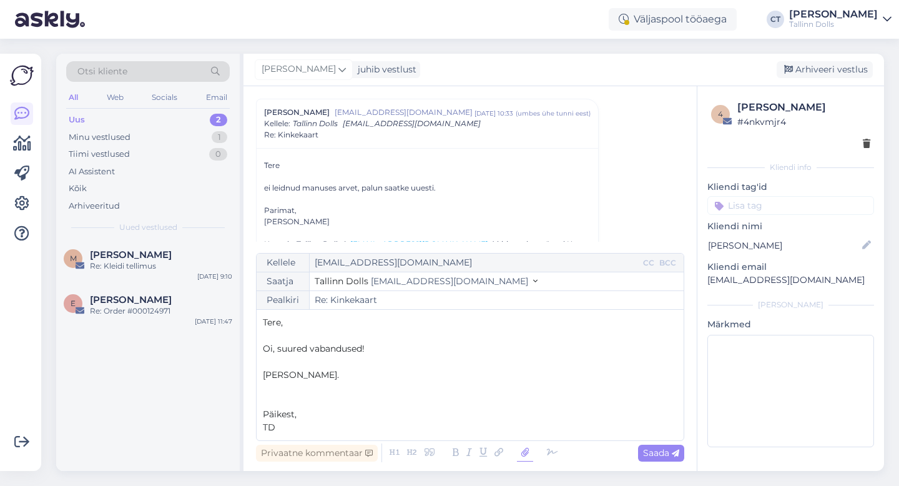
click at [520, 447] on icon at bounding box center [525, 452] width 16 height 17
click at [523, 450] on icon at bounding box center [525, 452] width 16 height 17
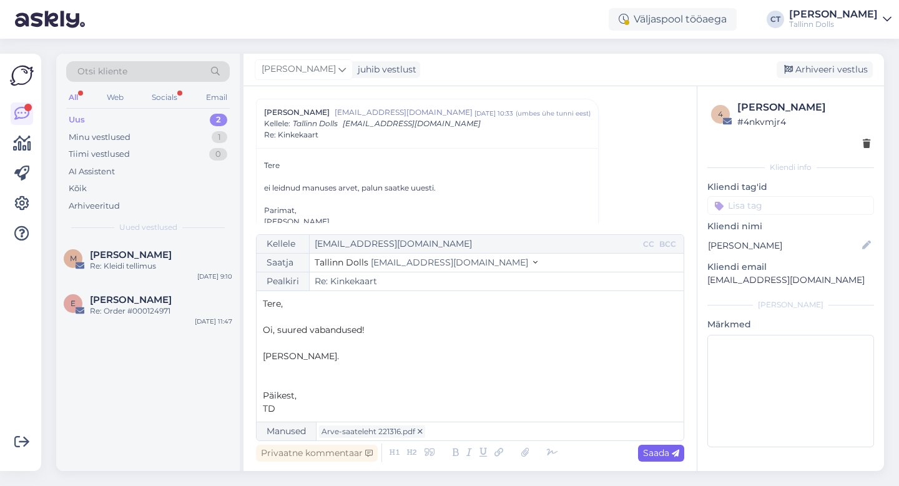
click at [666, 451] on span "Saada" at bounding box center [661, 452] width 36 height 11
type input "Re: Kinkekaart"
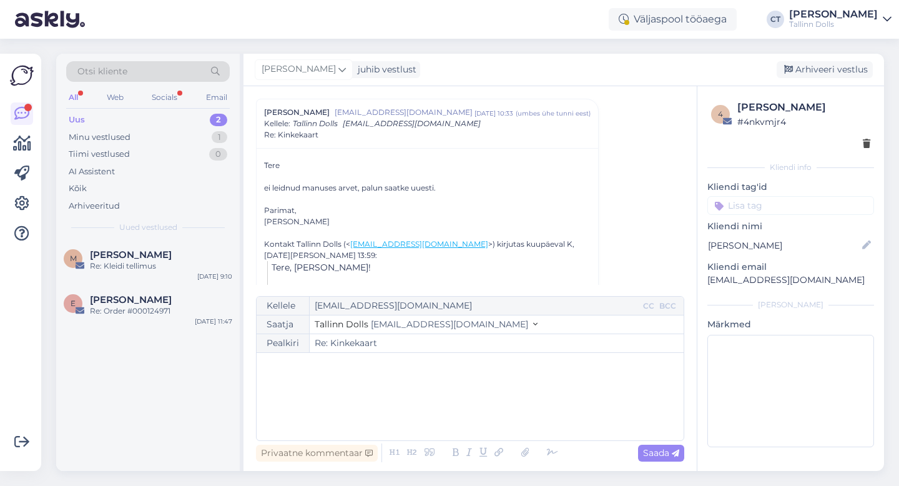
scroll to position [472, 0]
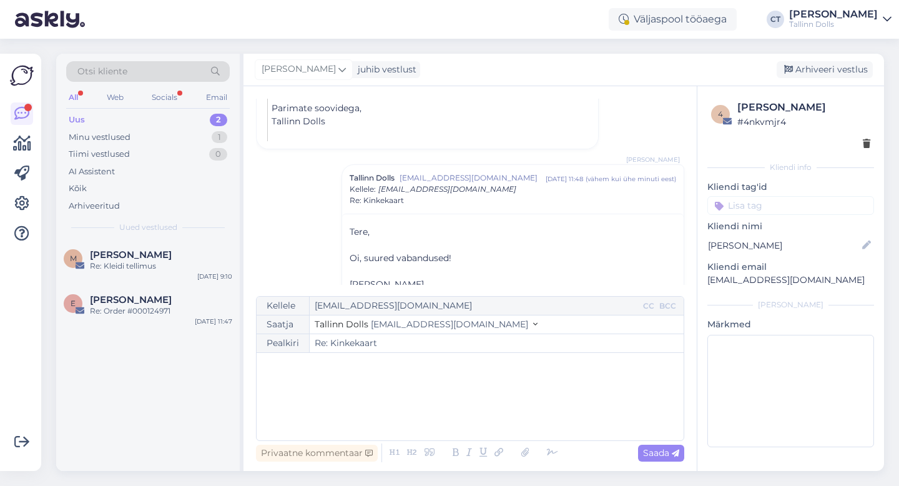
click at [823, 80] on div "[PERSON_NAME] juhib vestlust [GEOGRAPHIC_DATA] vestlus" at bounding box center [564, 70] width 641 height 32
click at [823, 73] on div "Arhiveeri vestlus" at bounding box center [825, 69] width 96 height 17
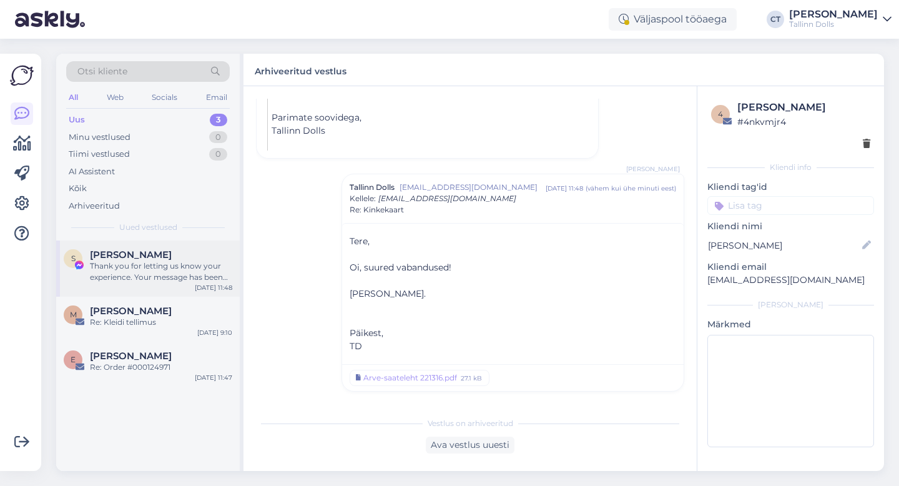
click at [161, 250] on div "[PERSON_NAME]" at bounding box center [161, 254] width 142 height 11
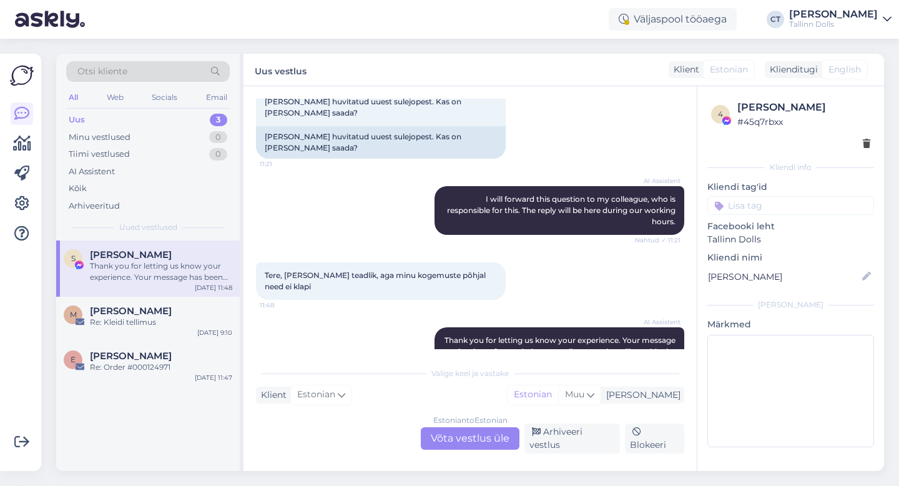
scroll to position [204, 0]
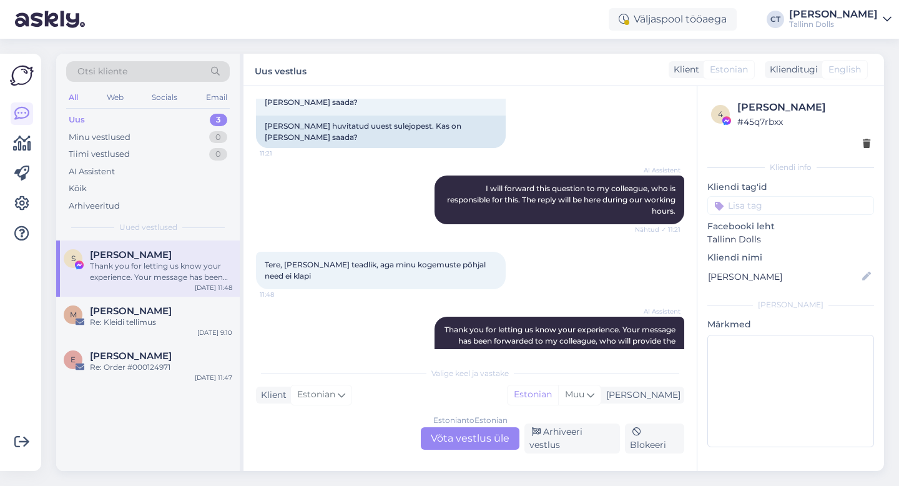
click at [579, 457] on div "Vestlus algas [DATE] Tere. 11:20 AI Assistent Hello, how can I help you [DATE]?…" at bounding box center [470, 278] width 453 height 385
click at [579, 447] on div "Arhiveeri vestlus" at bounding box center [573, 438] width 96 height 30
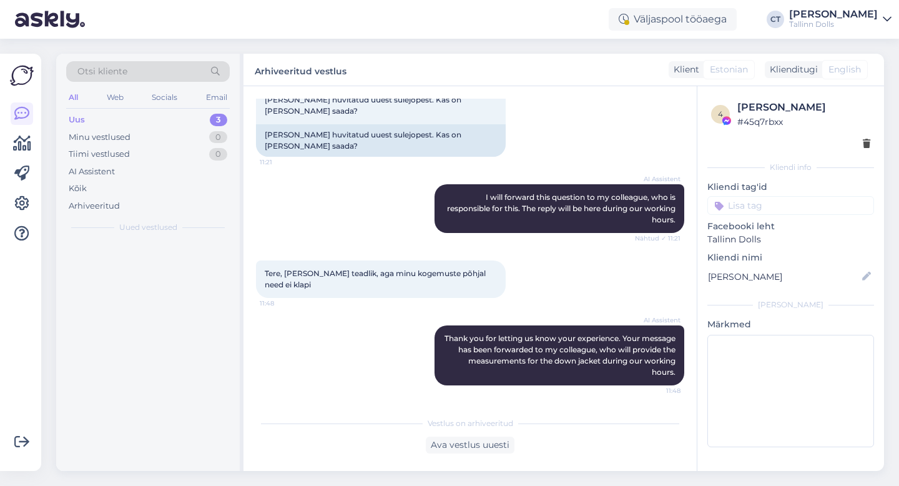
scroll to position [162, 0]
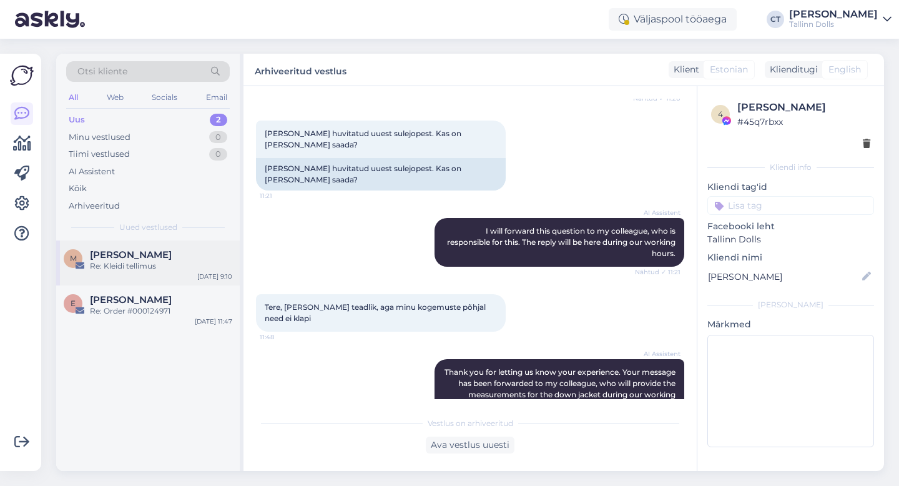
click at [164, 267] on div "Re: Kleidi tellimus" at bounding box center [161, 265] width 142 height 11
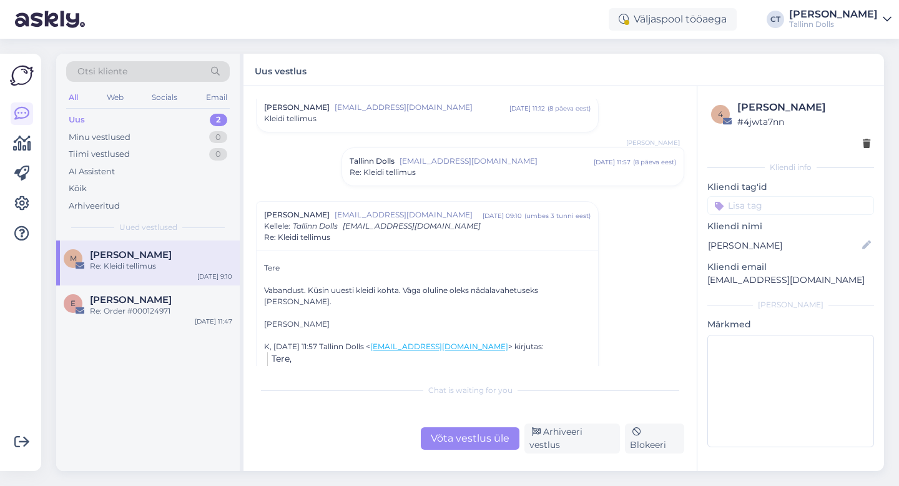
scroll to position [51, 0]
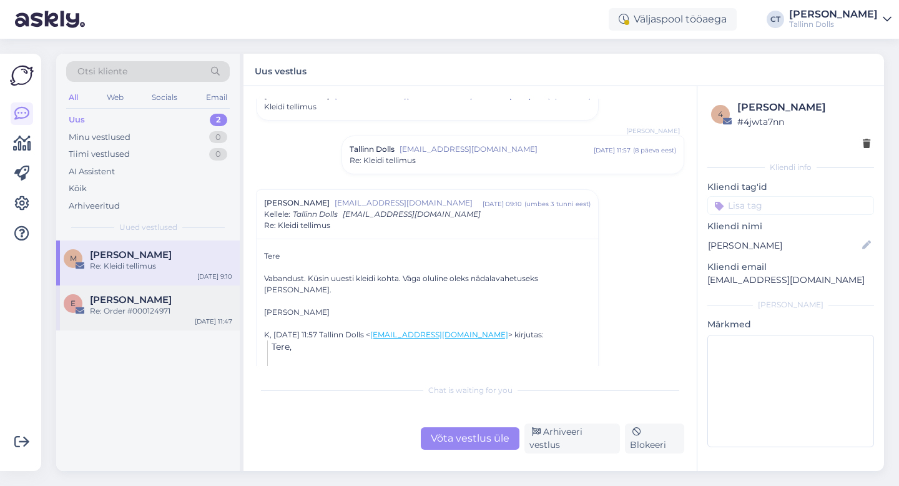
click at [172, 305] on div "Re: Order #000124971" at bounding box center [161, 310] width 142 height 11
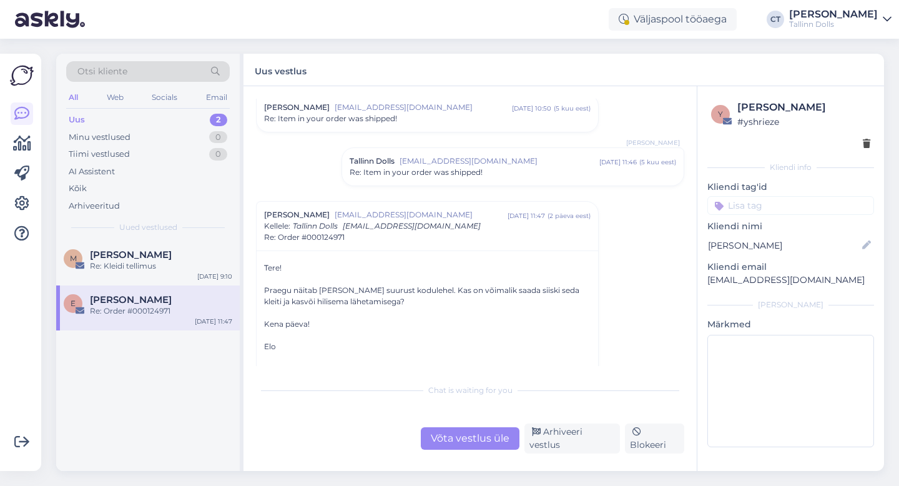
scroll to position [269, 0]
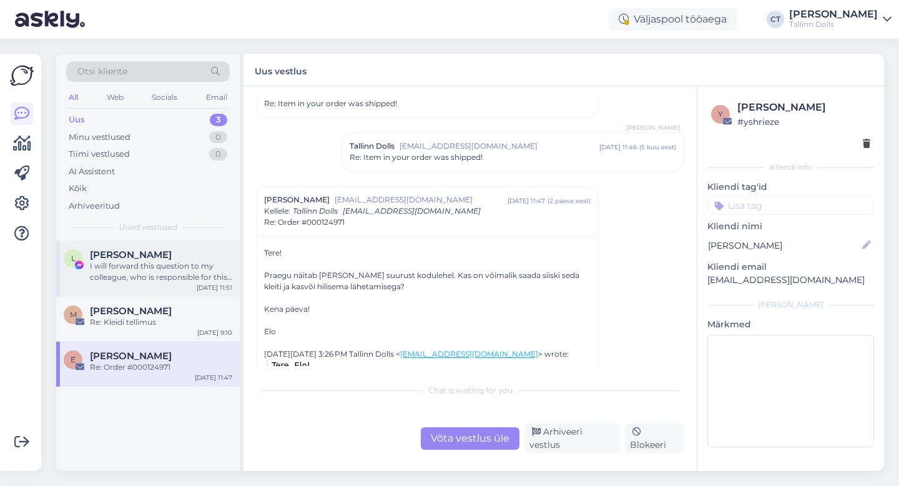
click at [184, 247] on div "[PERSON_NAME] I will forward this question to my colleague, who is responsible …" at bounding box center [148, 268] width 184 height 56
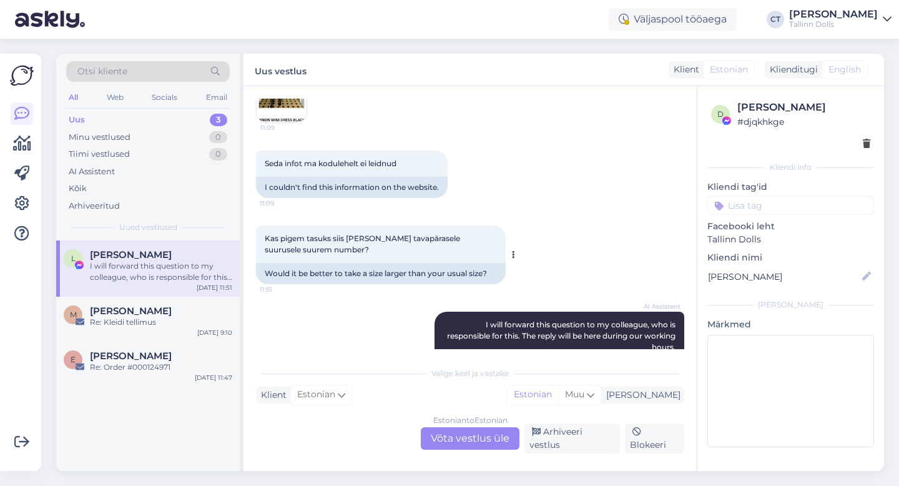
scroll to position [3724, 0]
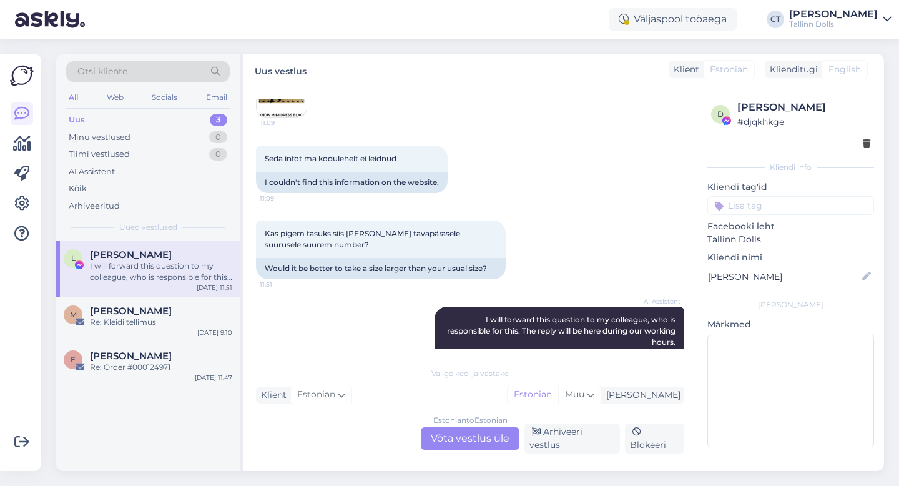
click at [146, 117] on div "Uus 3" at bounding box center [148, 119] width 164 height 17
click at [578, 445] on div "Arhiveeri vestlus" at bounding box center [573, 438] width 96 height 30
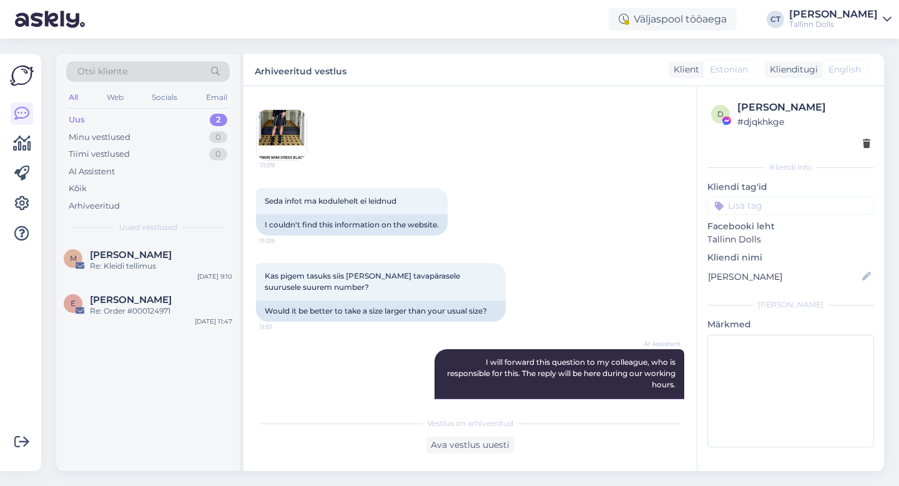
click at [120, 113] on div "Uus 2" at bounding box center [148, 119] width 164 height 17
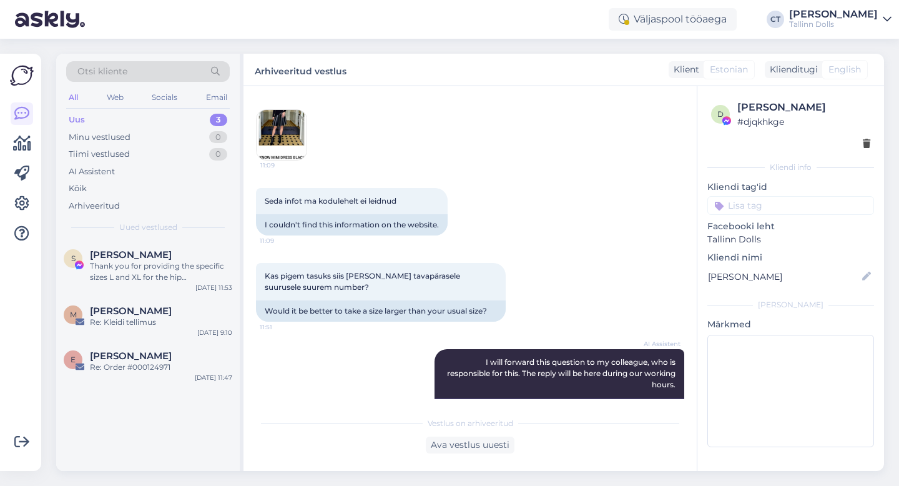
click at [99, 116] on div "Uus 3" at bounding box center [148, 119] width 164 height 17
click at [124, 254] on span "[PERSON_NAME]" at bounding box center [131, 254] width 82 height 11
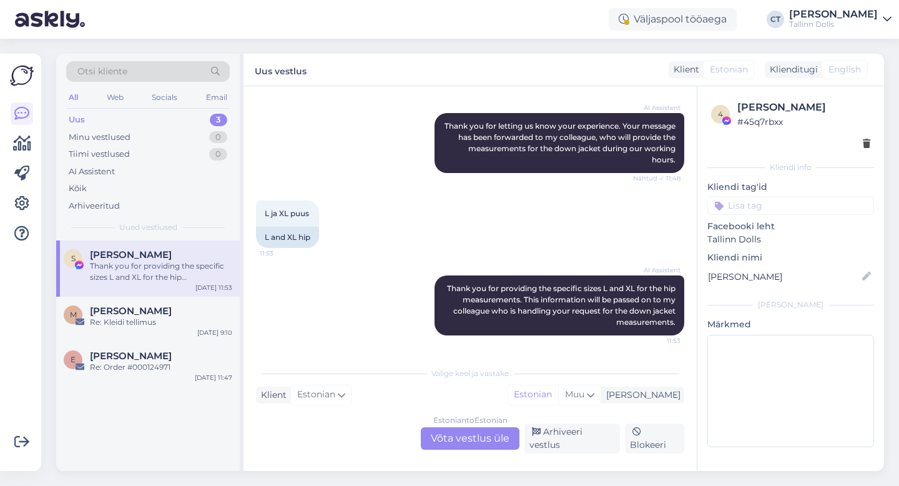
scroll to position [367, 0]
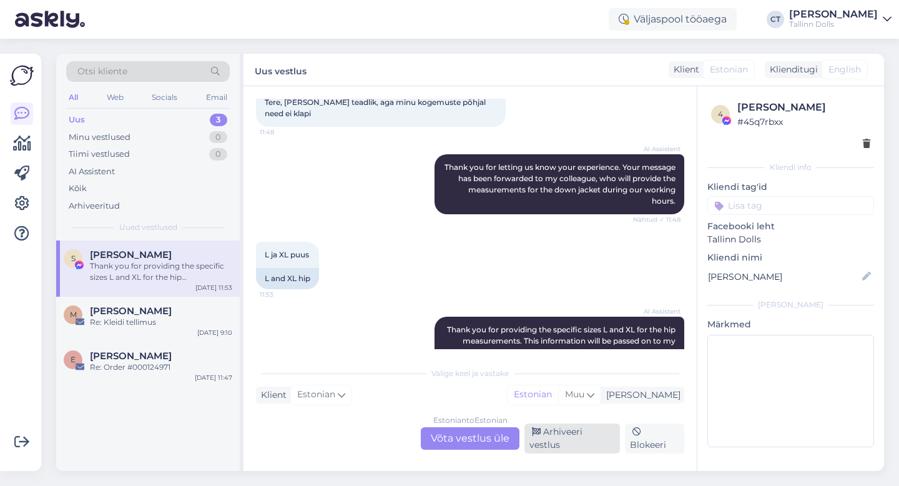
click at [546, 436] on div "Arhiveeri vestlus" at bounding box center [573, 438] width 96 height 30
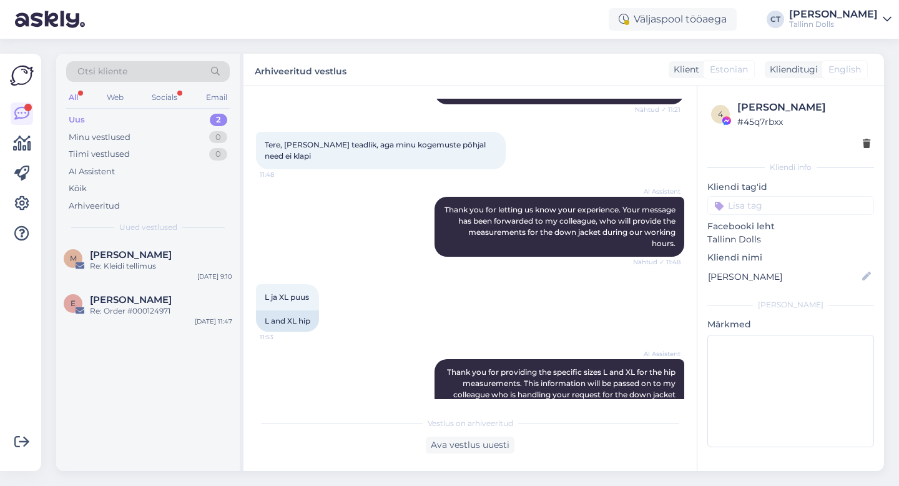
click at [93, 117] on div "Uus 2" at bounding box center [148, 119] width 164 height 17
click at [126, 278] on div "M [PERSON_NAME] Re: Kleidi tellimus [DATE] 9:10" at bounding box center [148, 262] width 184 height 45
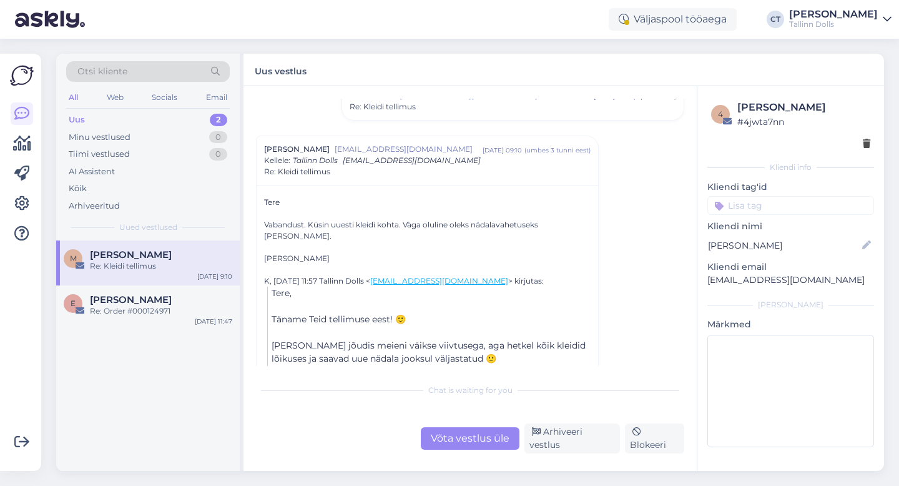
scroll to position [153, 0]
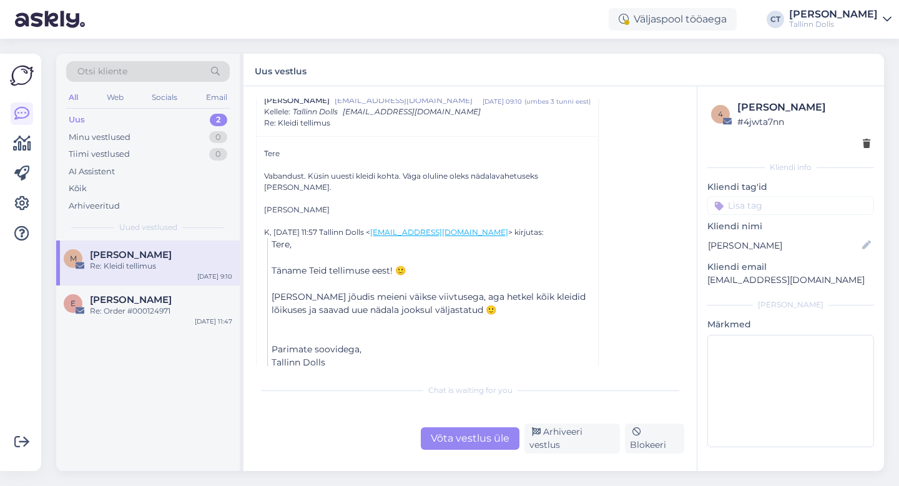
click at [367, 343] on p "Parimate soovidega," at bounding box center [431, 349] width 319 height 13
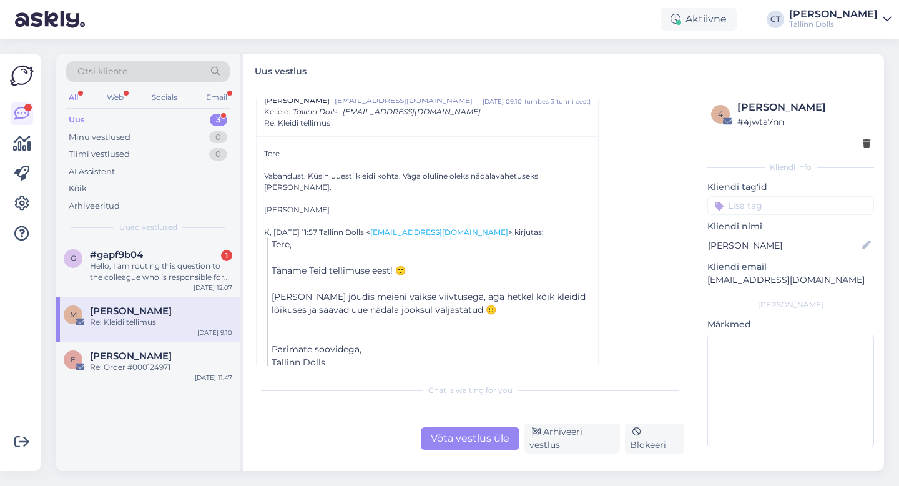
click at [111, 114] on div "Uus 3" at bounding box center [148, 119] width 164 height 17
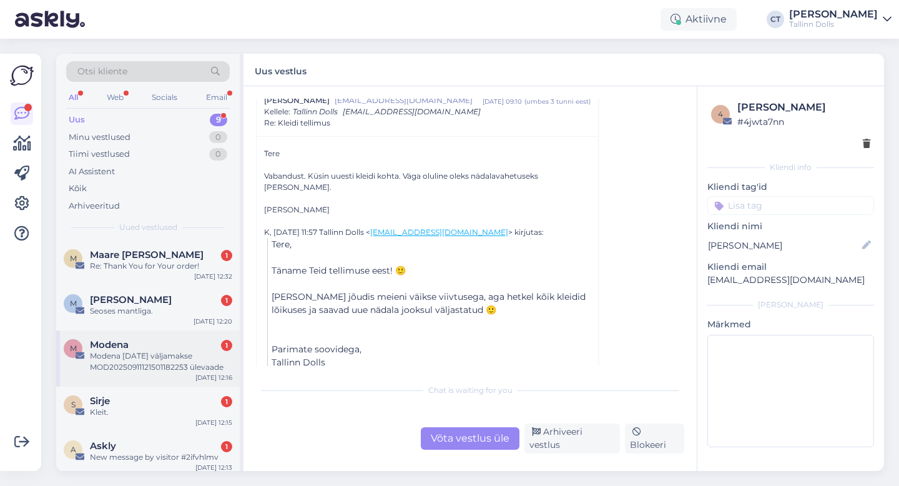
click at [159, 352] on div "Modena [DATE] väljamakse MOD20250911121501182253 ülevaade" at bounding box center [161, 361] width 142 height 22
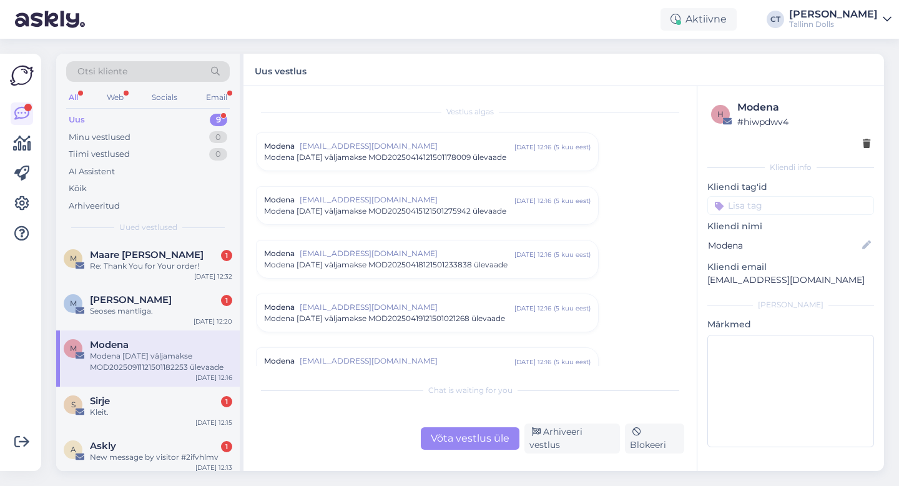
scroll to position [5274, 0]
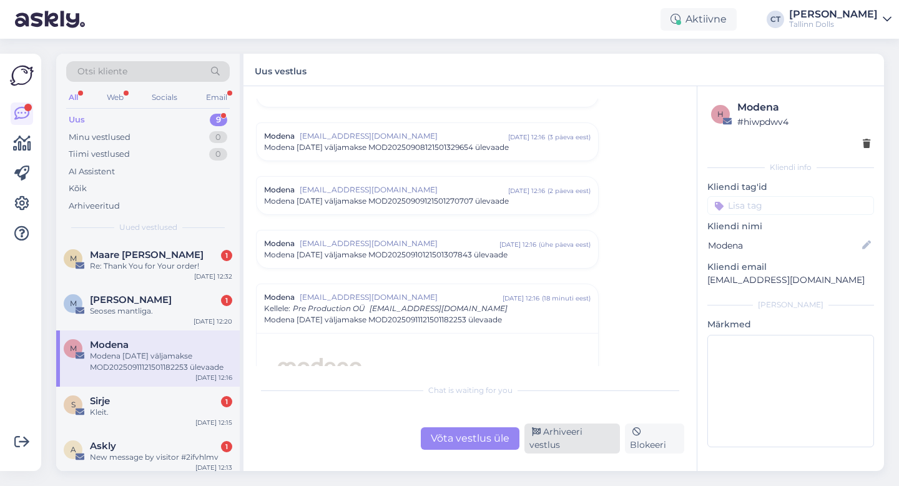
click at [571, 439] on div "Arhiveeri vestlus" at bounding box center [573, 438] width 96 height 30
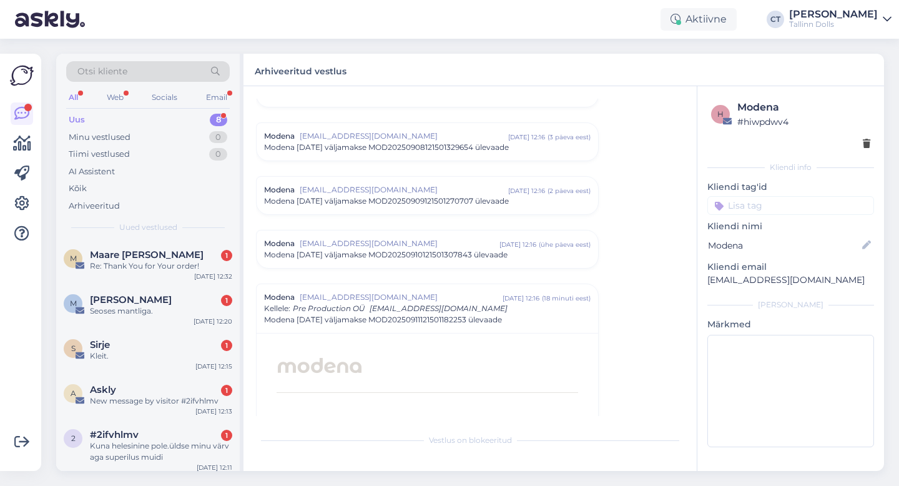
scroll to position [5459, 0]
